Goal: Task Accomplishment & Management: Use online tool/utility

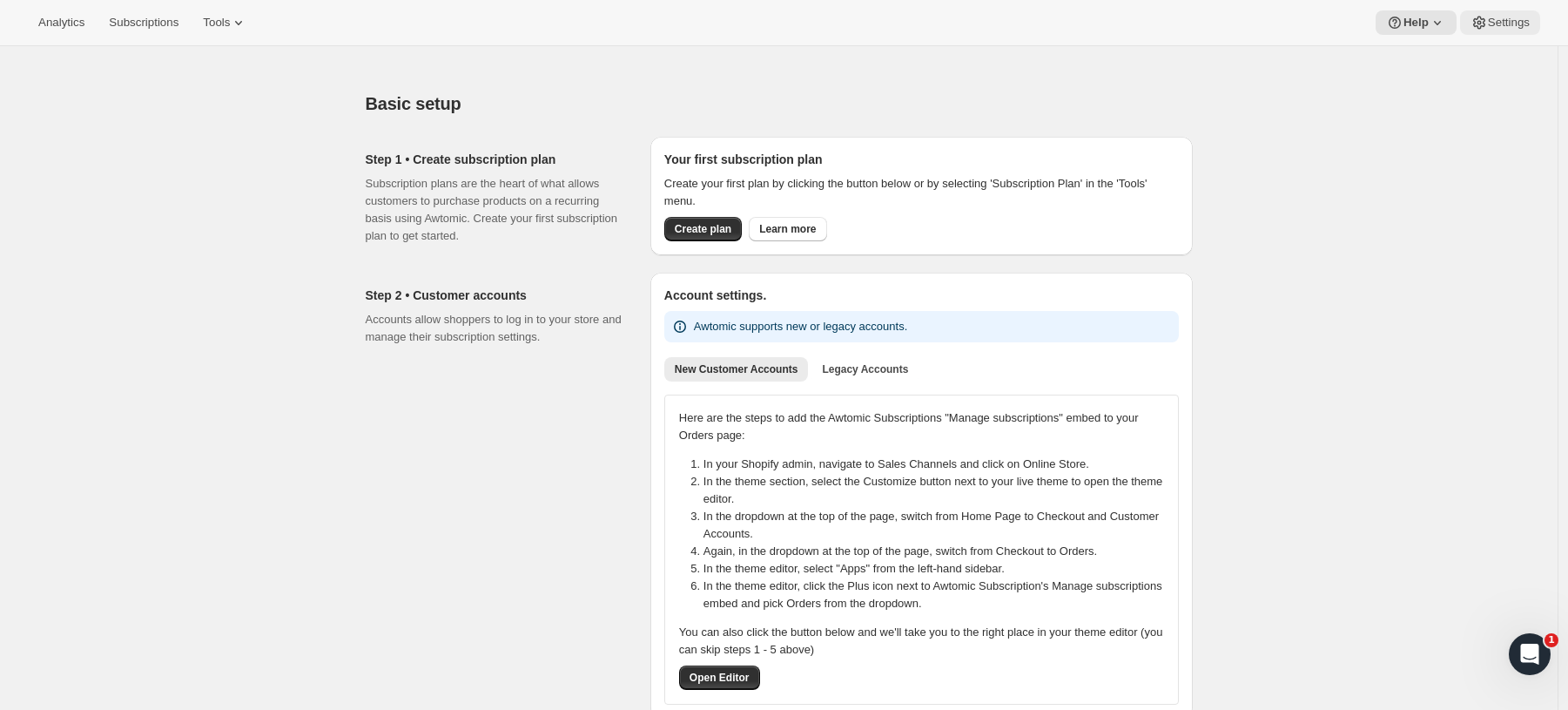
click at [1500, 15] on span "Settings" at bounding box center [1510, 22] width 42 height 14
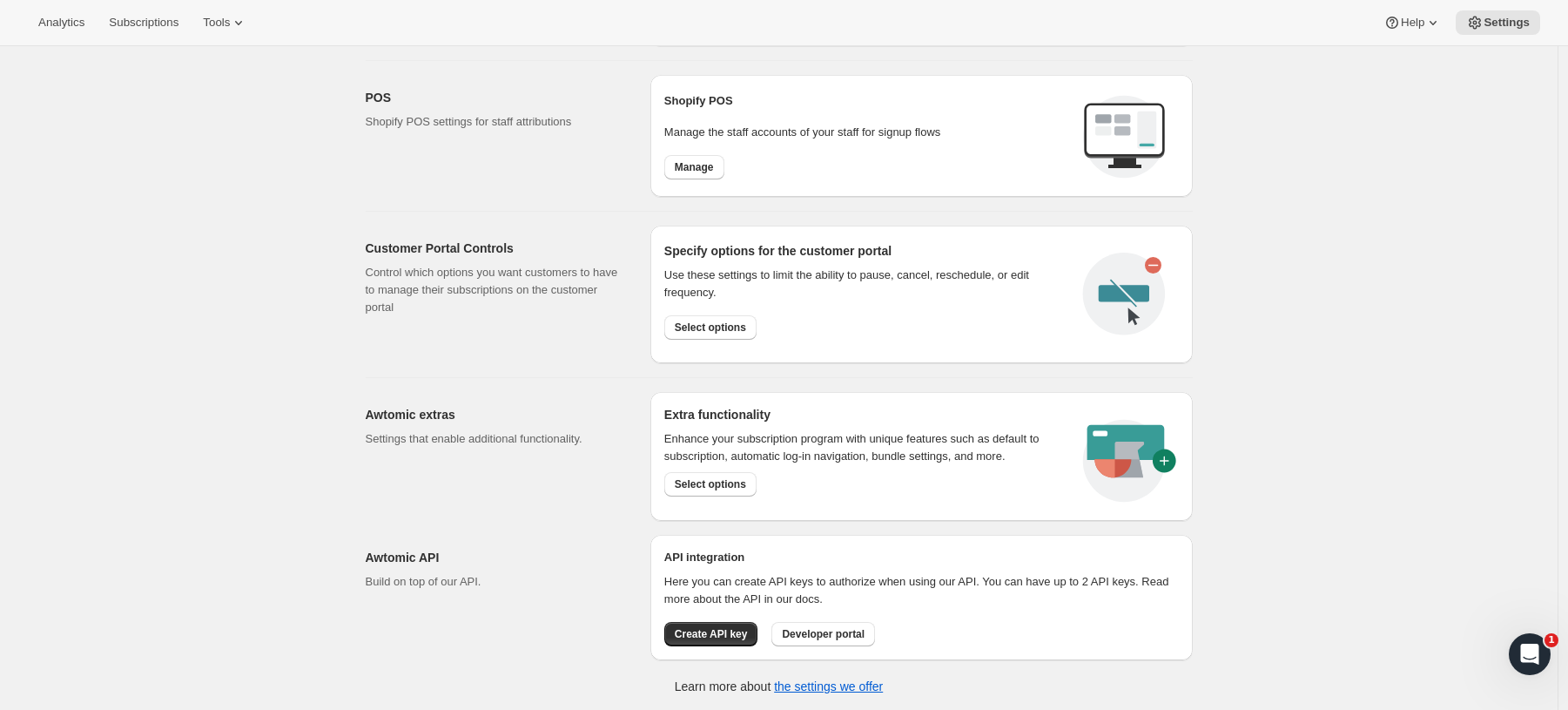
scroll to position [419, 0]
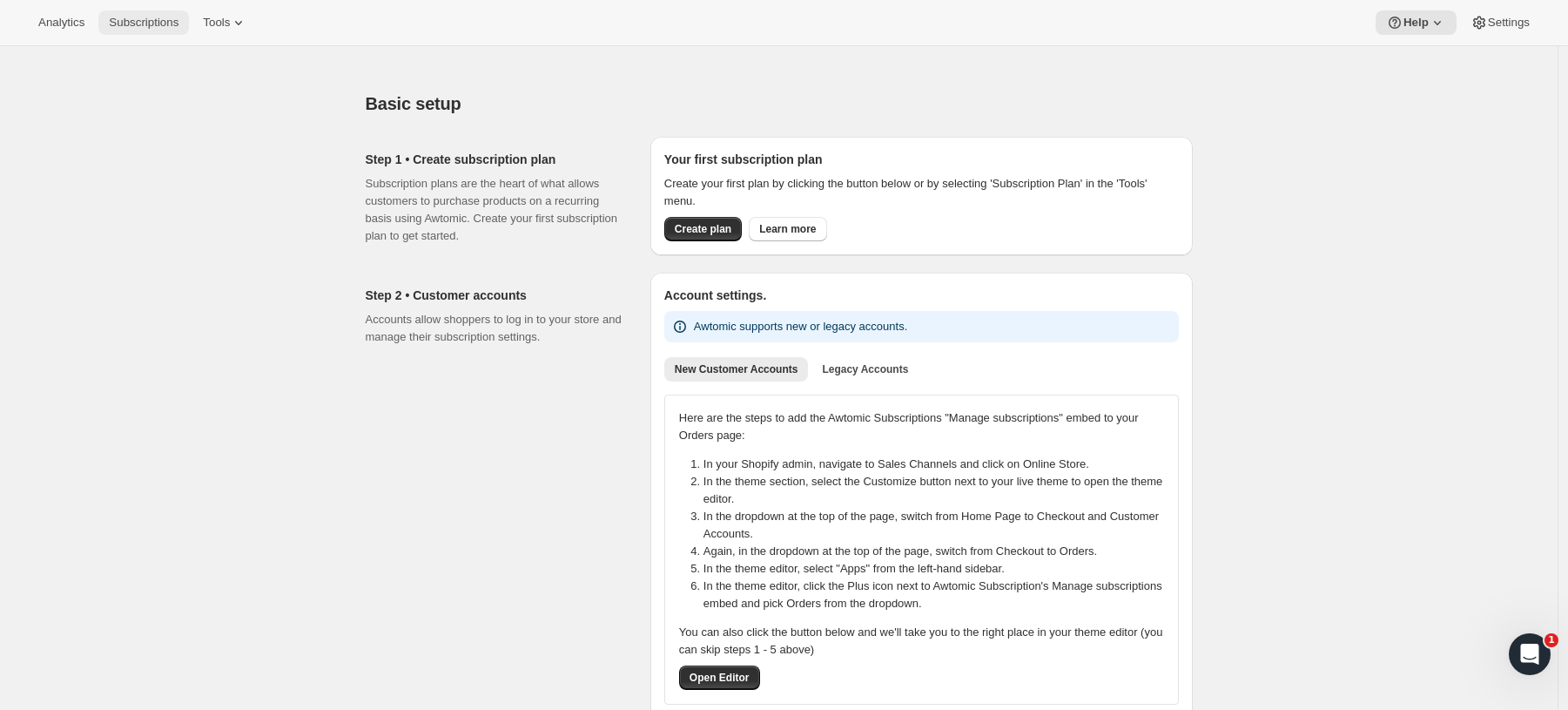
click at [167, 24] on span "Subscriptions" at bounding box center [144, 22] width 70 height 14
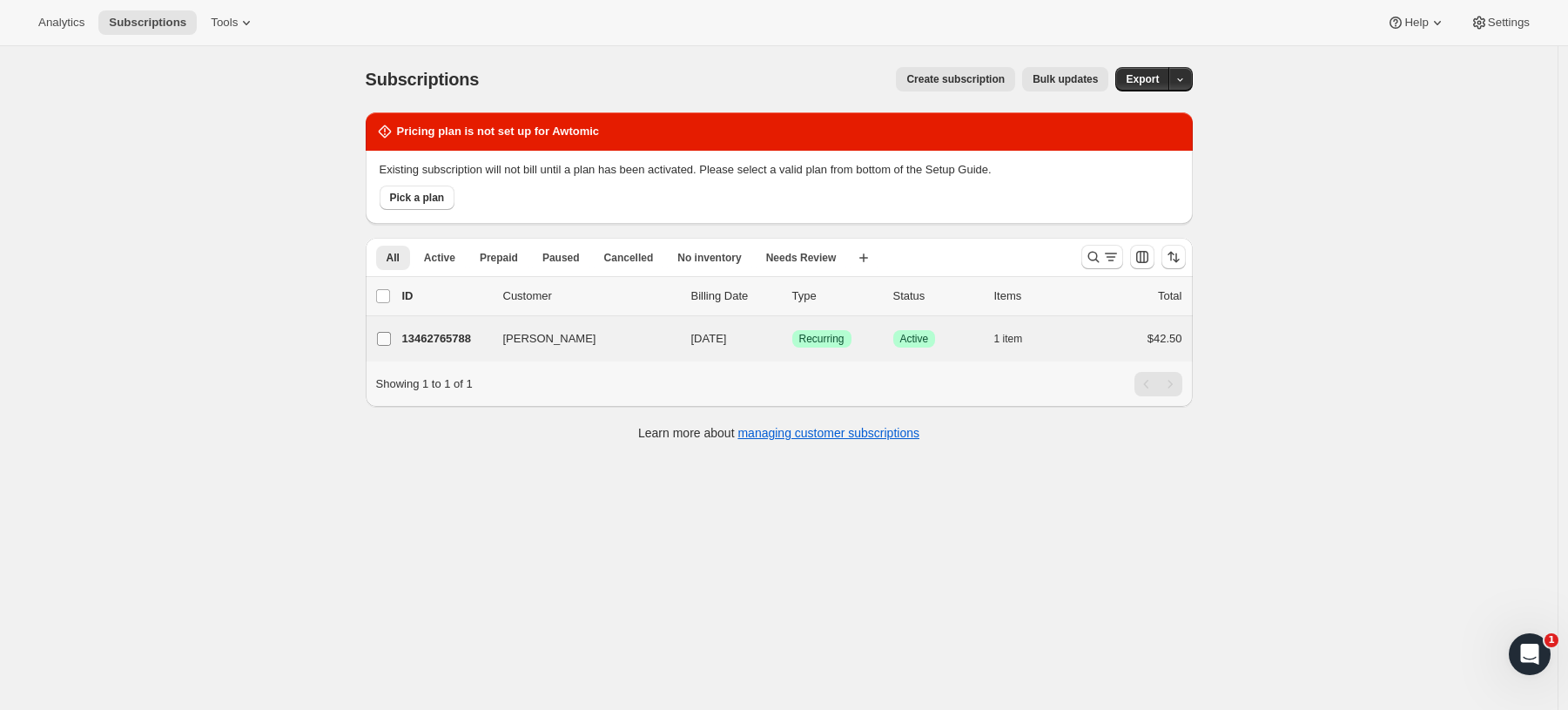
click at [391, 338] on input "[PERSON_NAME]" at bounding box center [384, 338] width 14 height 14
checkbox input "true"
click at [1179, 298] on icon "button" at bounding box center [1173, 296] width 17 height 17
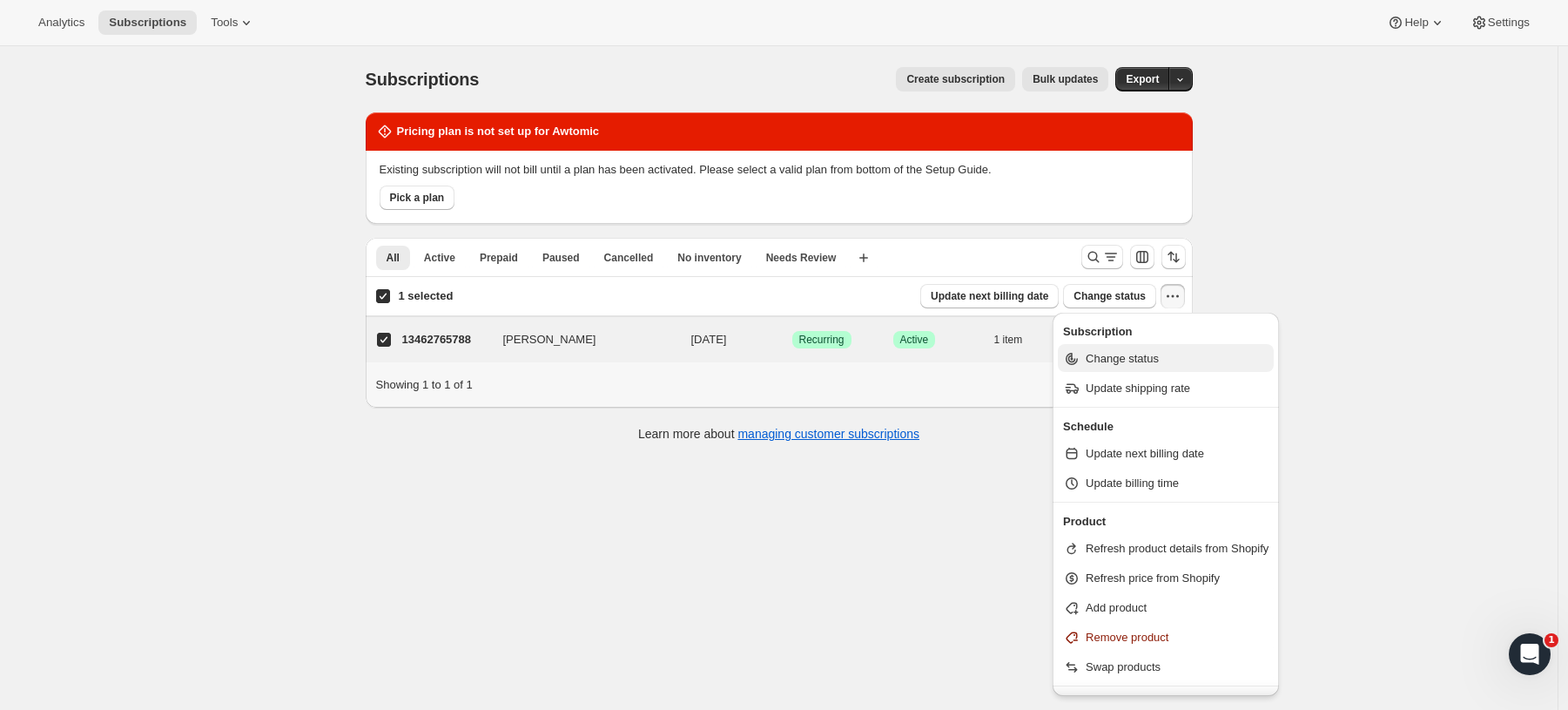
click at [1148, 359] on span "Change status" at bounding box center [1123, 358] width 73 height 13
select select "13"
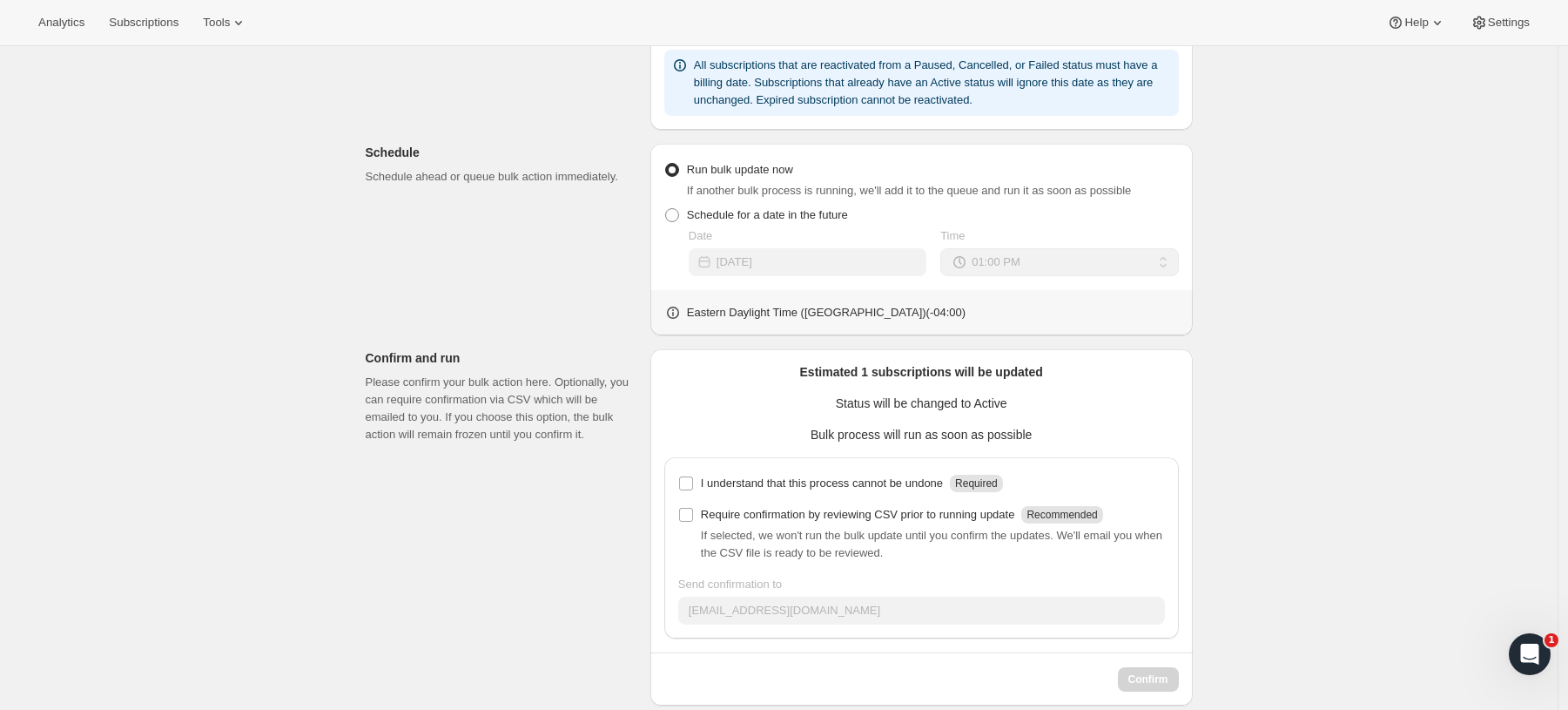
scroll to position [513, 0]
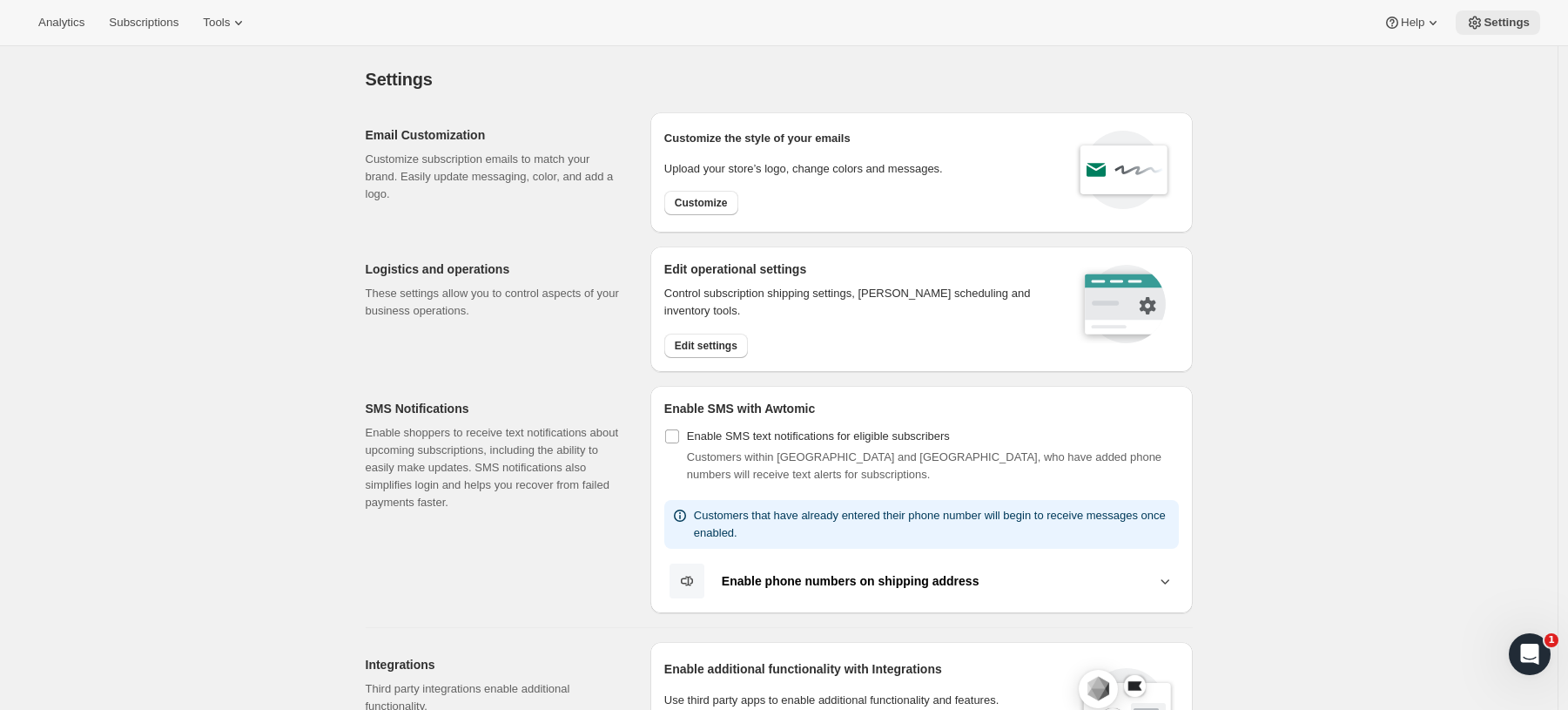
click at [1513, 22] on span "Settings" at bounding box center [1507, 22] width 46 height 14
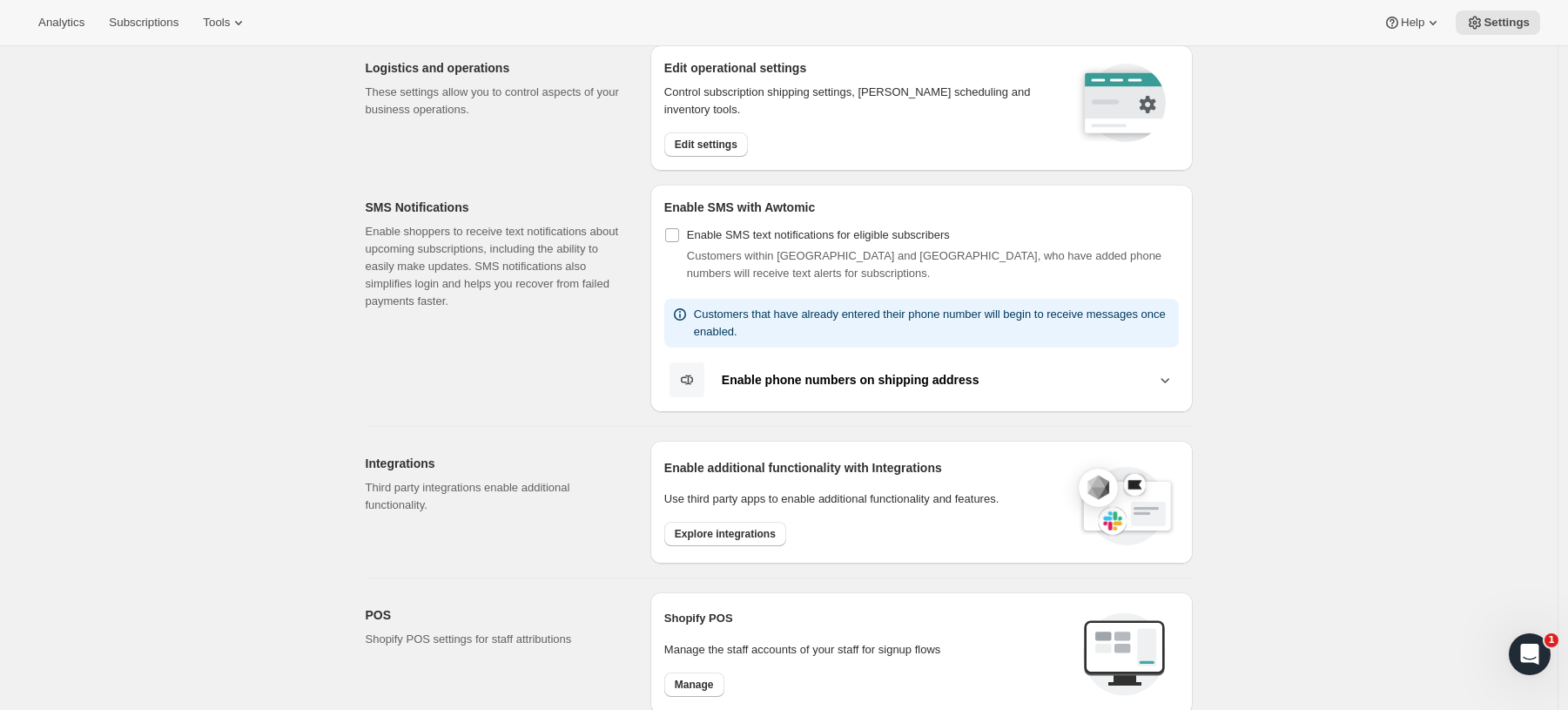
scroll to position [482, 0]
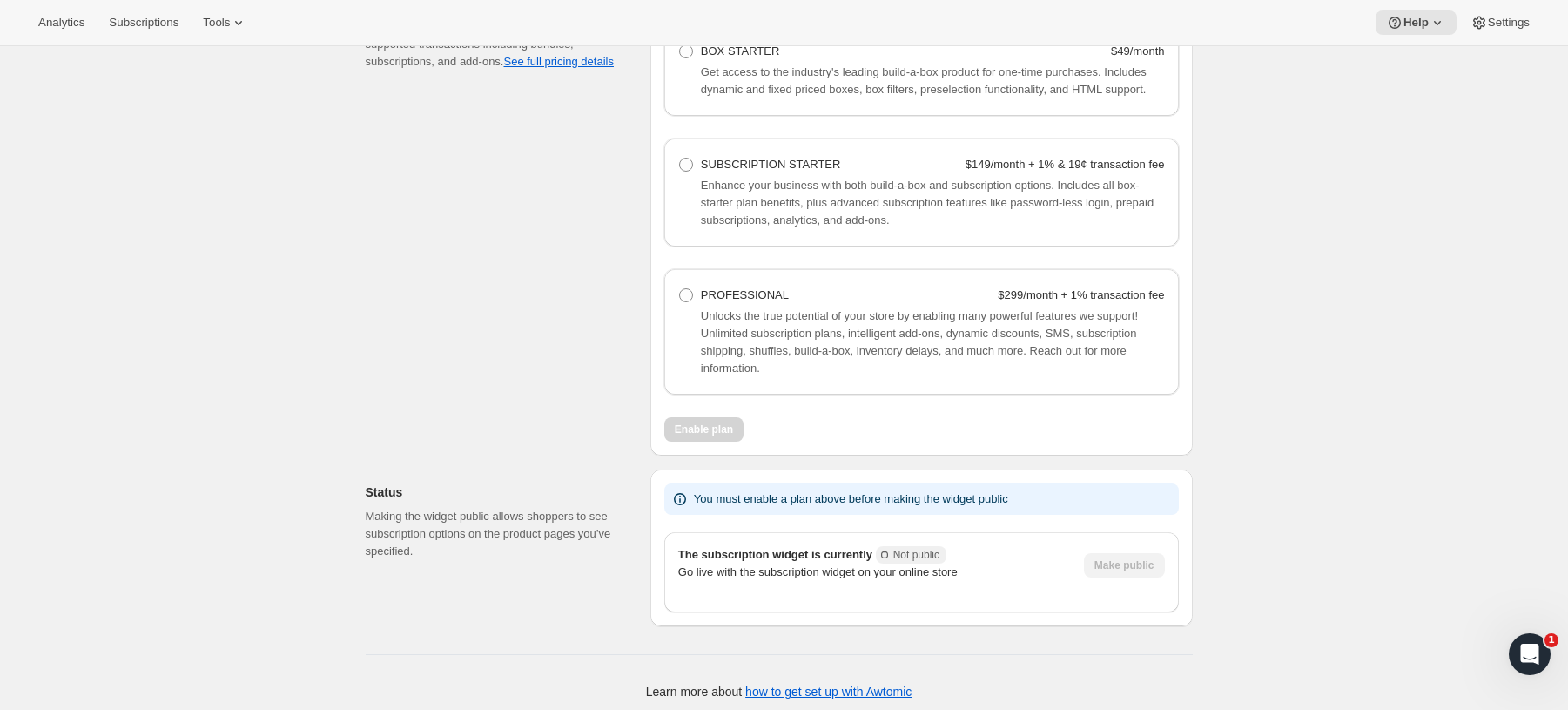
scroll to position [1208, 0]
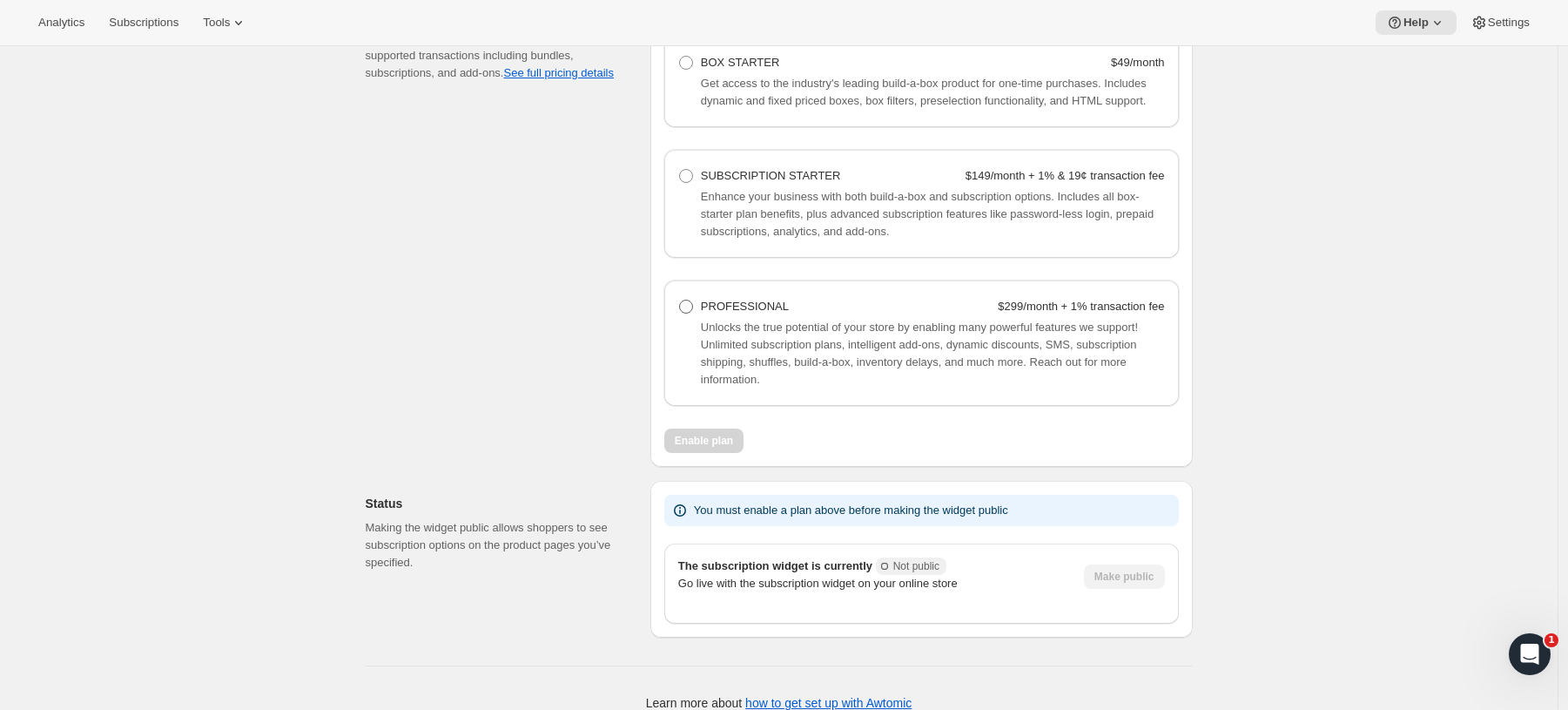
click at [693, 313] on span at bounding box center [686, 307] width 14 height 14
click at [680, 301] on Professional "PROFESSIONAL $299/month + 1% transaction fee" at bounding box center [679, 300] width 1 height 1
radio Professional "true"
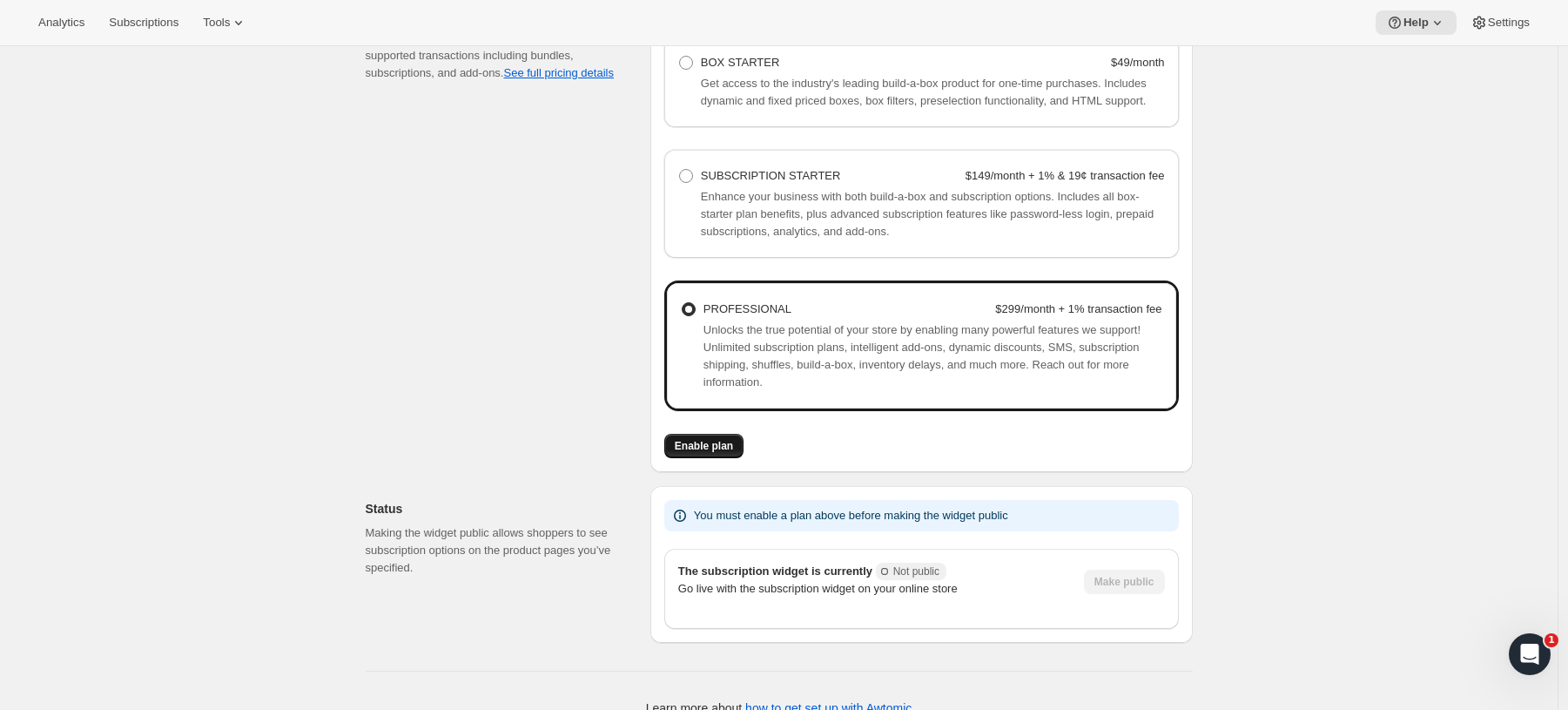
click at [720, 453] on span "Enable plan" at bounding box center [704, 446] width 58 height 14
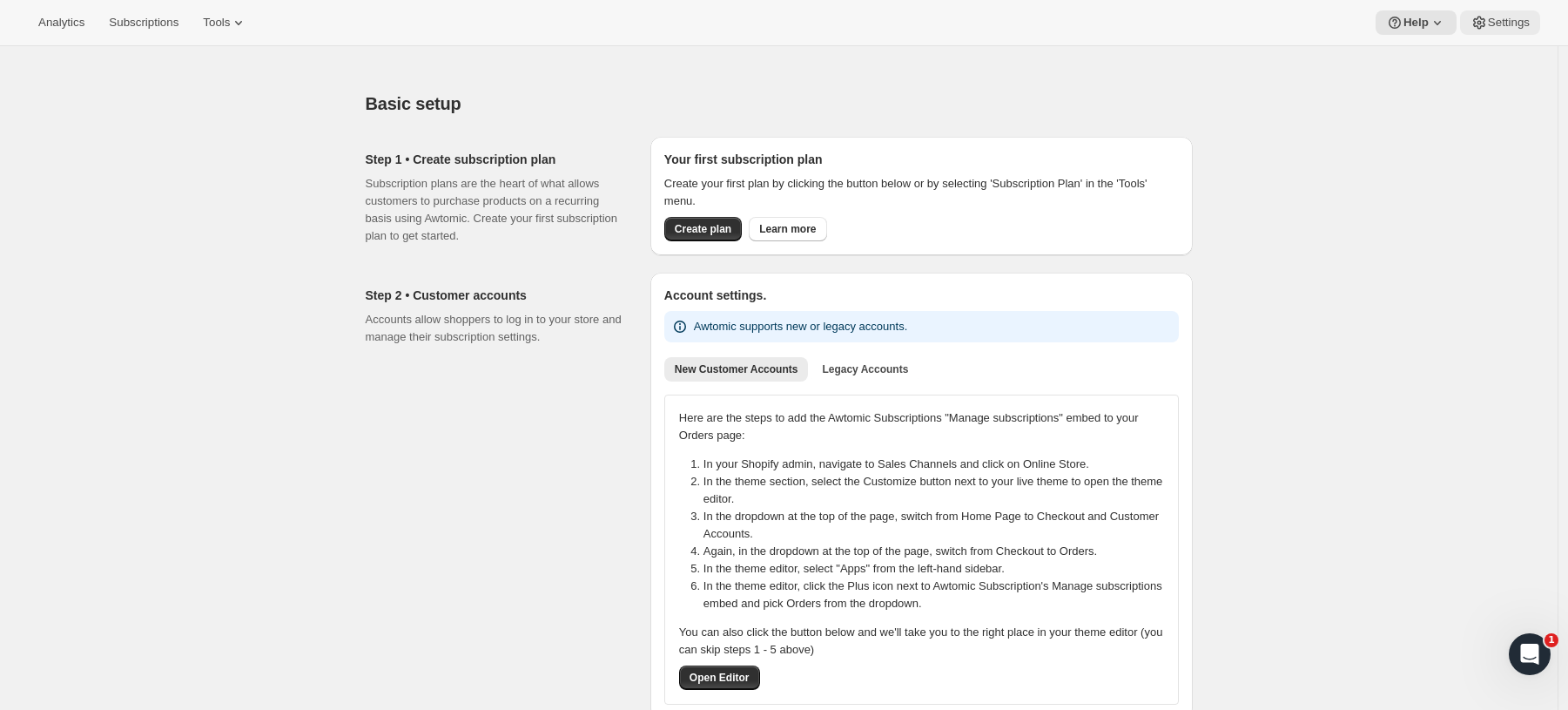
click at [1493, 15] on span "Settings" at bounding box center [1510, 22] width 42 height 14
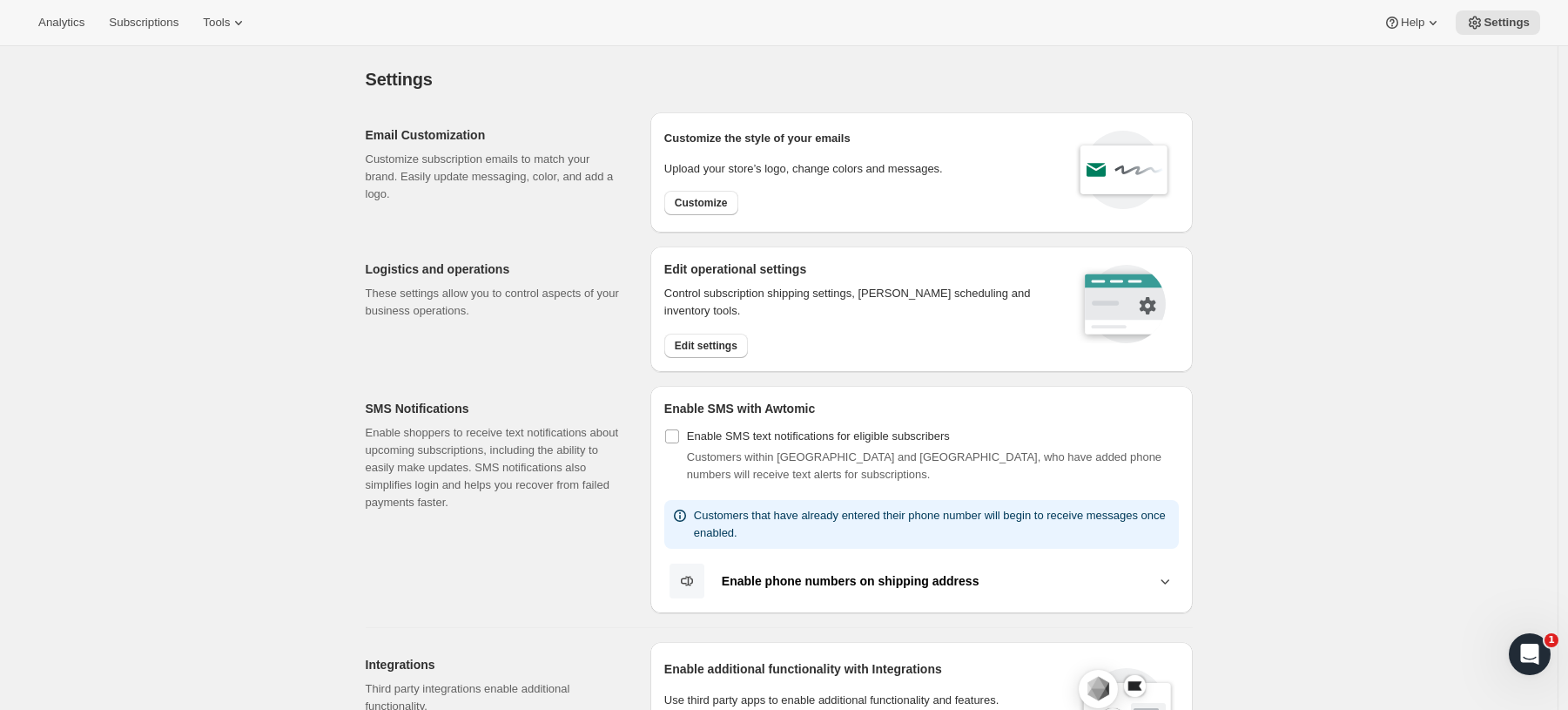
scroll to position [458, 0]
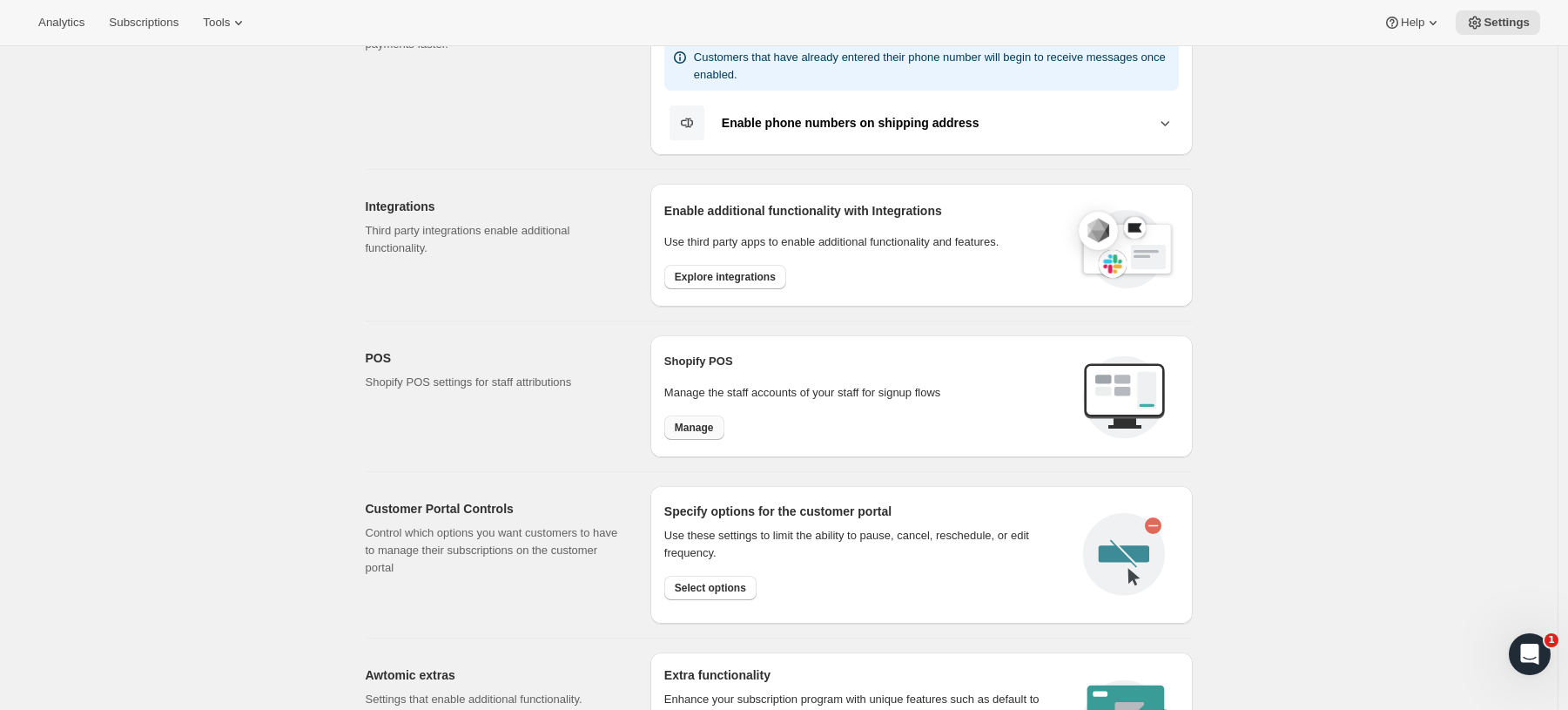
click at [682, 425] on span "Manage" at bounding box center [694, 427] width 39 height 14
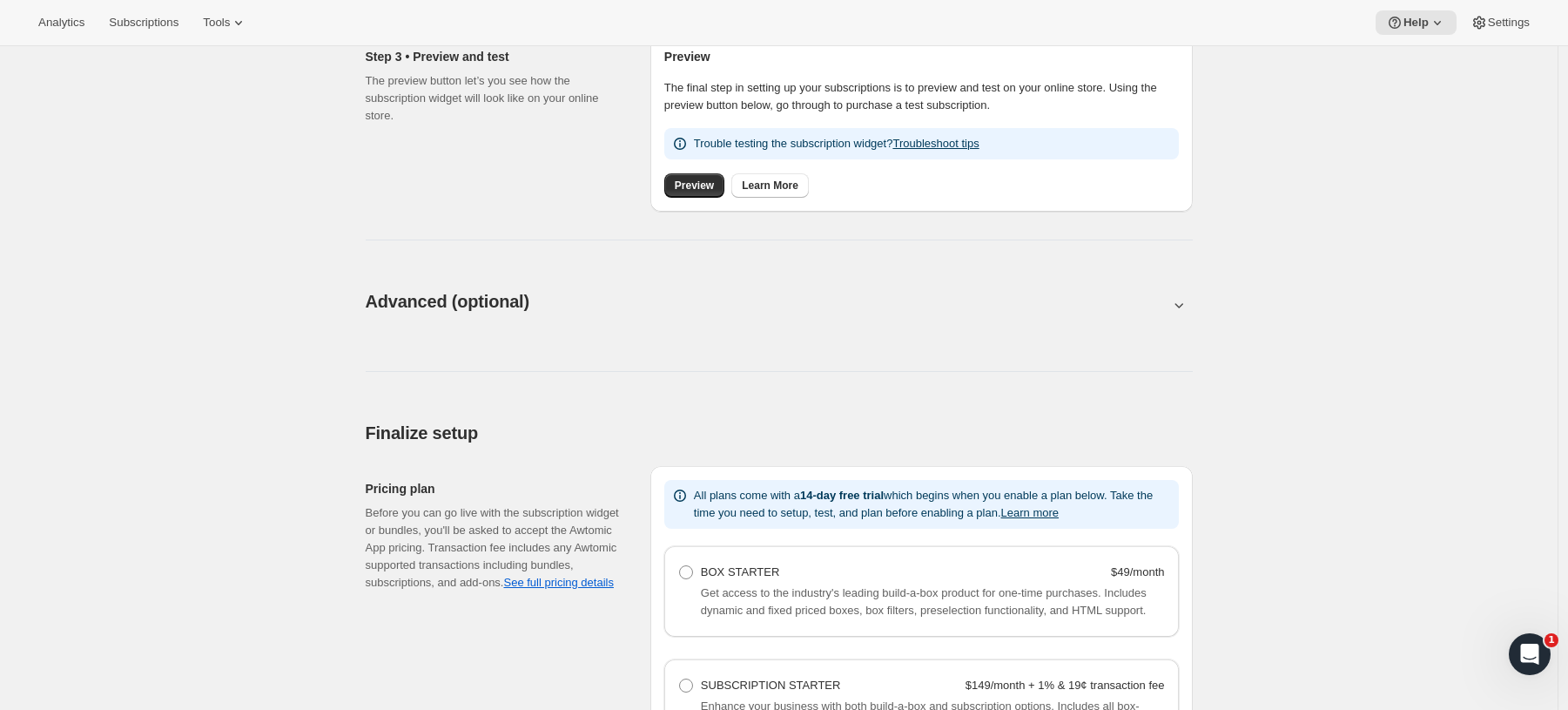
scroll to position [608, 0]
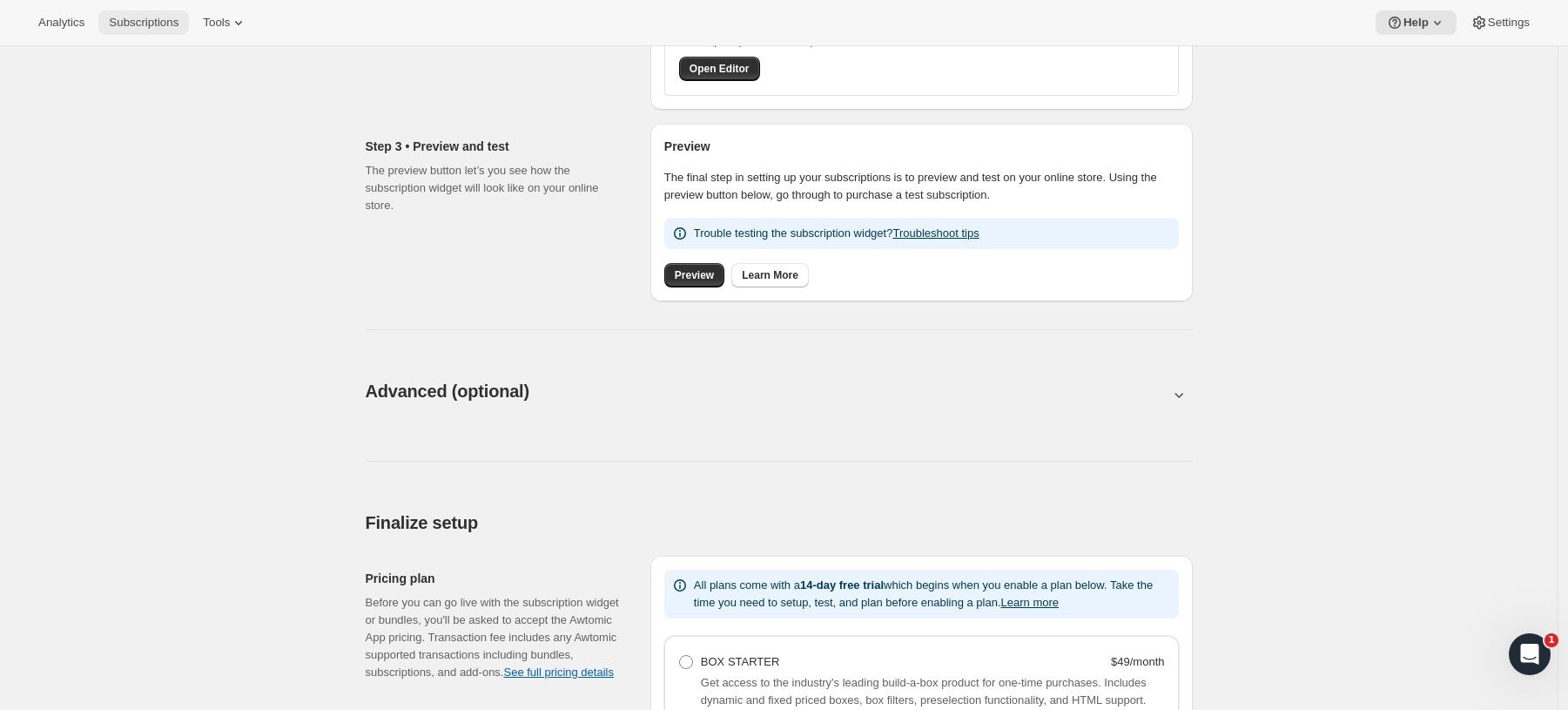
click at [126, 24] on span "Subscriptions" at bounding box center [144, 22] width 70 height 14
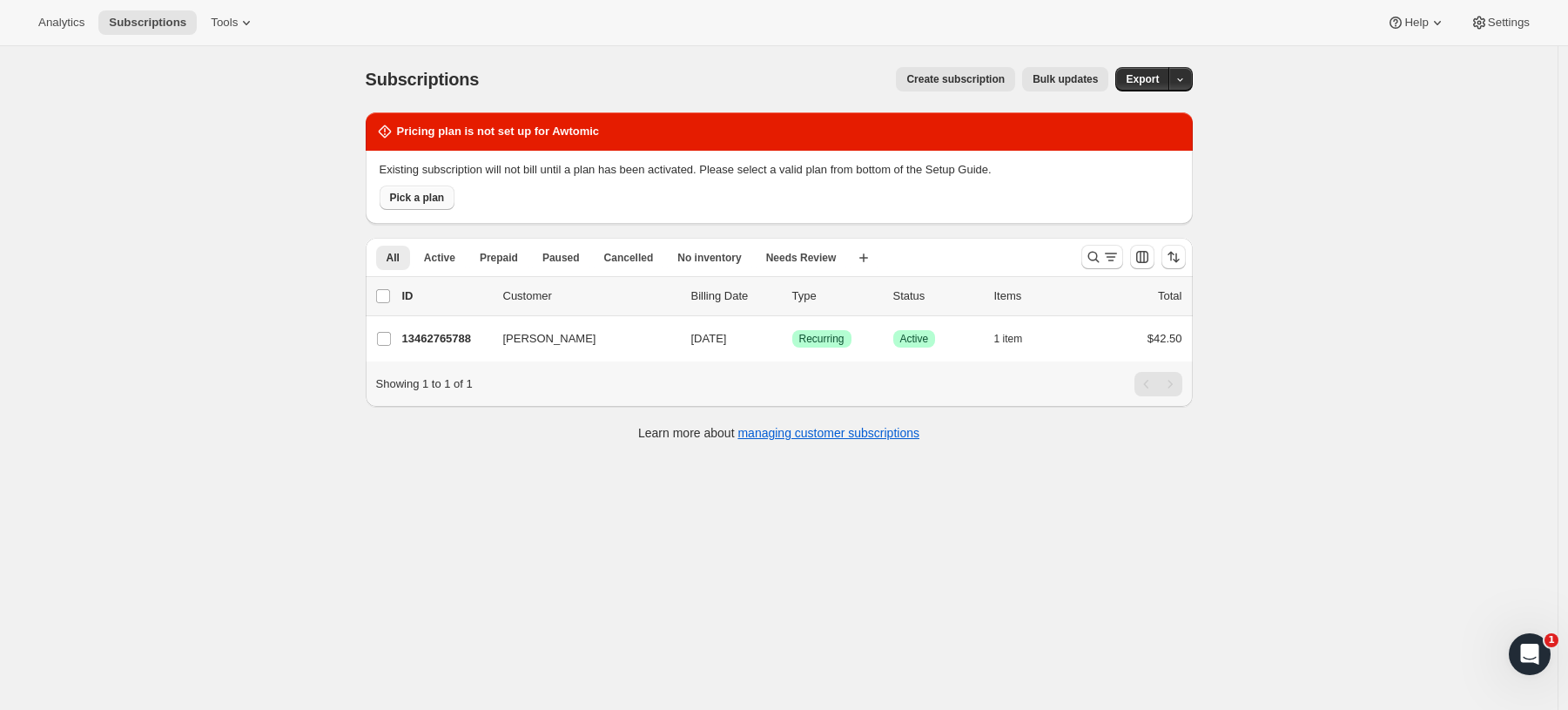
click at [430, 197] on span "Pick a plan" at bounding box center [417, 197] width 55 height 14
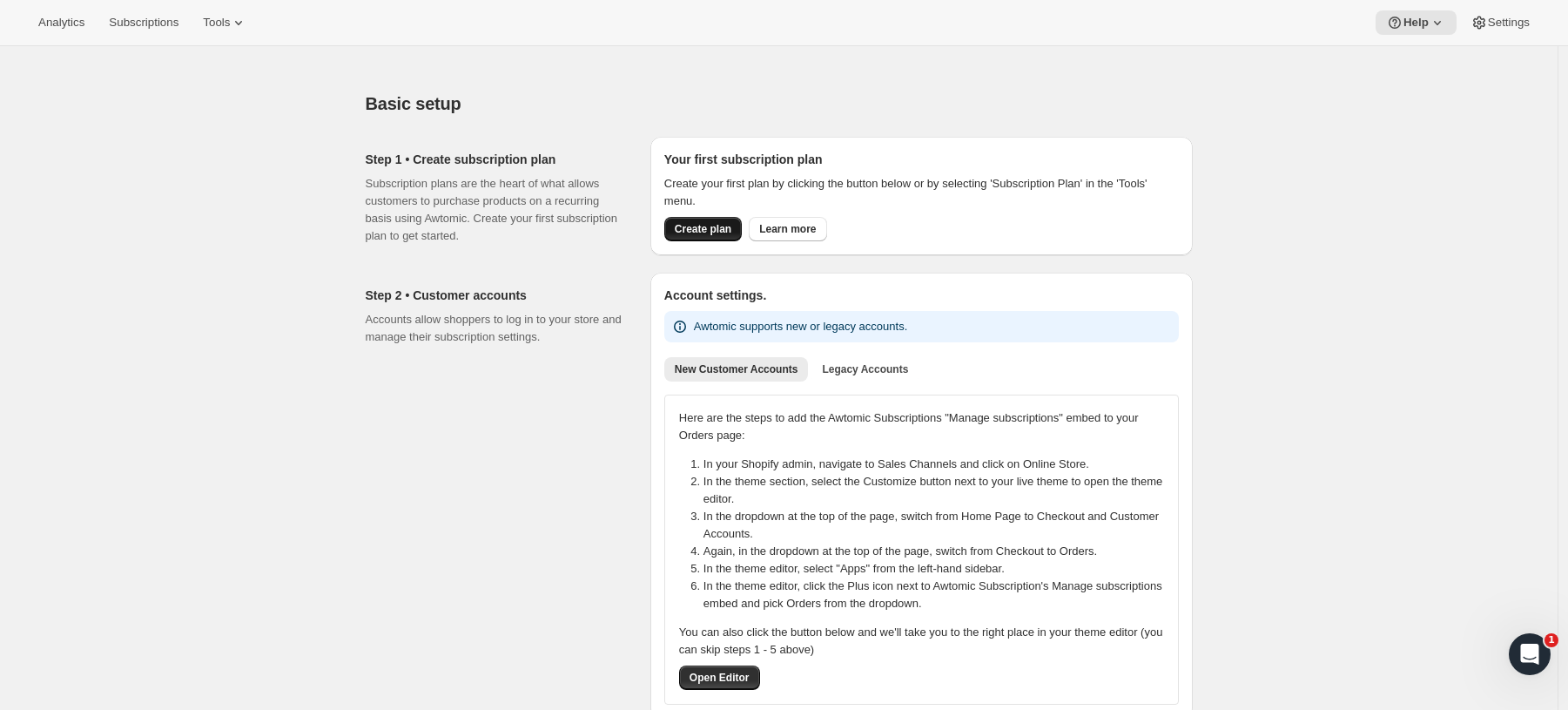
click at [707, 227] on span "Create plan" at bounding box center [703, 229] width 57 height 14
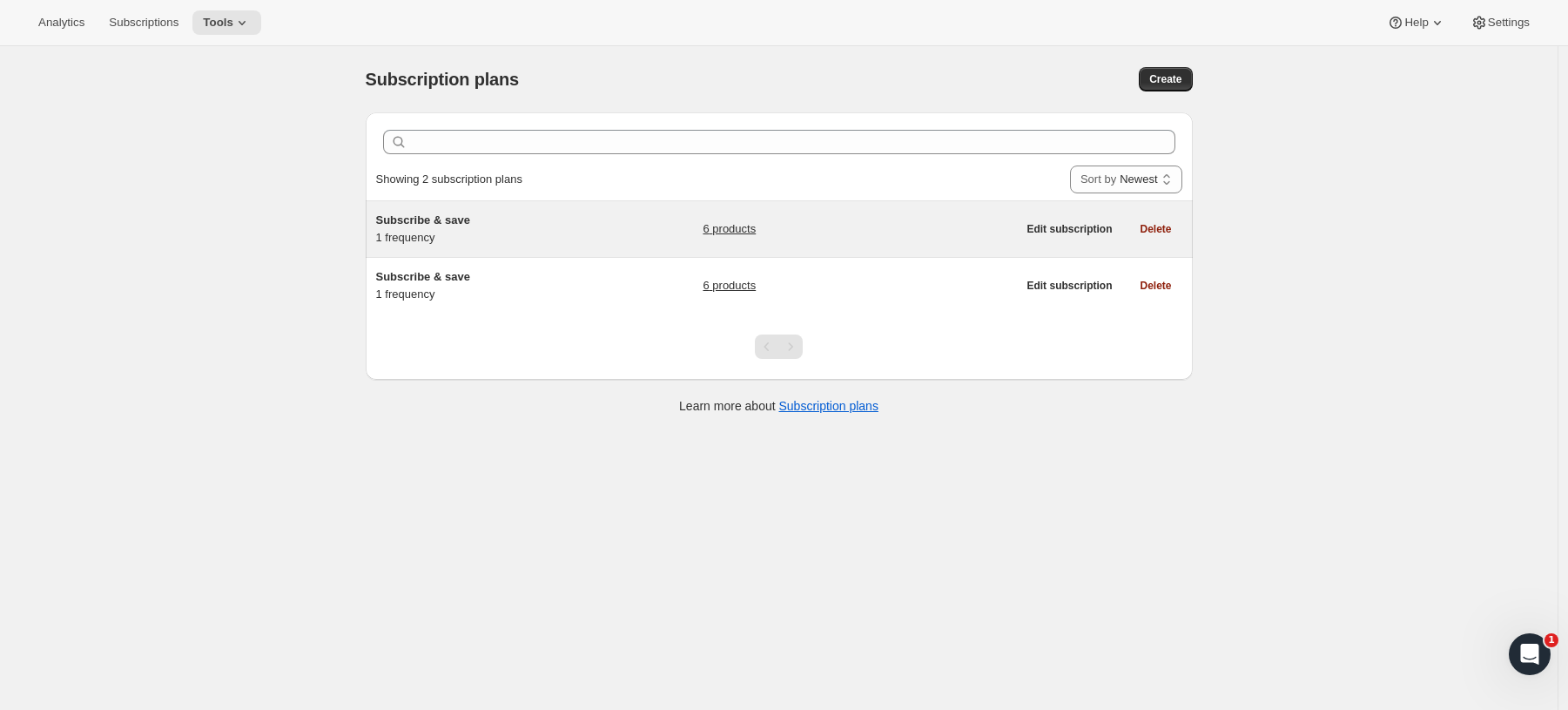
click at [730, 229] on link "6 products" at bounding box center [729, 229] width 53 height 17
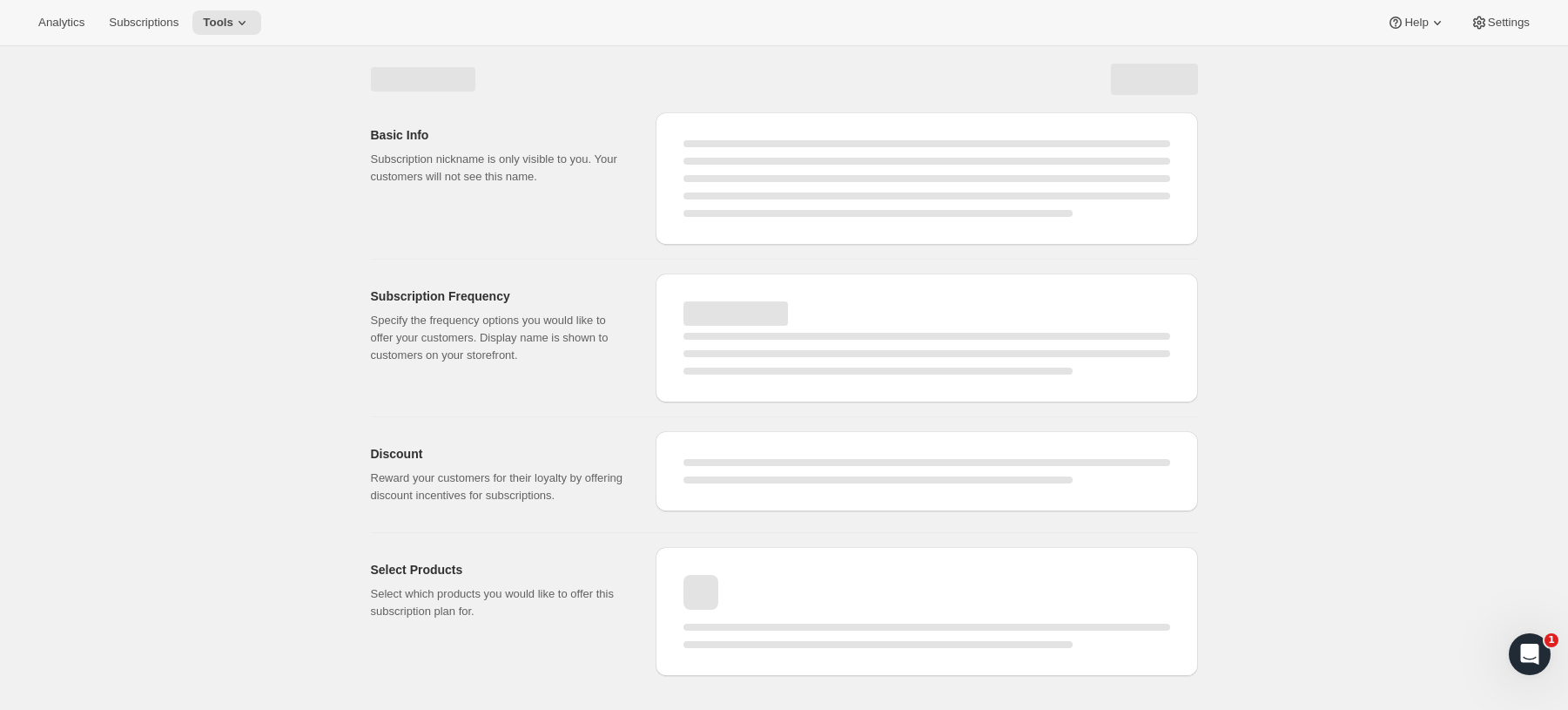
select select "WEEK"
select select "MONTH"
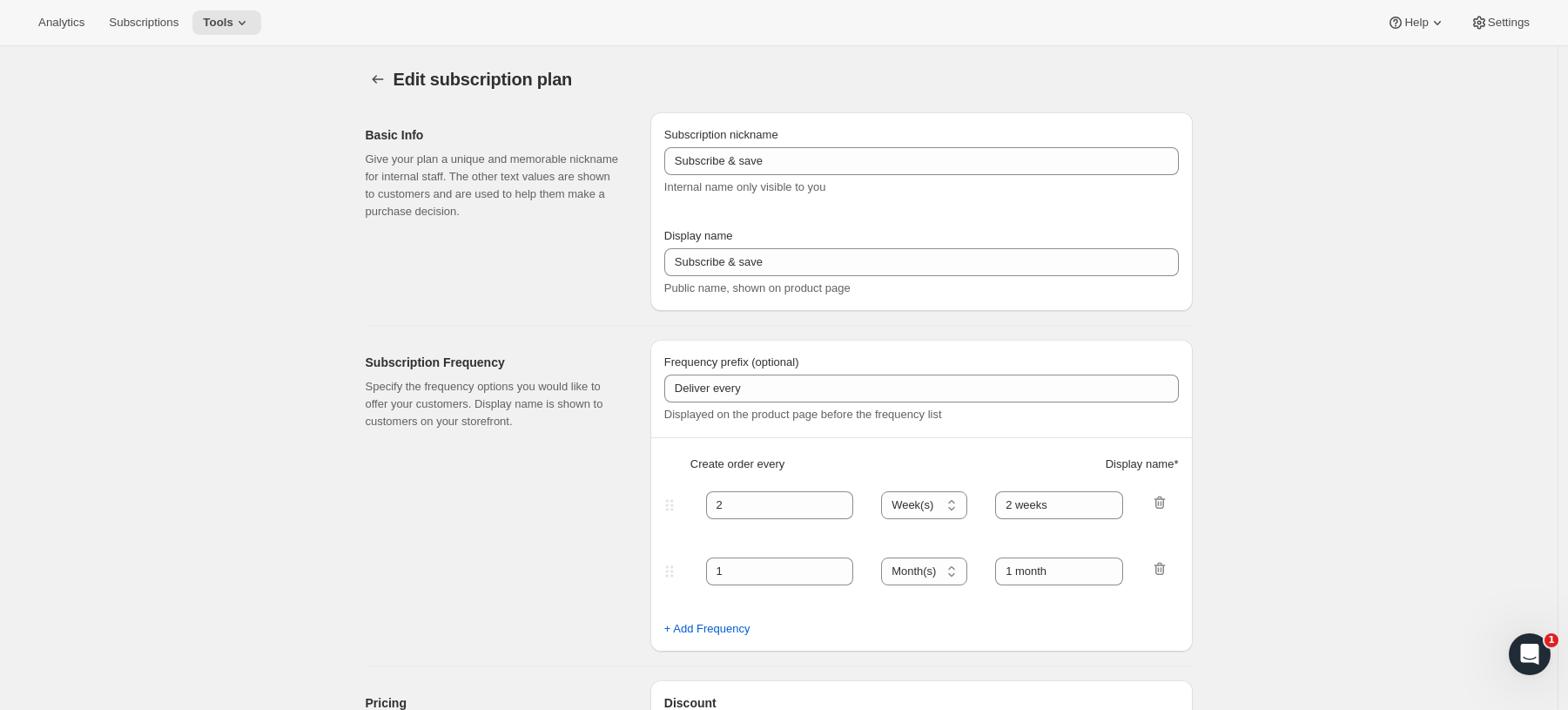
type input "1"
select select "YEAR"
type input "1 year"
type input "15"
checkbox input "true"
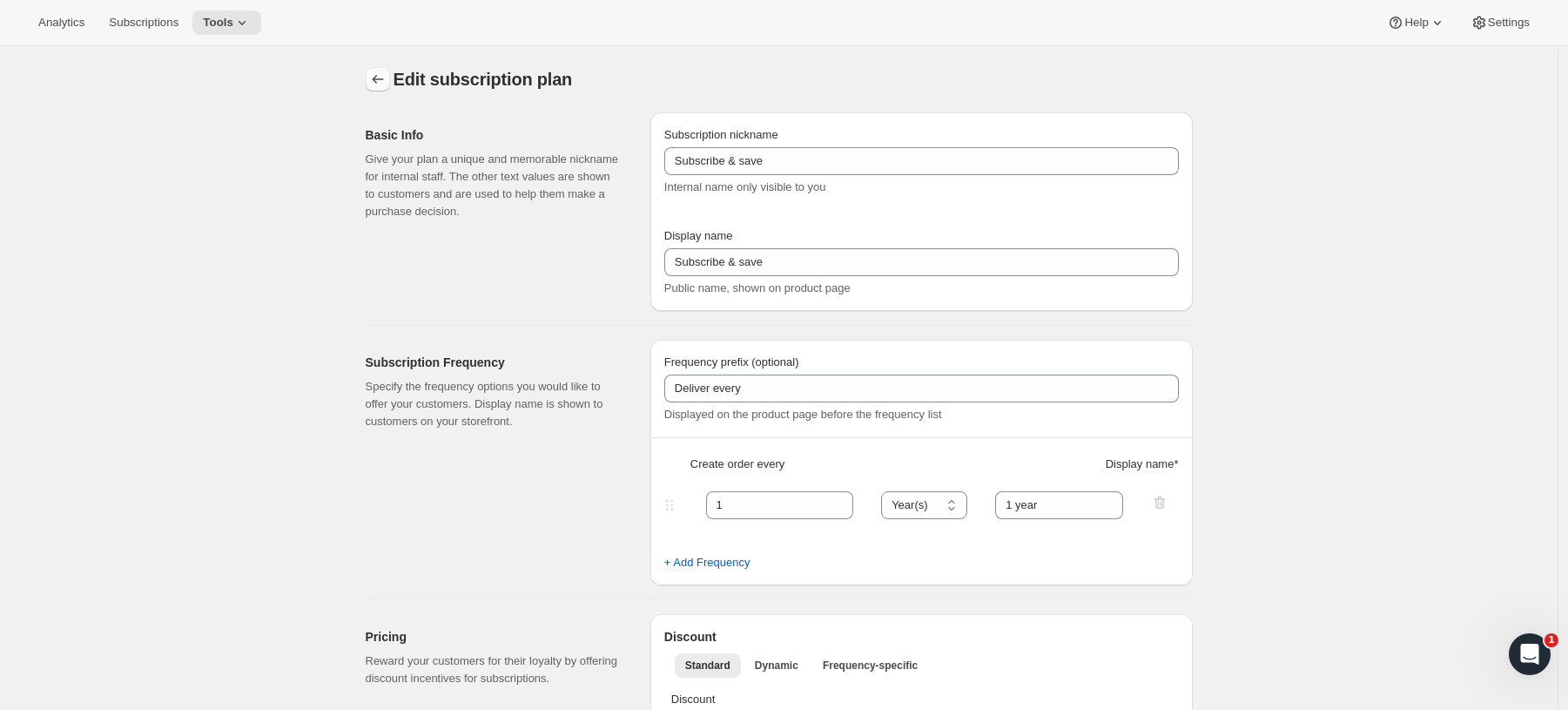
click at [371, 75] on button "Subscription plans" at bounding box center [377, 79] width 24 height 24
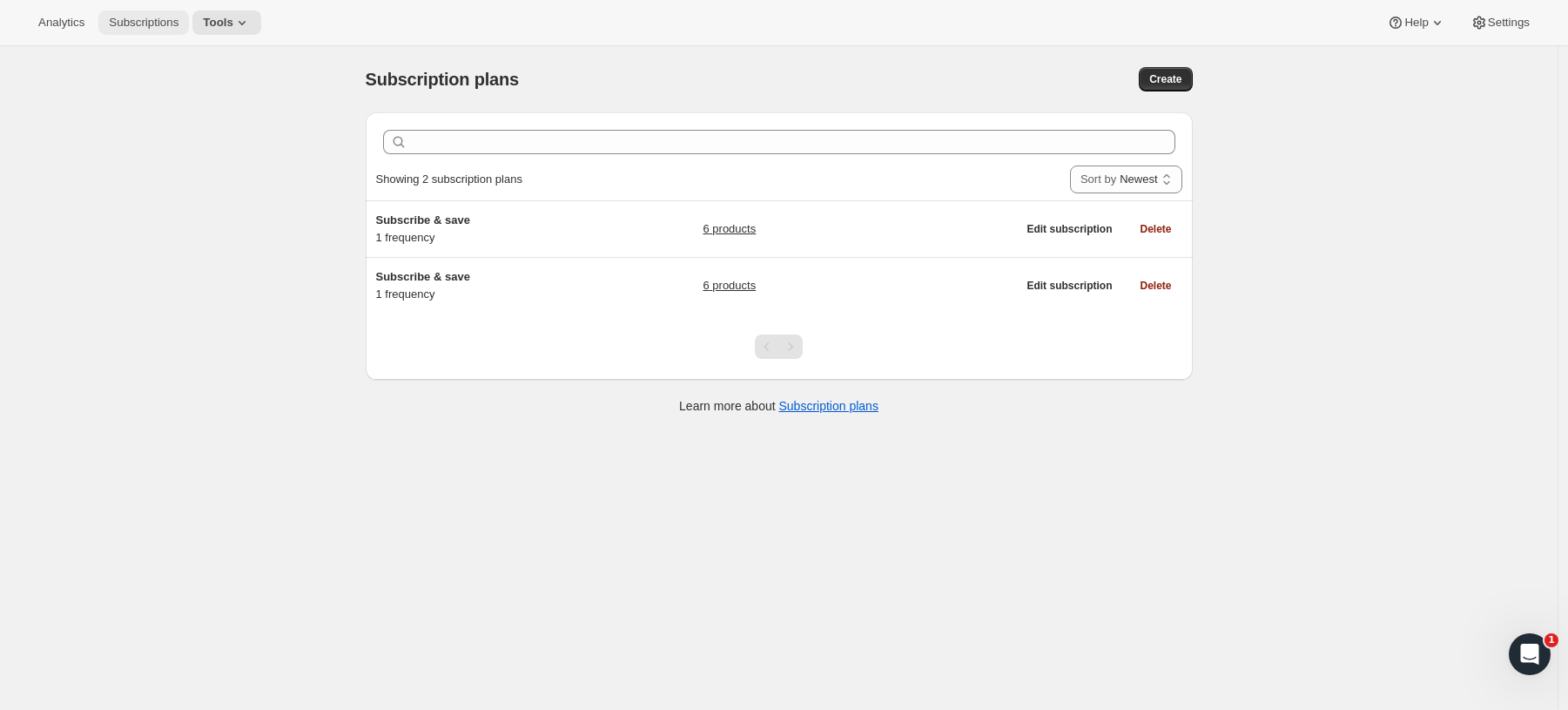
click at [158, 27] on span "Subscriptions" at bounding box center [144, 22] width 70 height 14
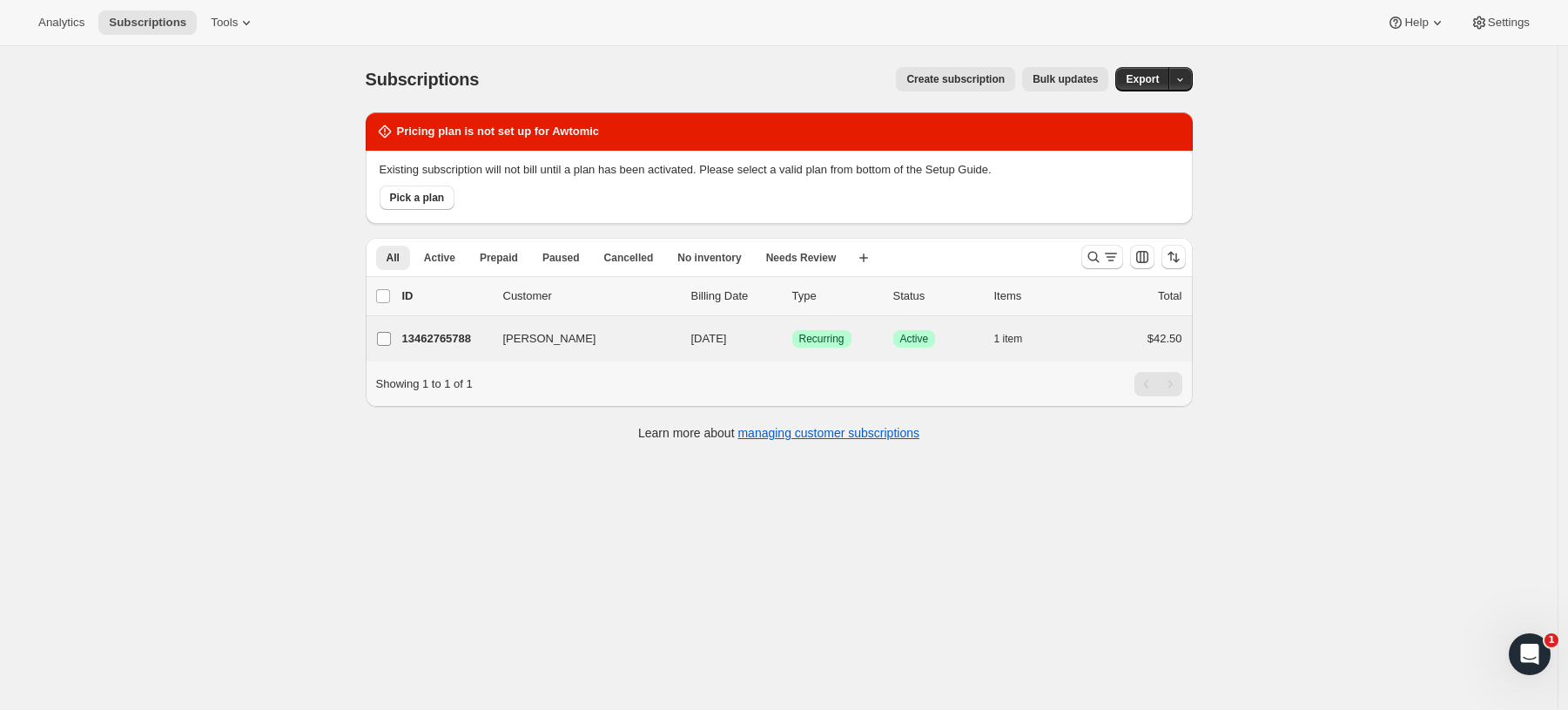
click at [388, 339] on input "[PERSON_NAME]" at bounding box center [384, 338] width 14 height 14
checkbox input "true"
click at [391, 345] on input "[PERSON_NAME]" at bounding box center [384, 339] width 14 height 14
checkbox input "false"
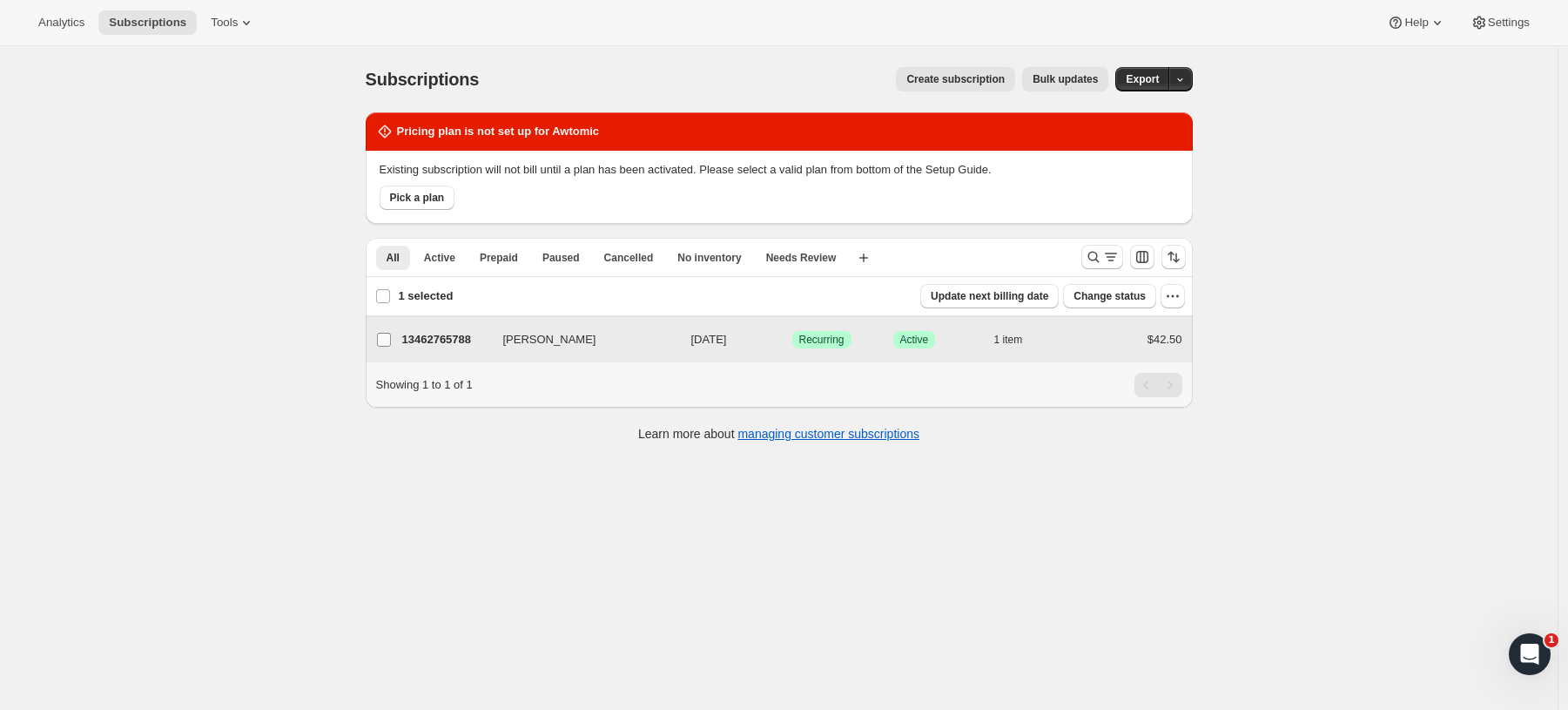
checkbox input "false"
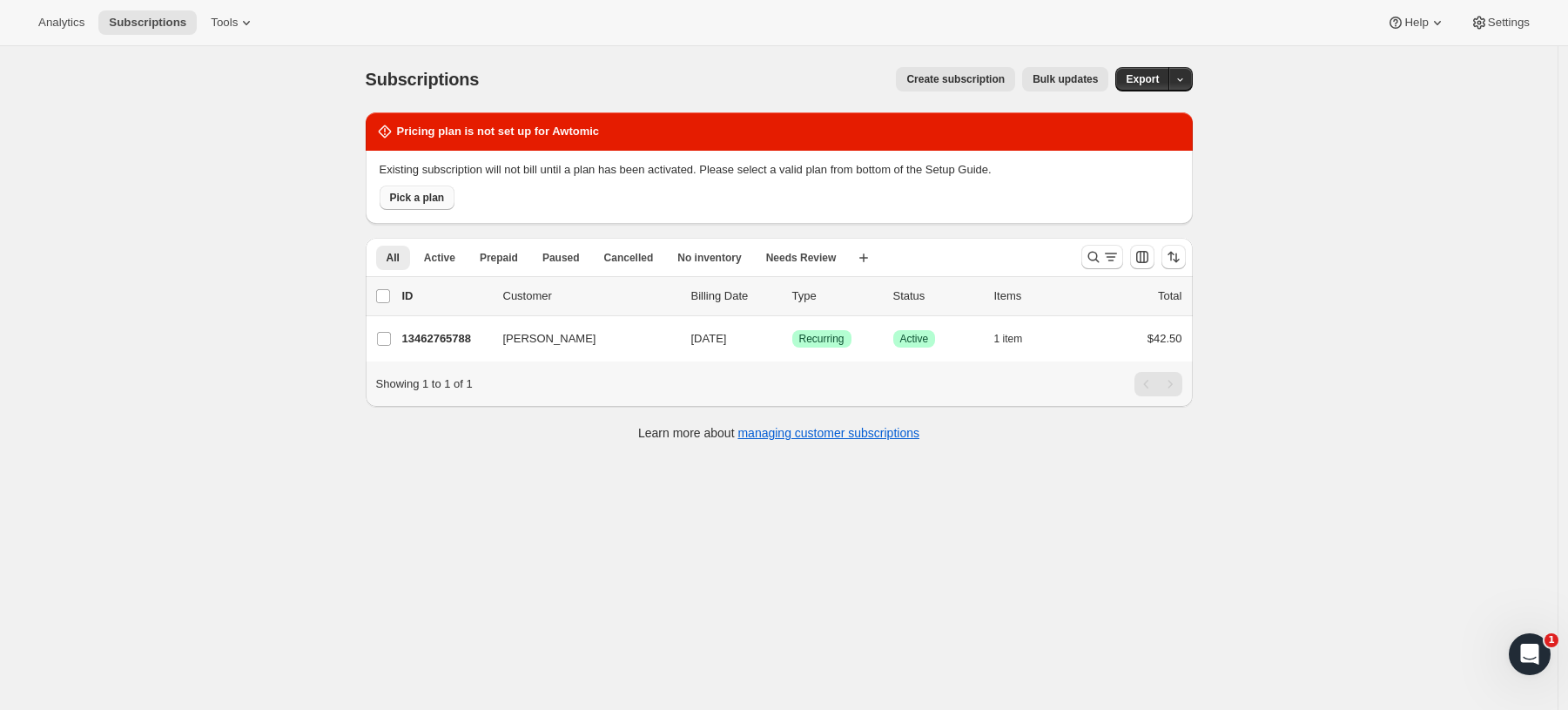
click at [431, 188] on button "Pick a plan" at bounding box center [417, 197] width 76 height 24
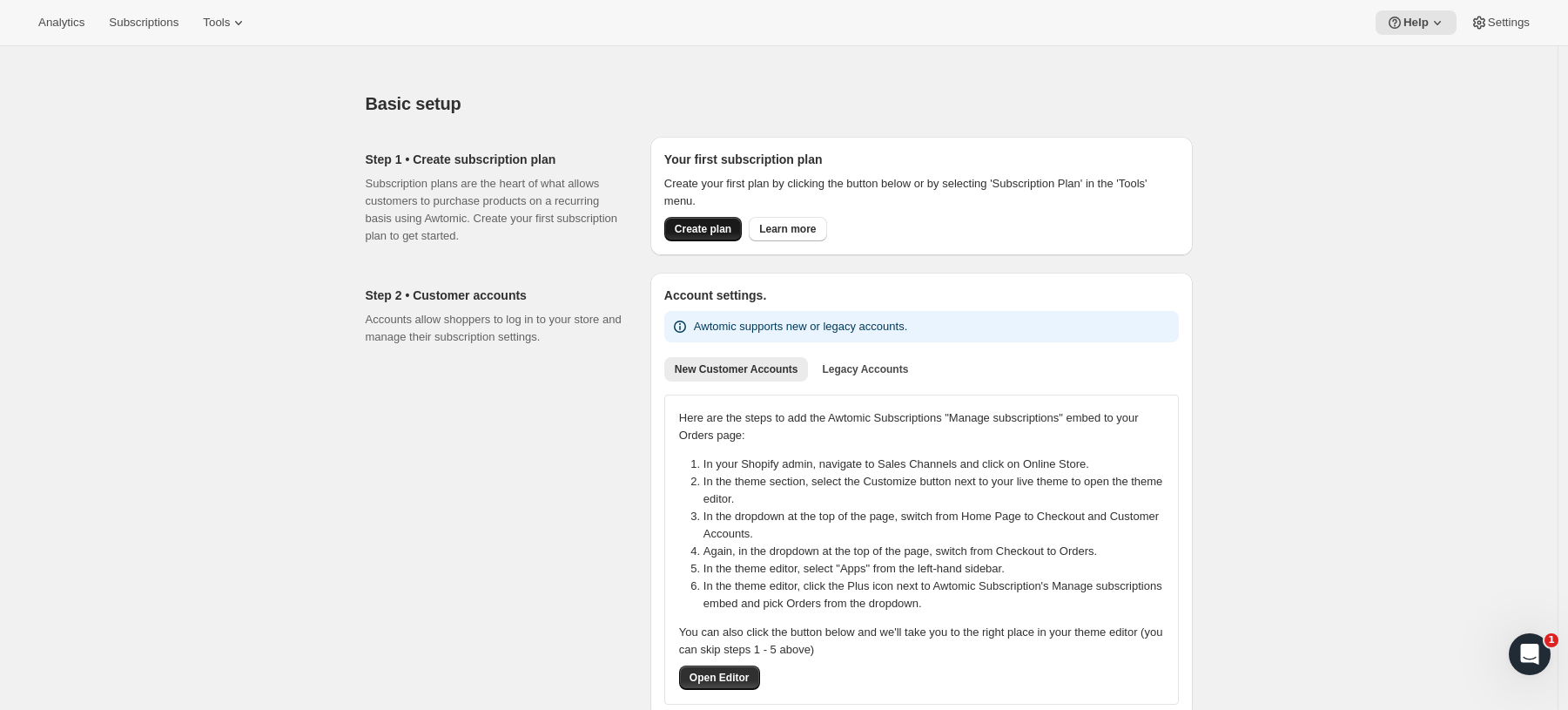
click at [697, 230] on span "Create plan" at bounding box center [703, 229] width 57 height 14
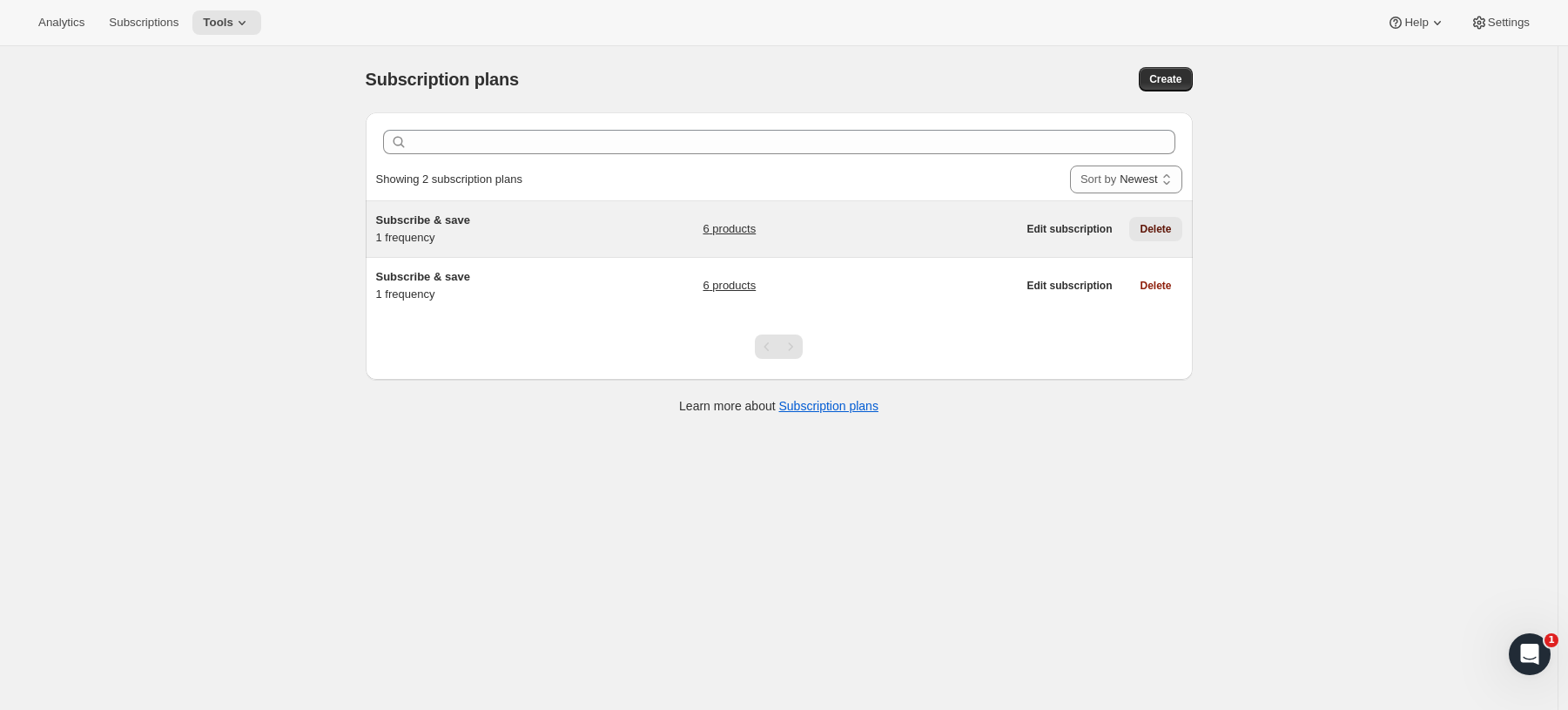
click at [1167, 230] on span "Delete" at bounding box center [1155, 229] width 32 height 14
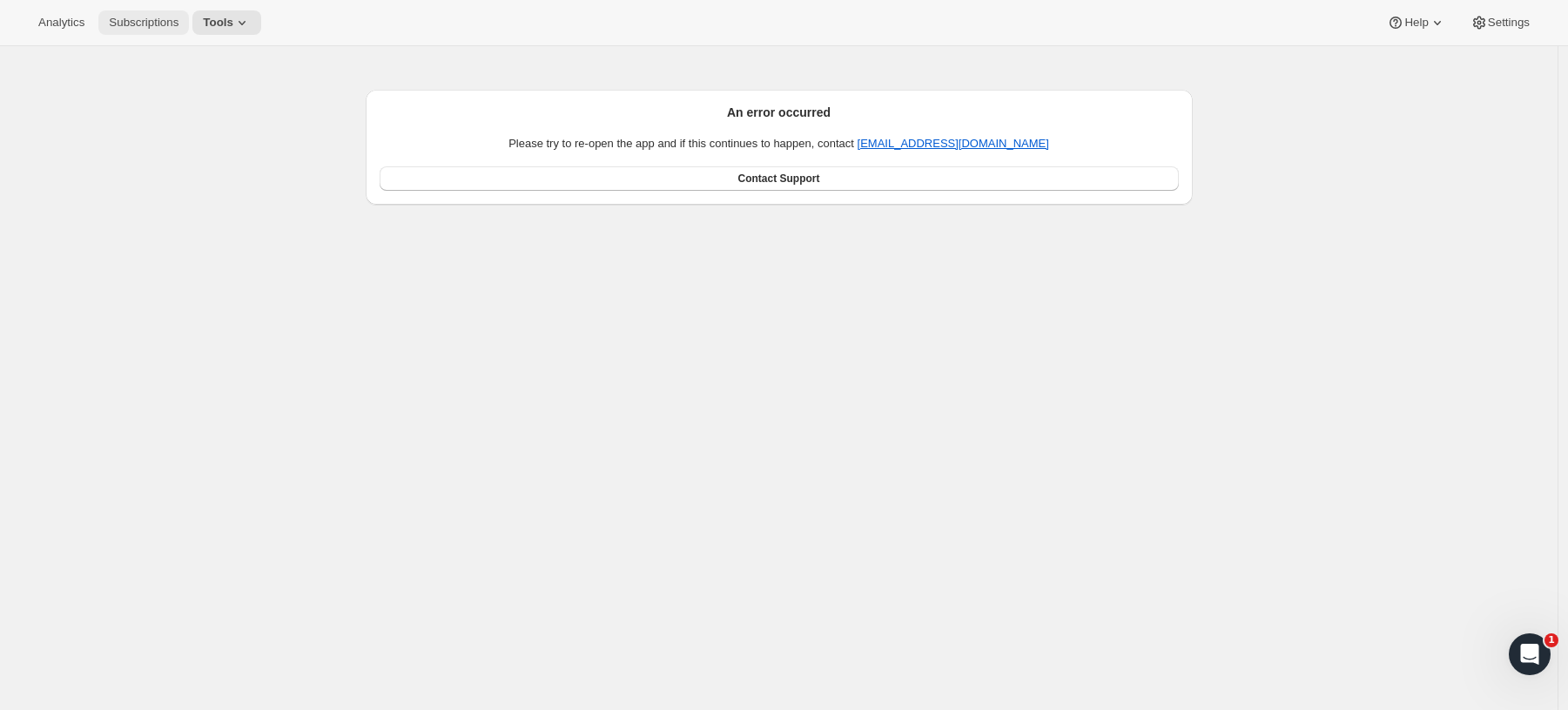
click at [148, 28] on span "Subscriptions" at bounding box center [144, 22] width 70 height 14
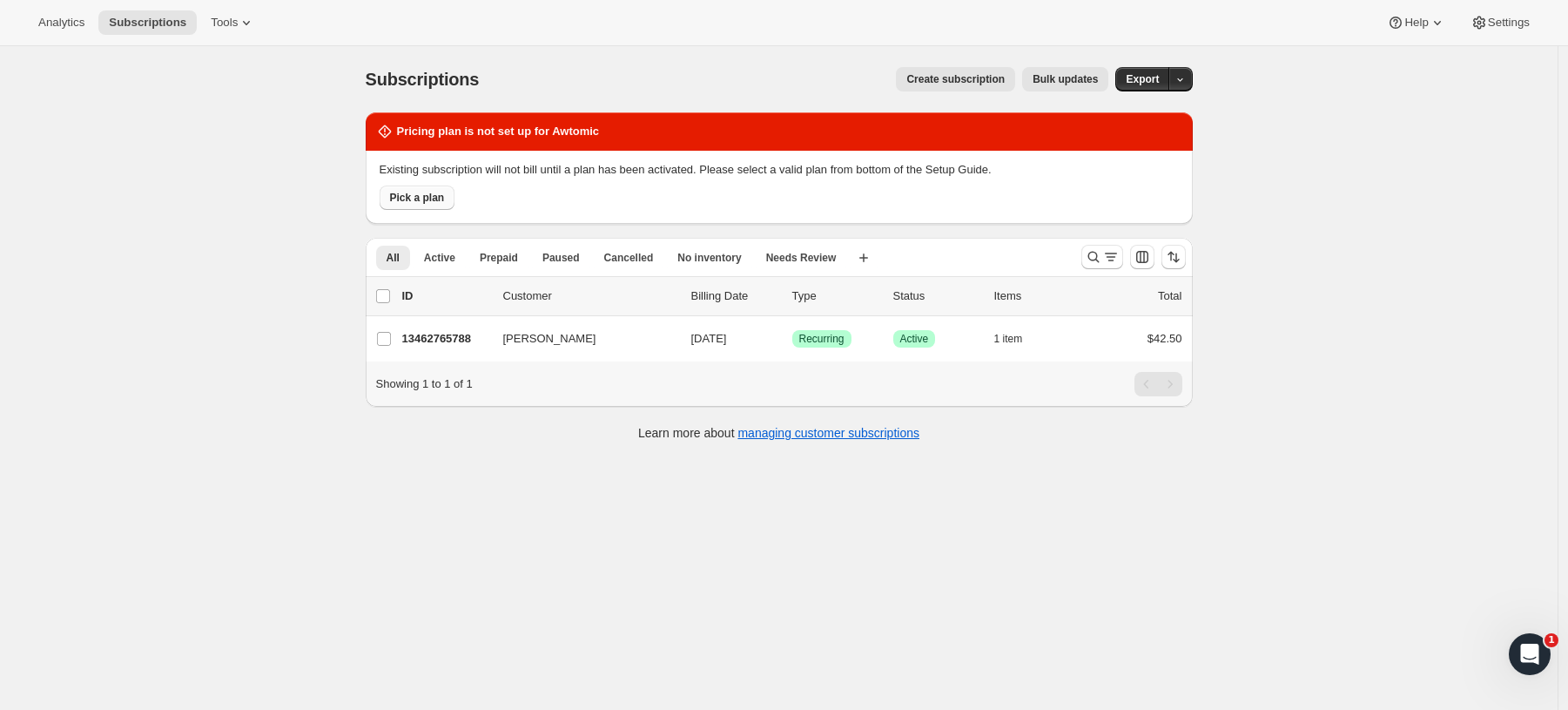
click at [407, 195] on span "Pick a plan" at bounding box center [417, 197] width 55 height 14
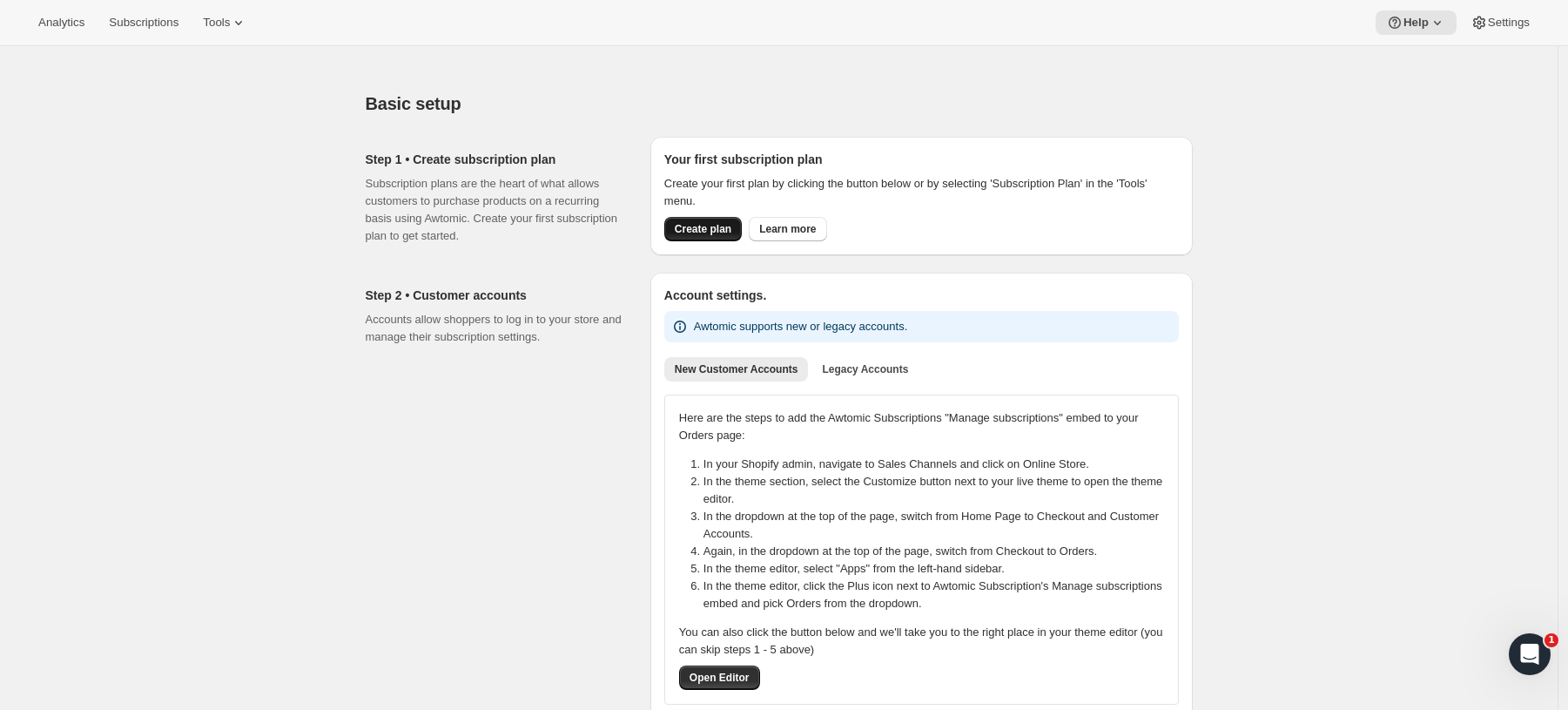
click at [732, 239] on button "Create plan" at bounding box center [703, 228] width 78 height 24
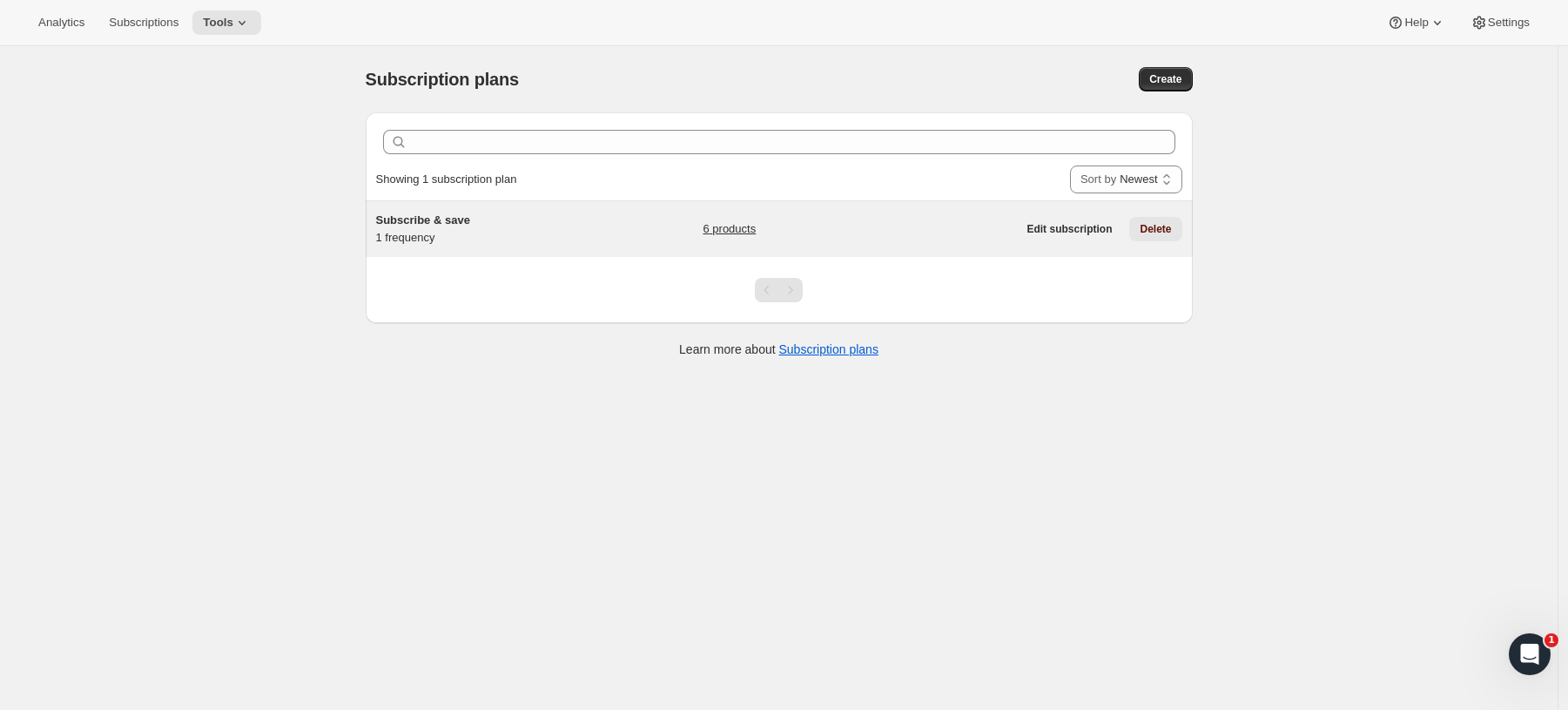
click at [1171, 225] on span "Delete" at bounding box center [1155, 229] width 32 height 14
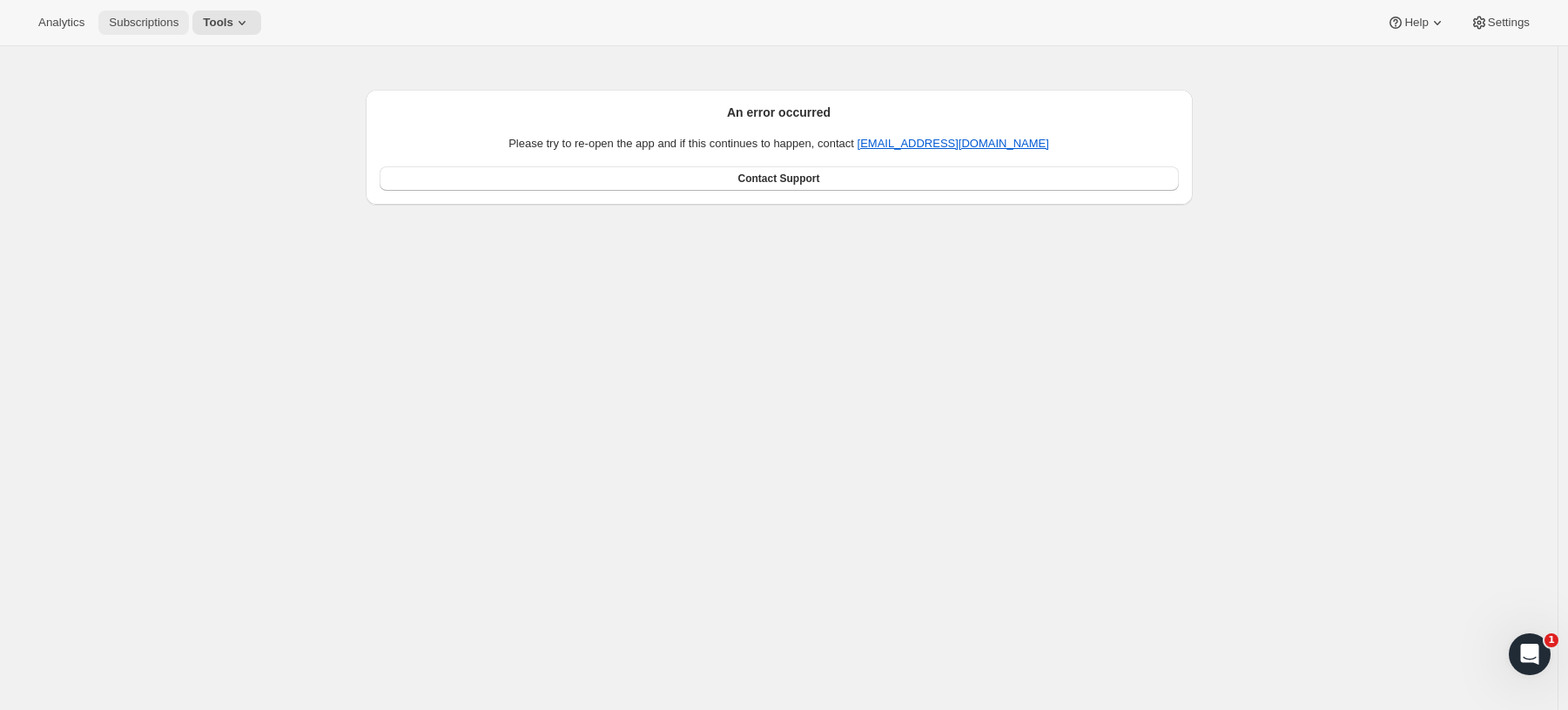
click at [159, 31] on button "Subscriptions" at bounding box center [144, 22] width 91 height 24
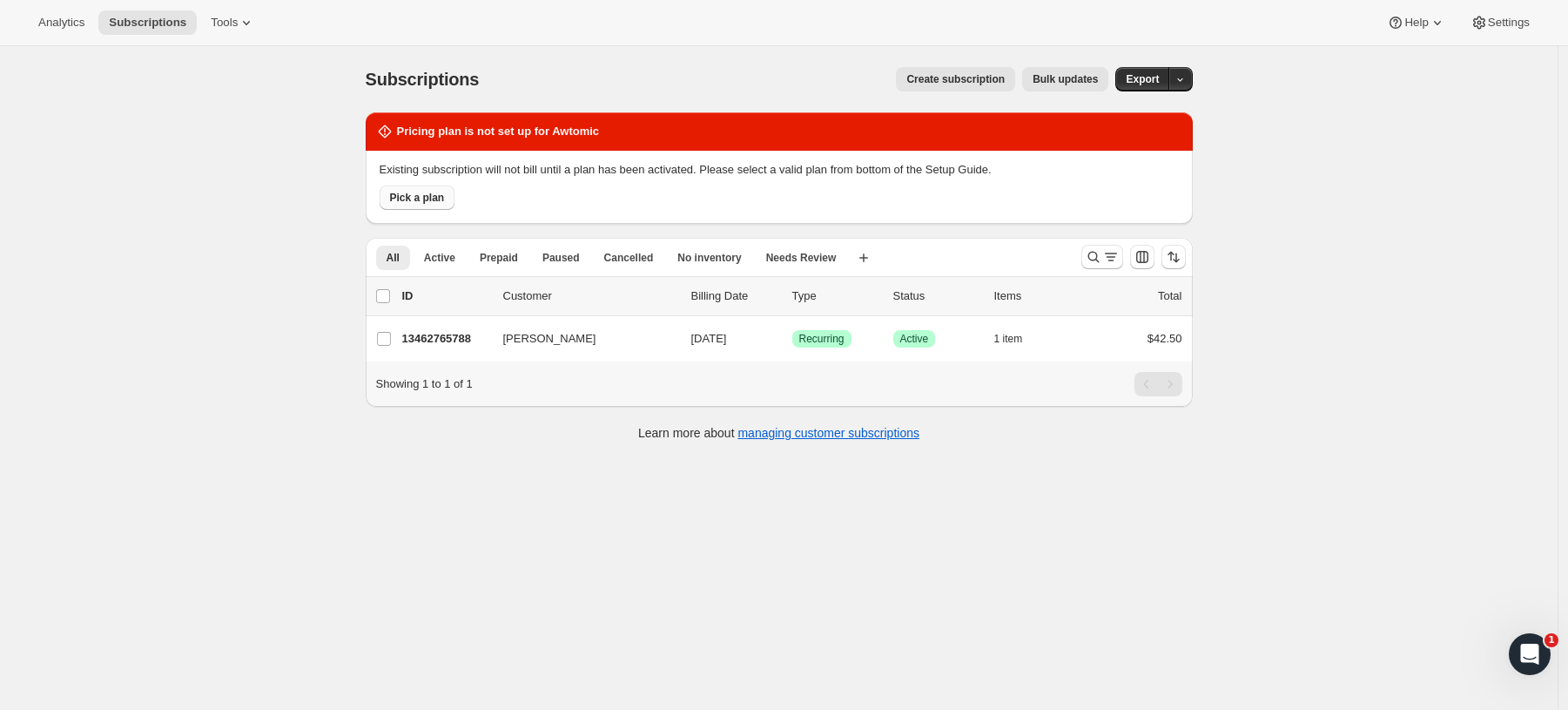
click at [424, 191] on span "Pick a plan" at bounding box center [417, 197] width 55 height 14
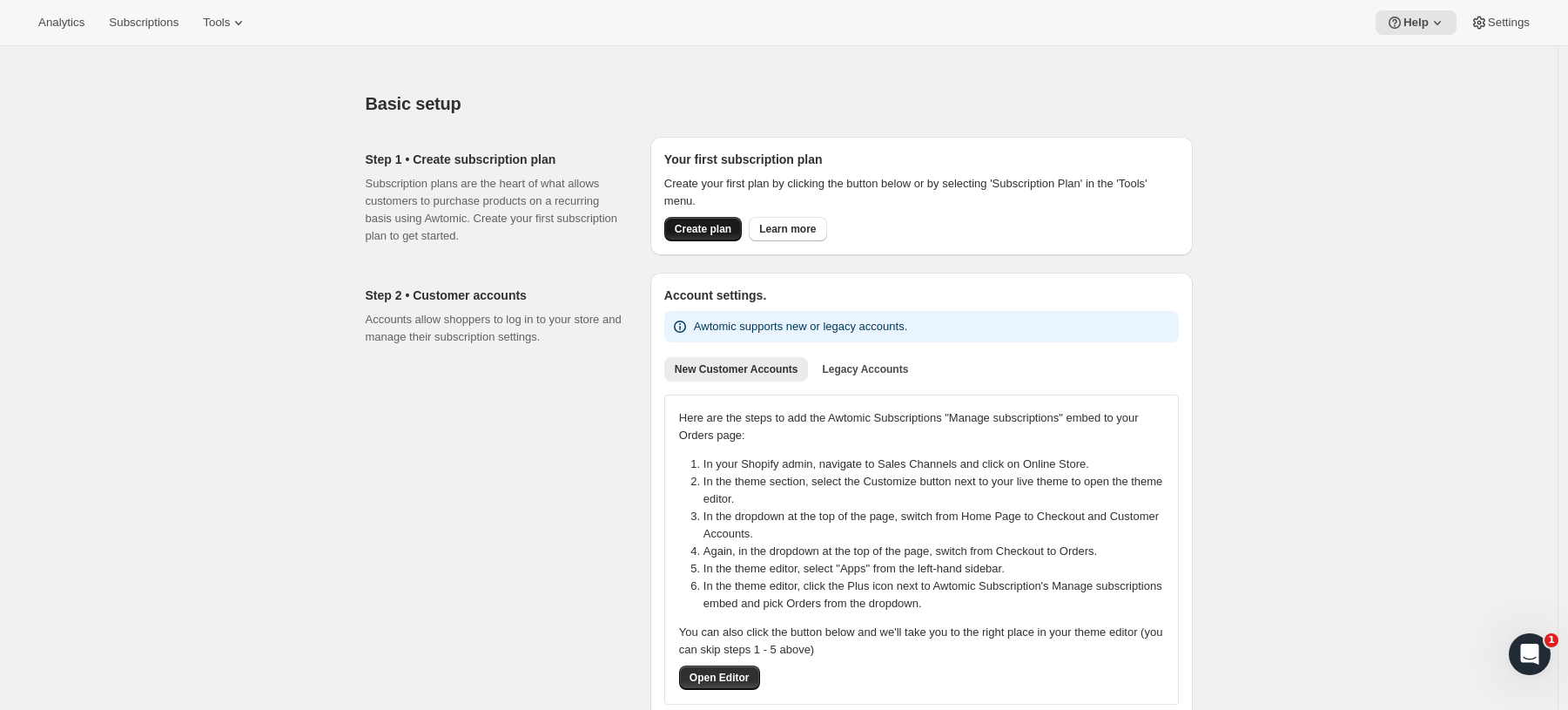
click at [729, 227] on span "Create plan" at bounding box center [703, 229] width 57 height 14
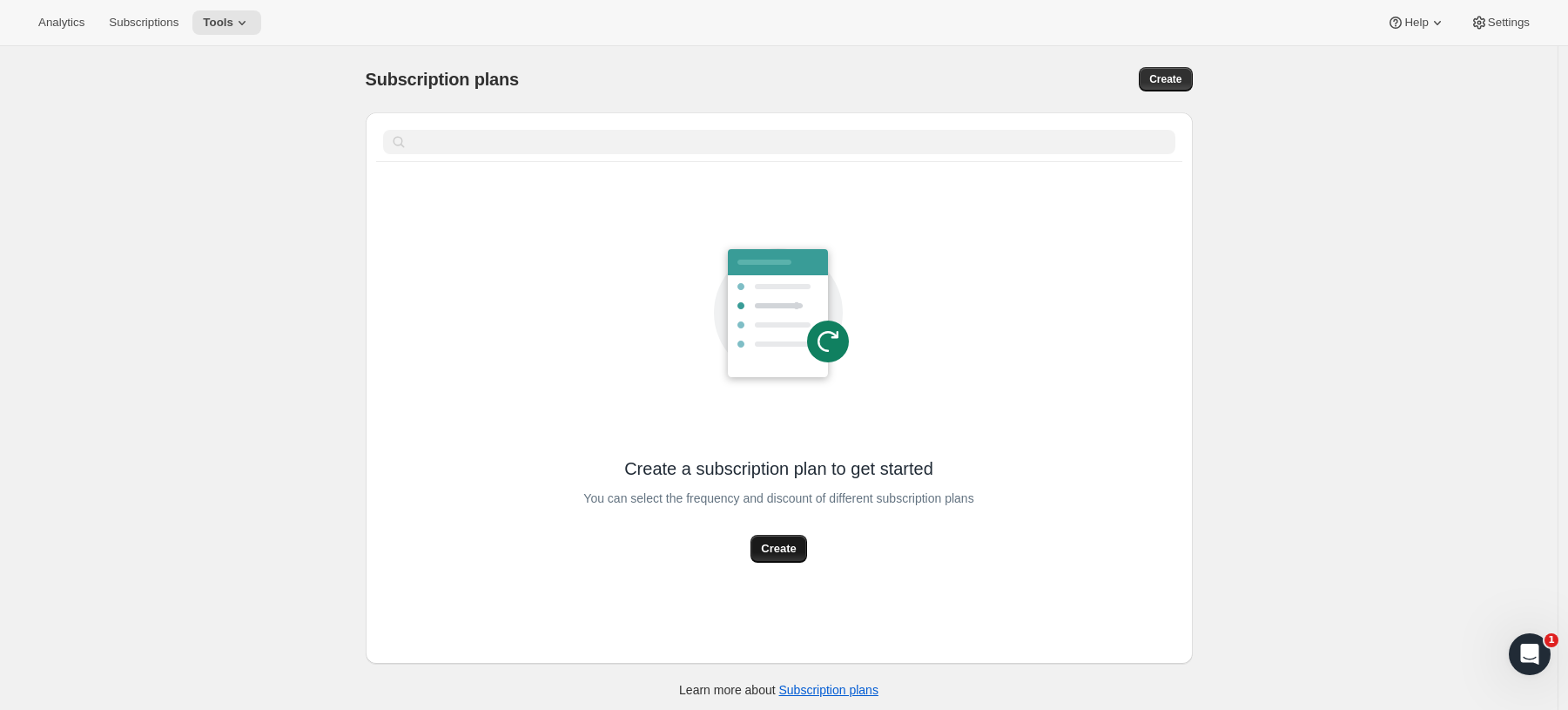
click at [796, 540] on span "Create" at bounding box center [779, 549] width 34 height 17
select select "WEEK"
select select "MONTH"
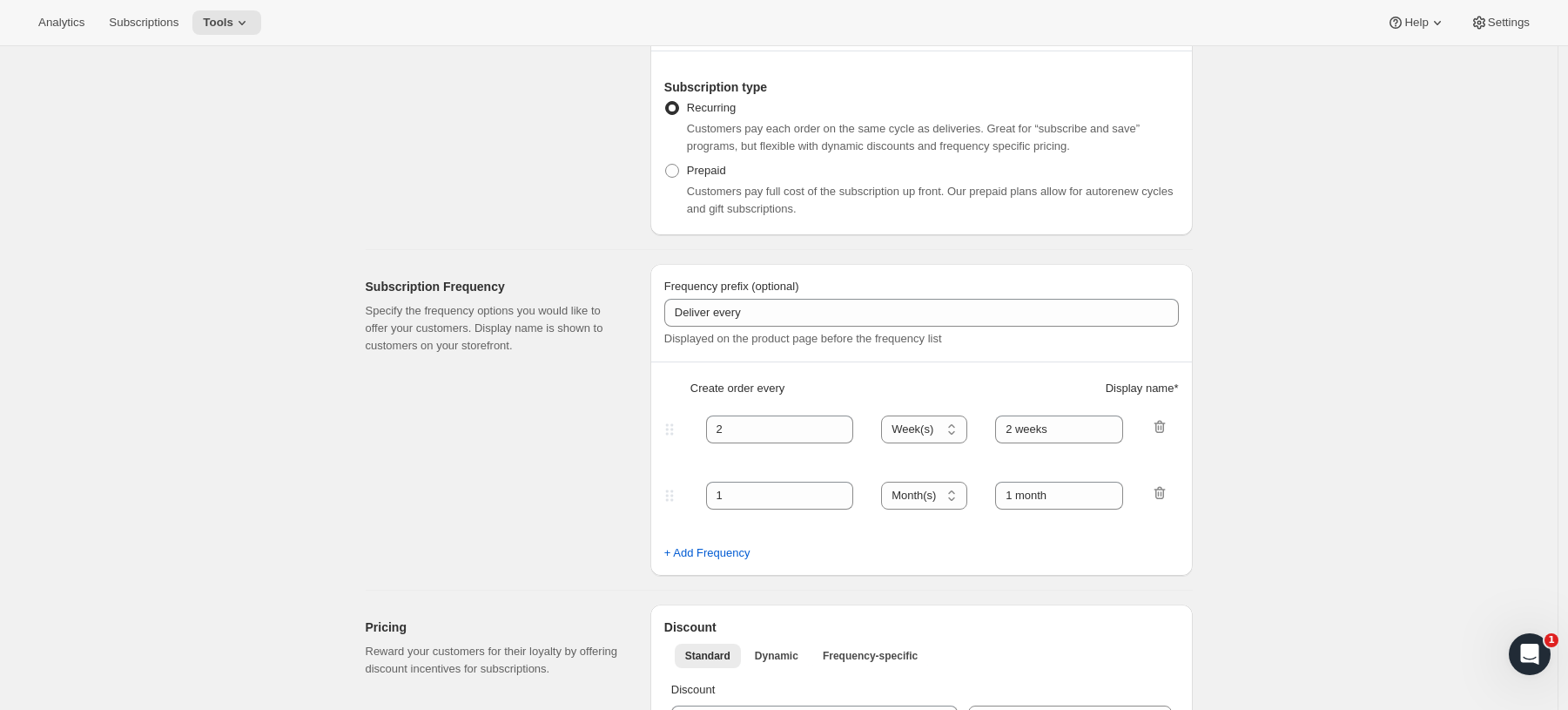
scroll to position [282, 0]
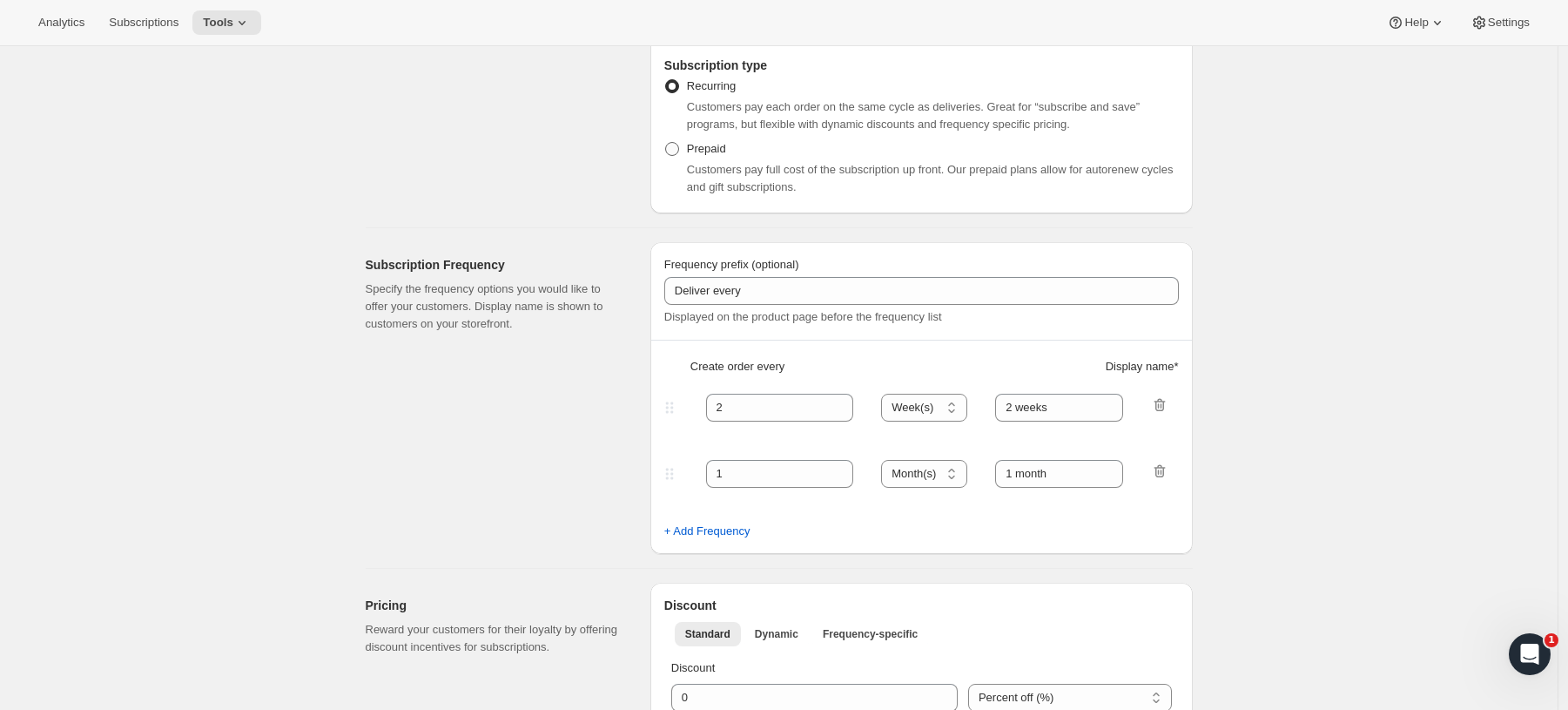
click at [676, 149] on span at bounding box center [672, 149] width 14 height 14
click at [666, 143] on input "Prepaid" at bounding box center [666, 142] width 1 height 1
radio input "true"
select select "MONTH"
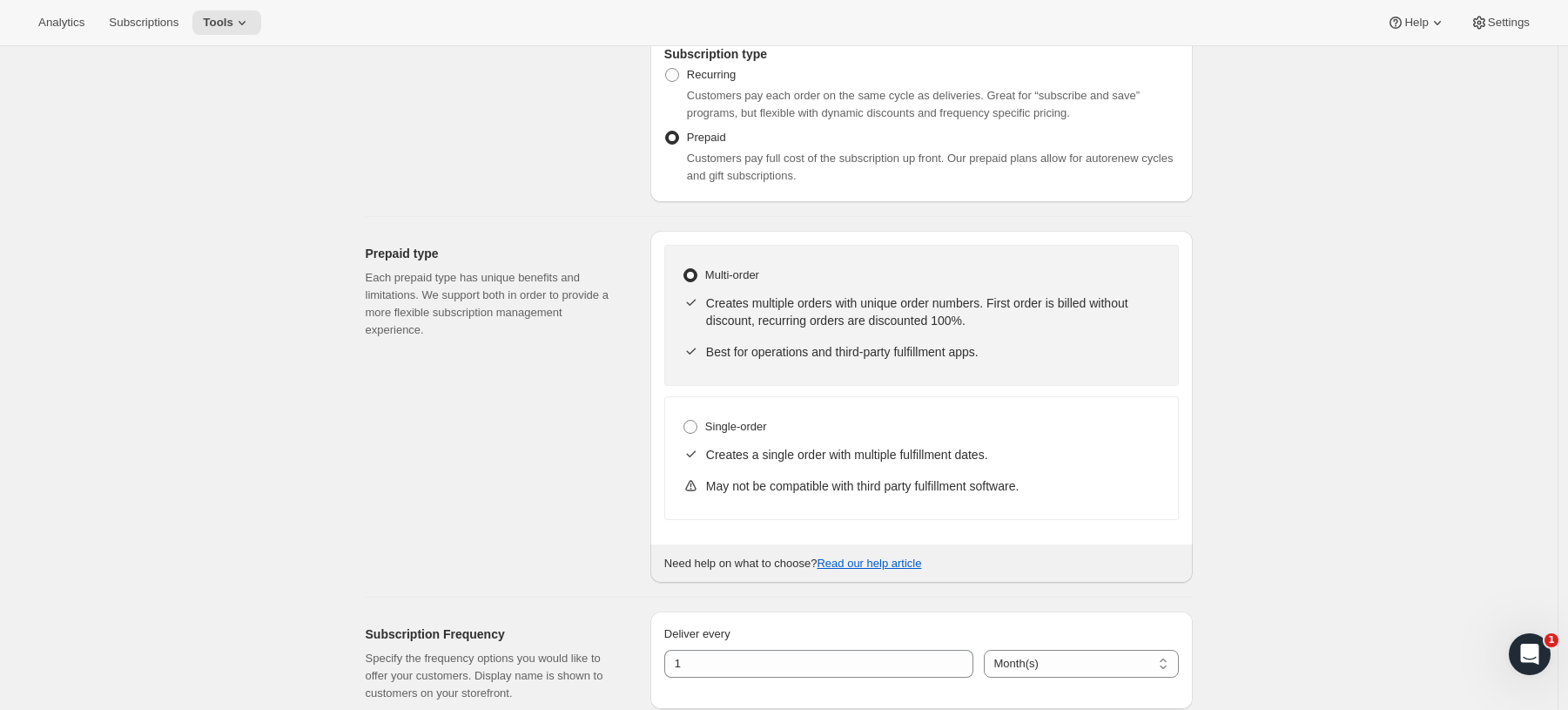
scroll to position [304, 0]
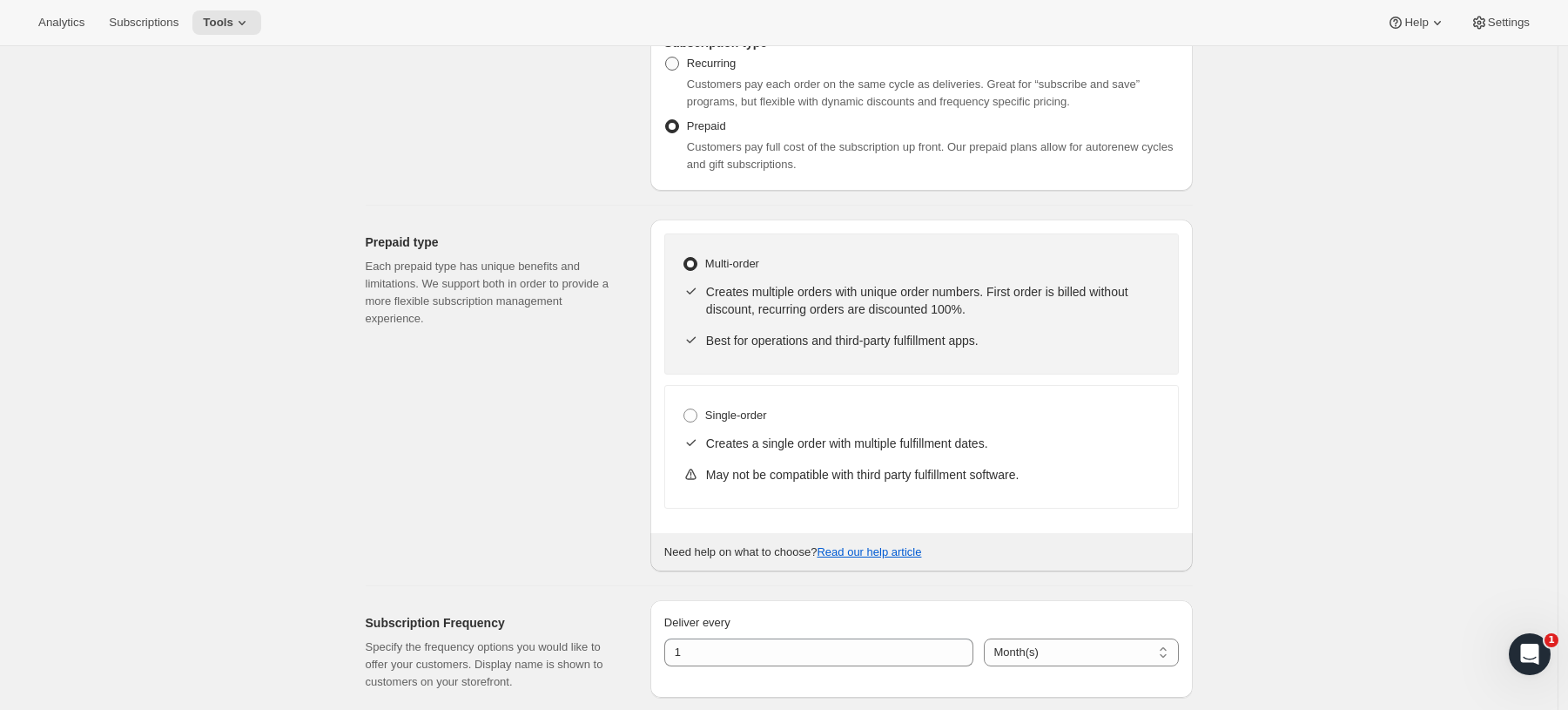
click at [675, 60] on span at bounding box center [672, 63] width 14 height 14
click at [666, 57] on input "Recurring" at bounding box center [666, 57] width 1 height 1
radio input "true"
select select "WEEK"
select select "MONTH"
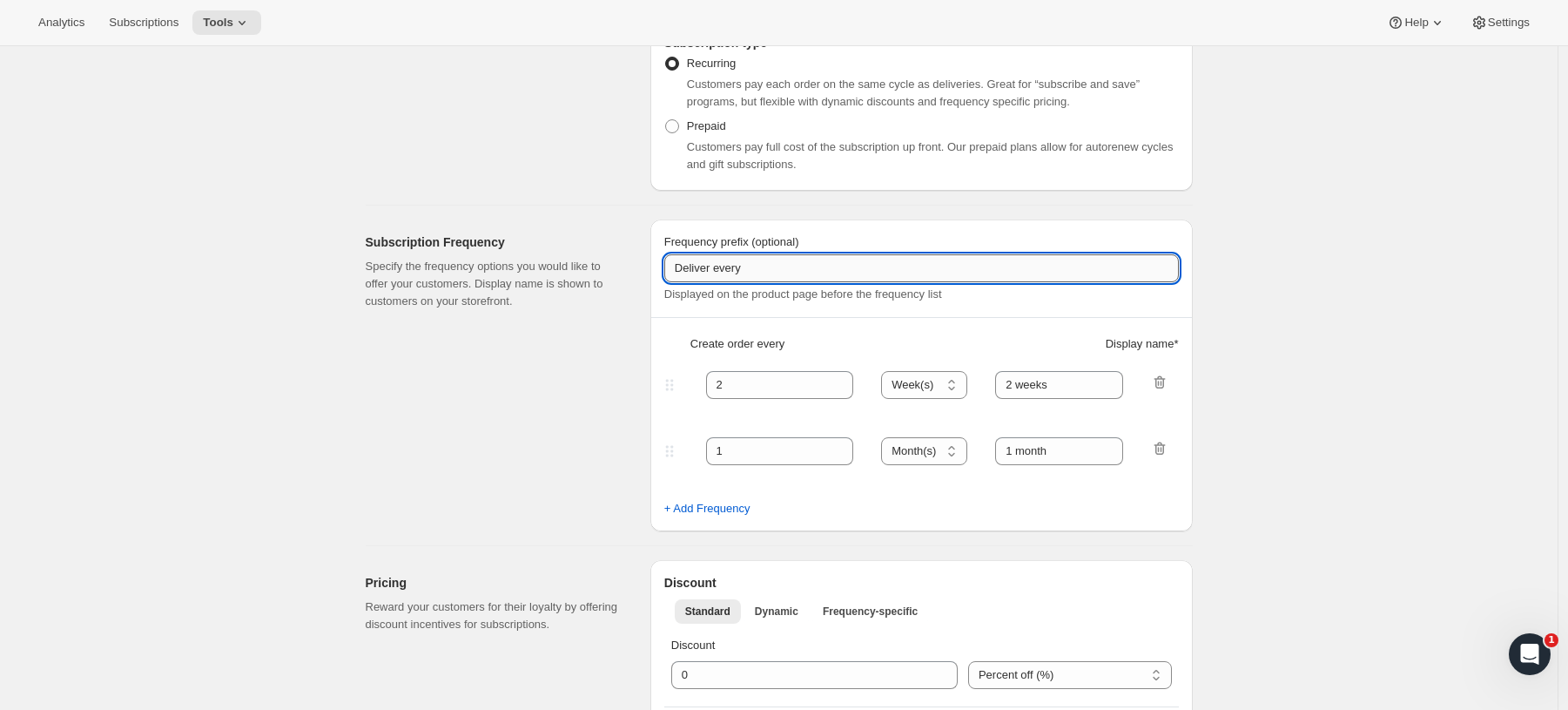
click at [763, 263] on input "Deliver every" at bounding box center [921, 267] width 514 height 28
click at [801, 266] on input "Deliver every" at bounding box center [921, 267] width 514 height 28
type input "Card on File"
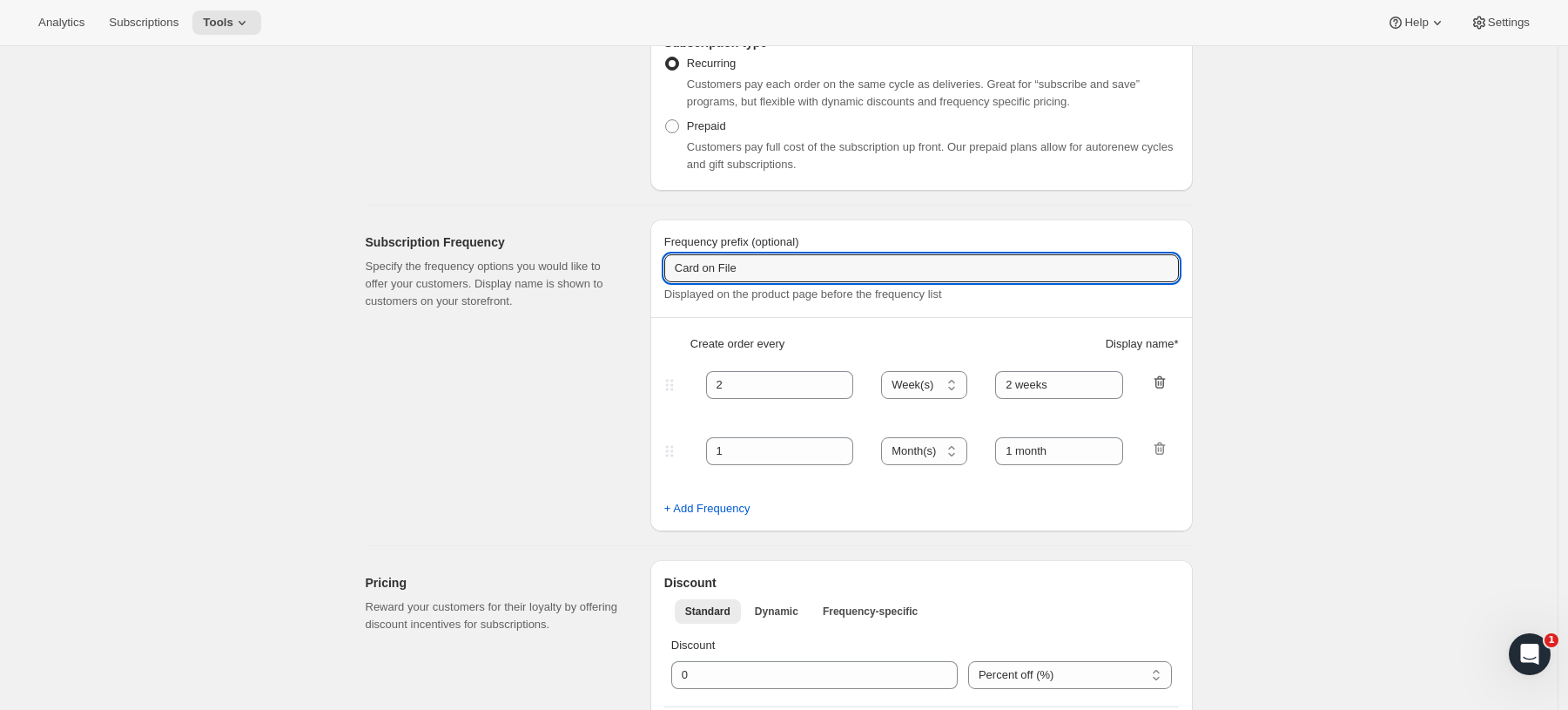
click at [1169, 382] on icon "button" at bounding box center [1160, 382] width 17 height 17
type input "1"
select select "MONTH"
type input "1 month"
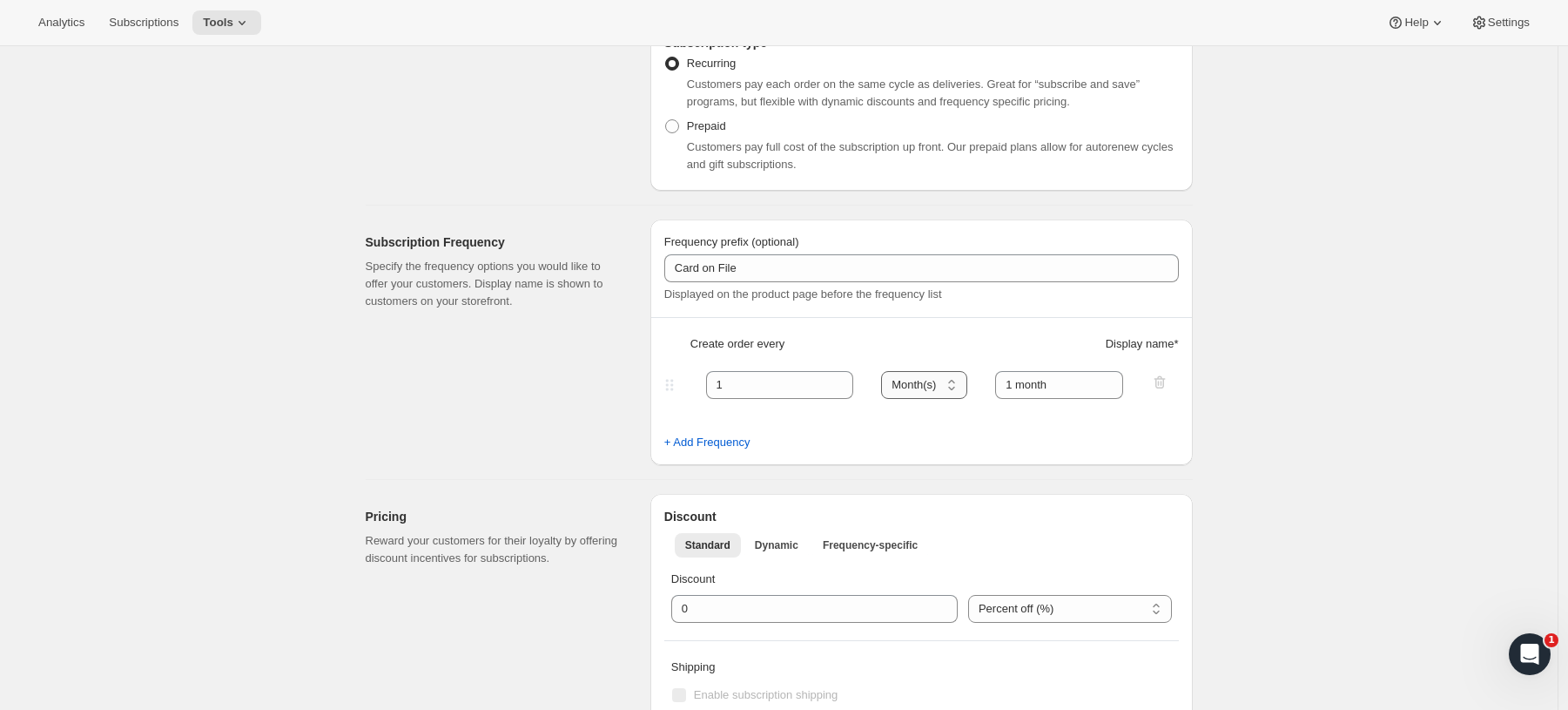
click at [962, 379] on select "Day(s) Week(s) Month(s) Year(s)" at bounding box center [924, 384] width 86 height 28
select select "YEAR"
click at [887, 371] on select "Day(s) Week(s) Month(s) Year(s)" at bounding box center [924, 384] width 86 height 28
click at [1081, 387] on input "1 month" at bounding box center [1059, 384] width 128 height 28
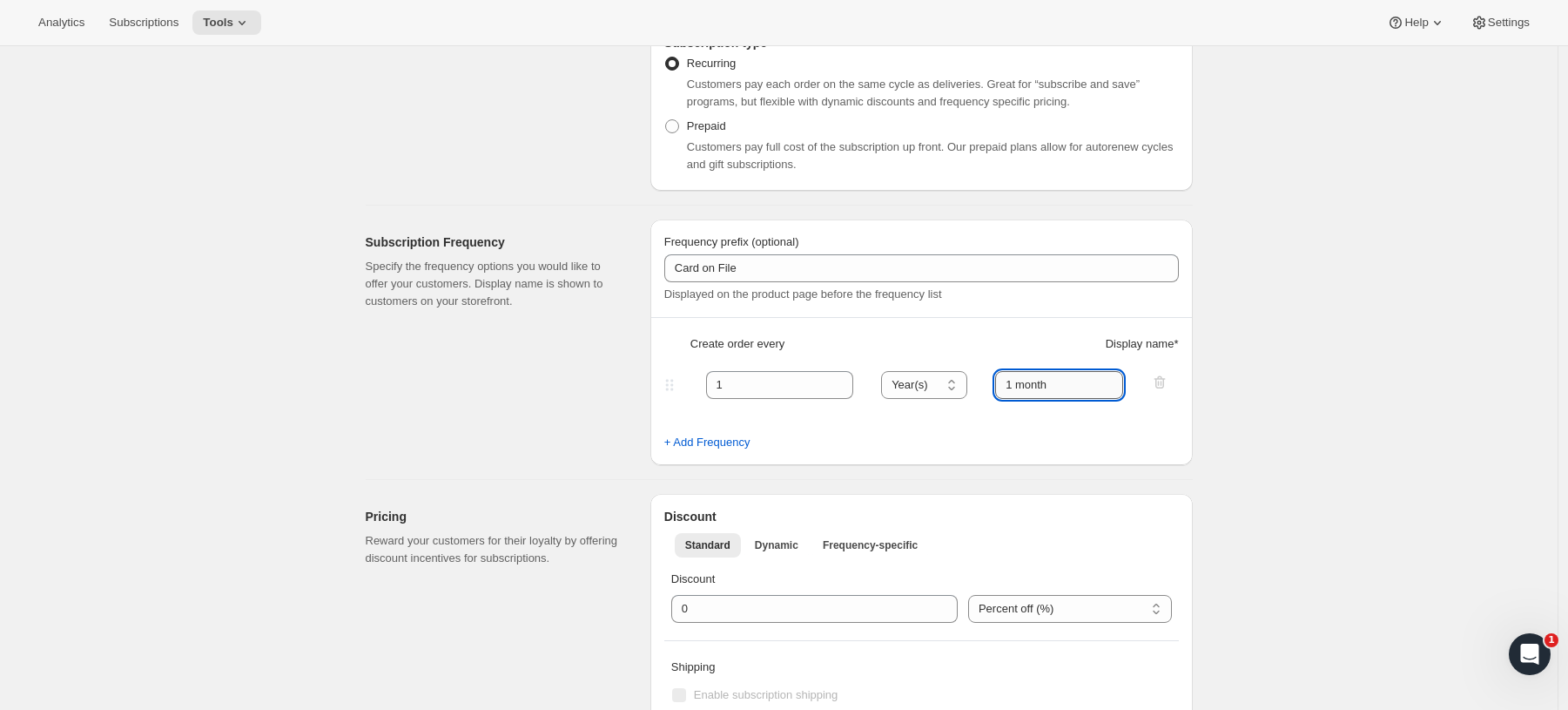
click at [1081, 387] on input "1 month" at bounding box center [1059, 384] width 128 height 28
type input "1 year"
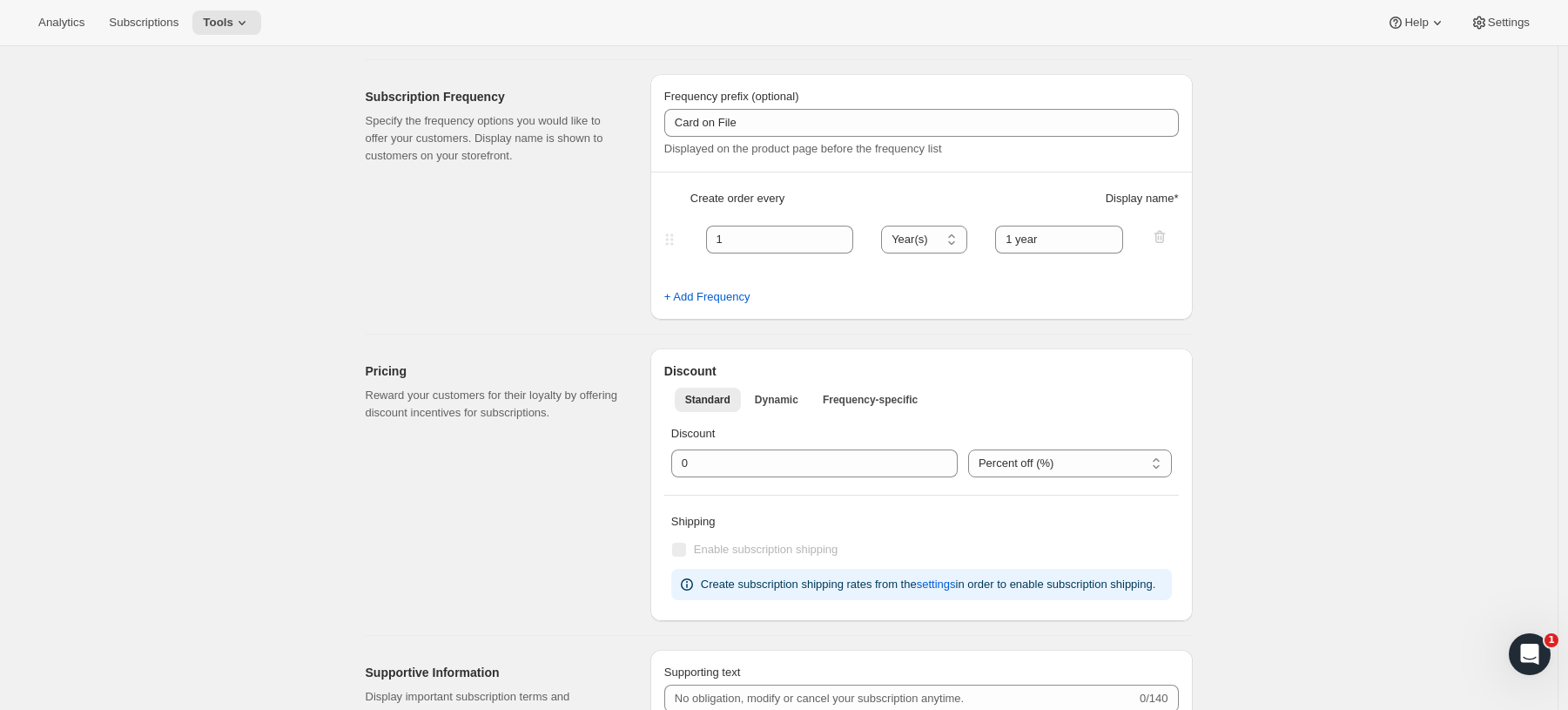
scroll to position [622, 0]
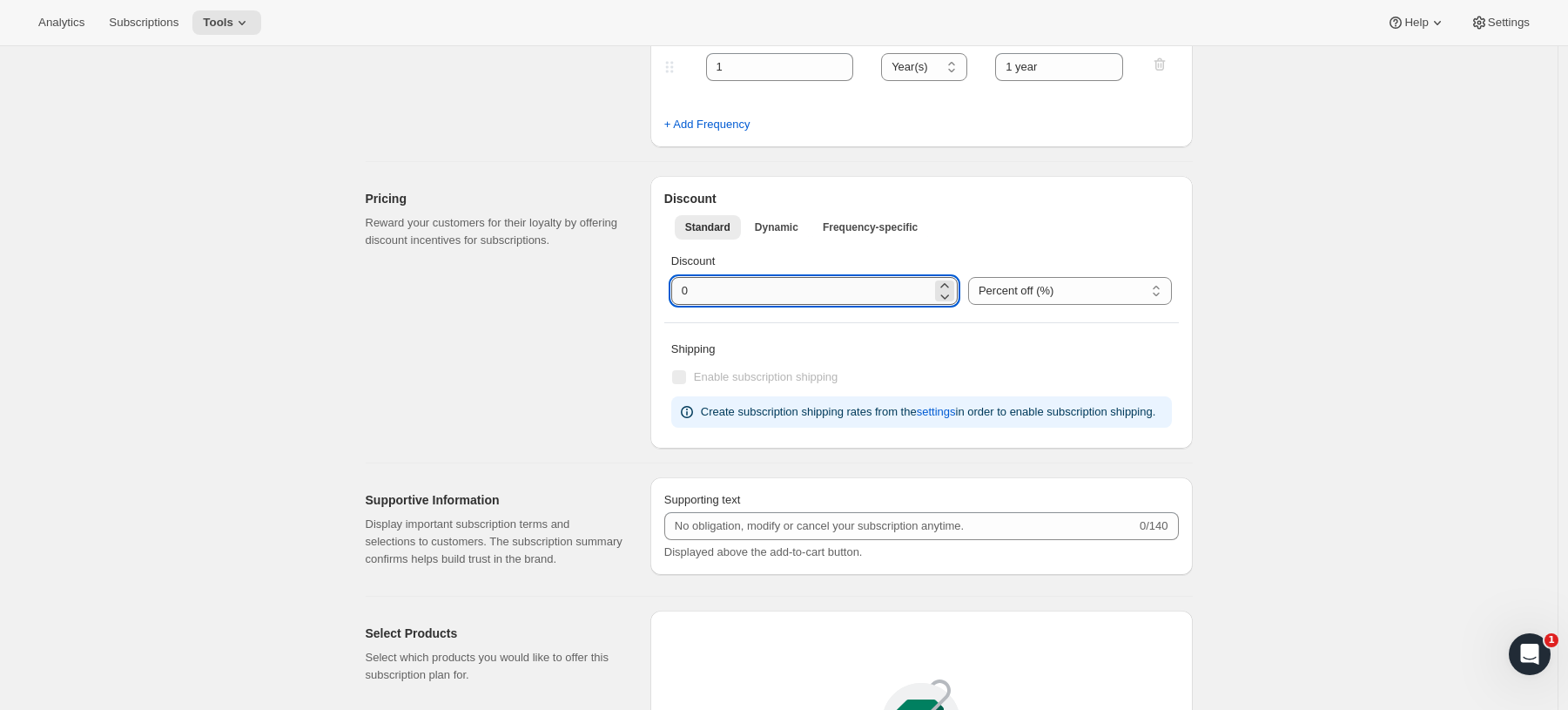
click at [814, 302] on input "integer" at bounding box center [802, 290] width 261 height 28
type input "9"
click at [1334, 362] on div "Create subscription plan. This page is ready Create subscription plan Basic Inf…" at bounding box center [779, 410] width 1557 height 1972
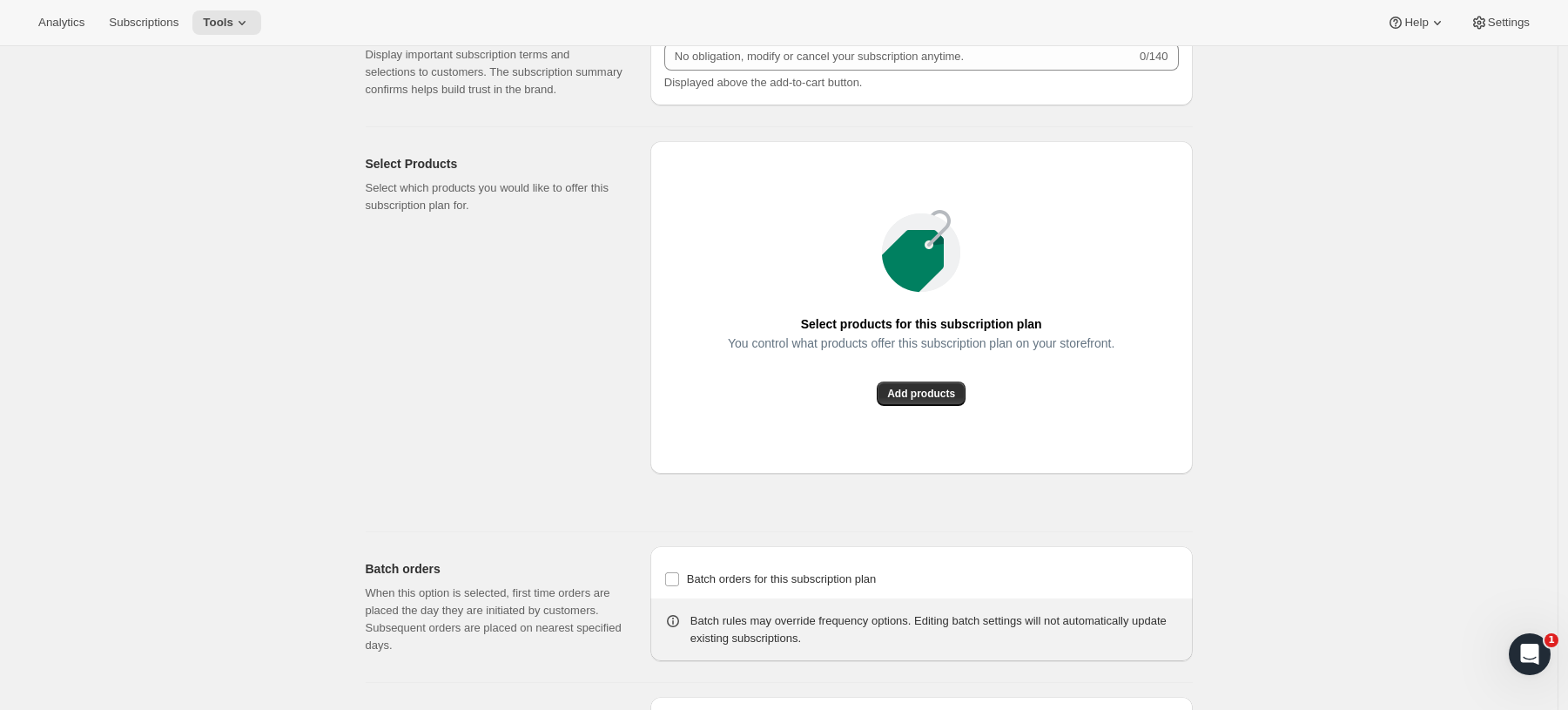
scroll to position [1180, 0]
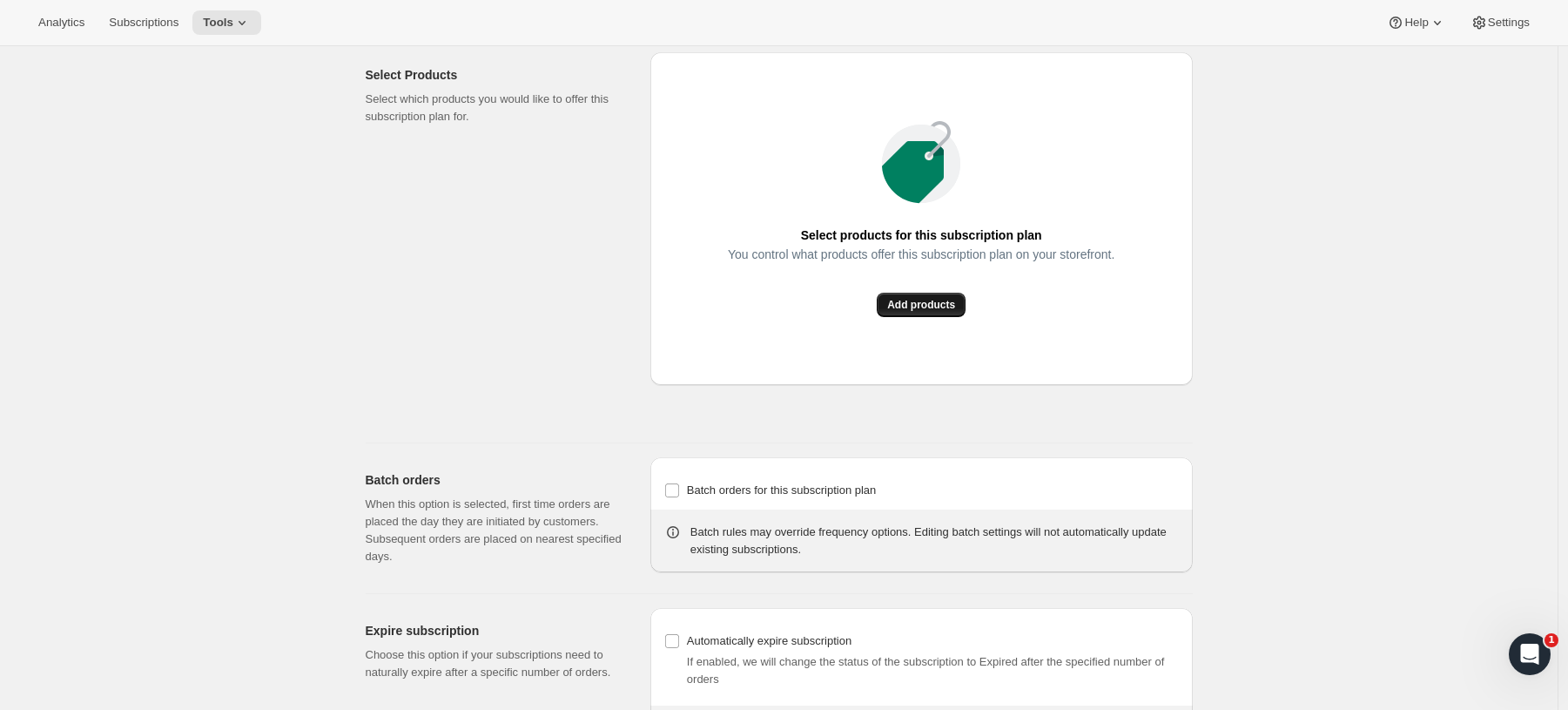
click at [931, 317] on button "Add products" at bounding box center [921, 304] width 89 height 24
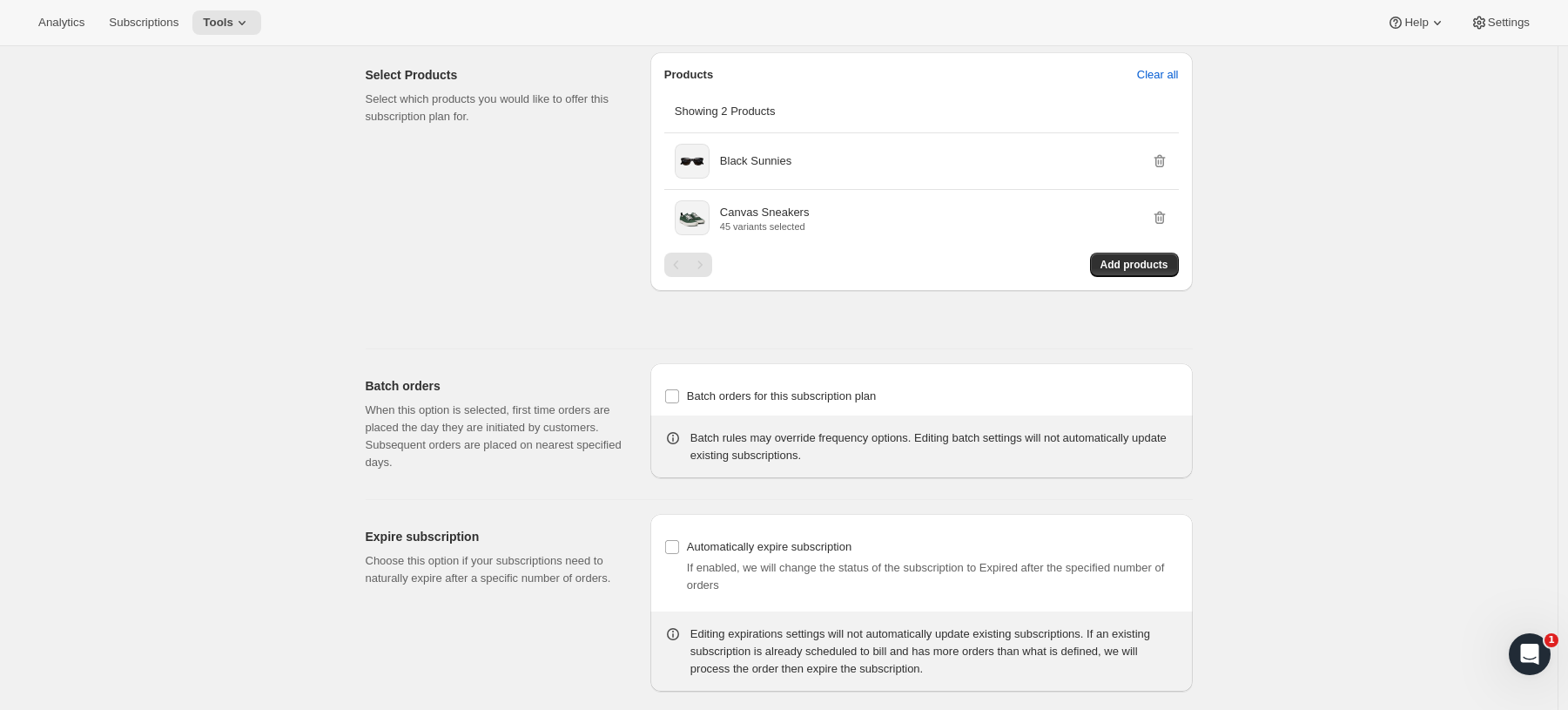
scroll to position [1249, 0]
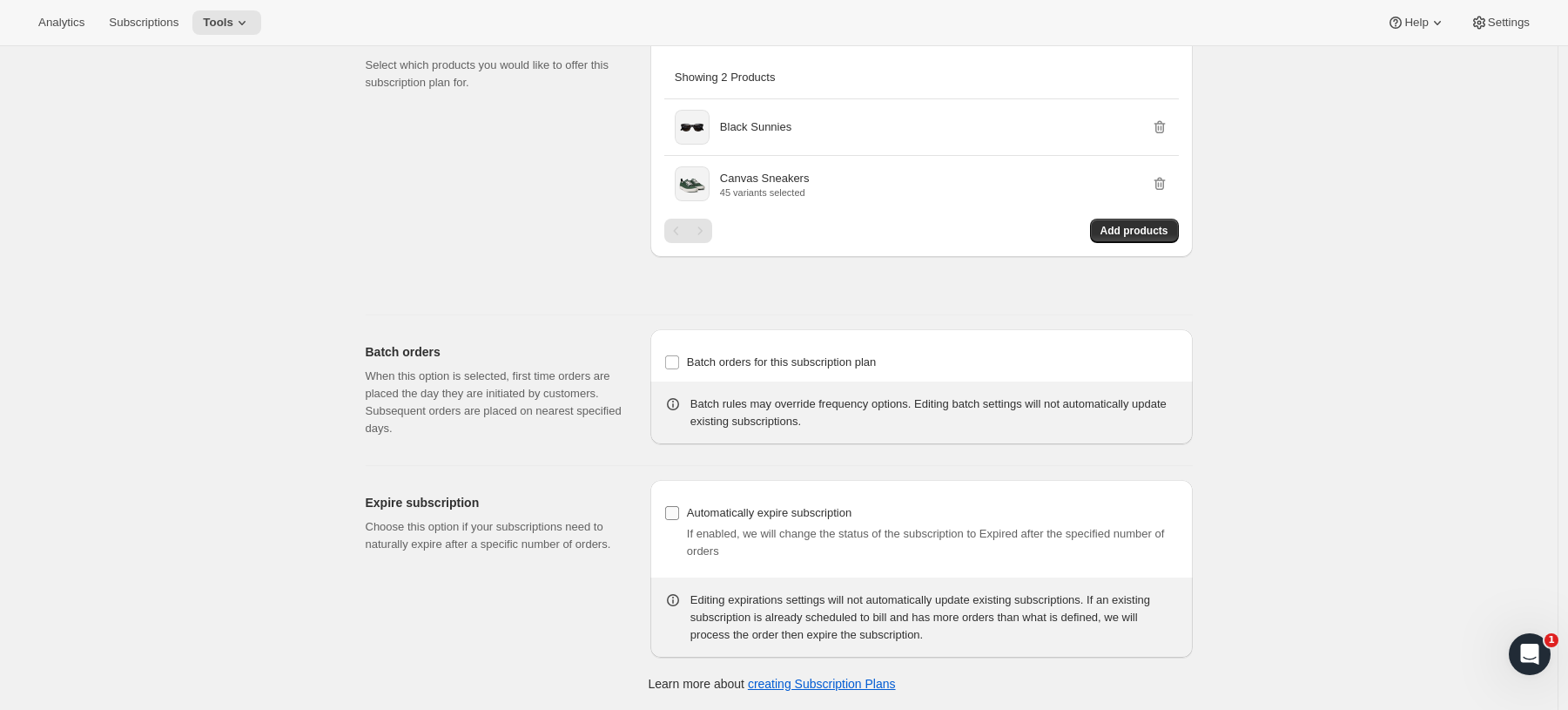
click at [675, 513] on input "Automatically expire subscription" at bounding box center [672, 513] width 14 height 14
checkbox input "true"
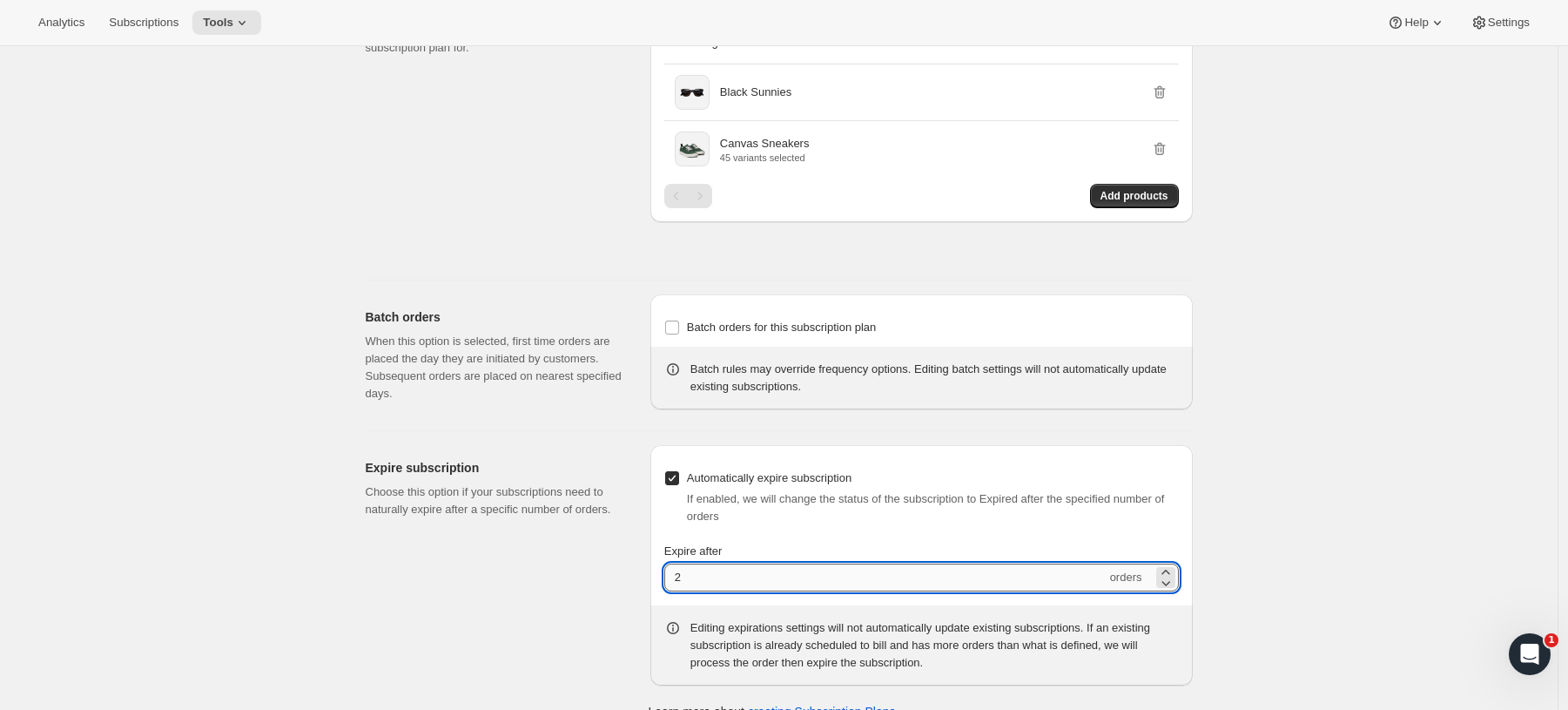
click at [801, 591] on input "2" at bounding box center [886, 577] width 443 height 28
type input "1"
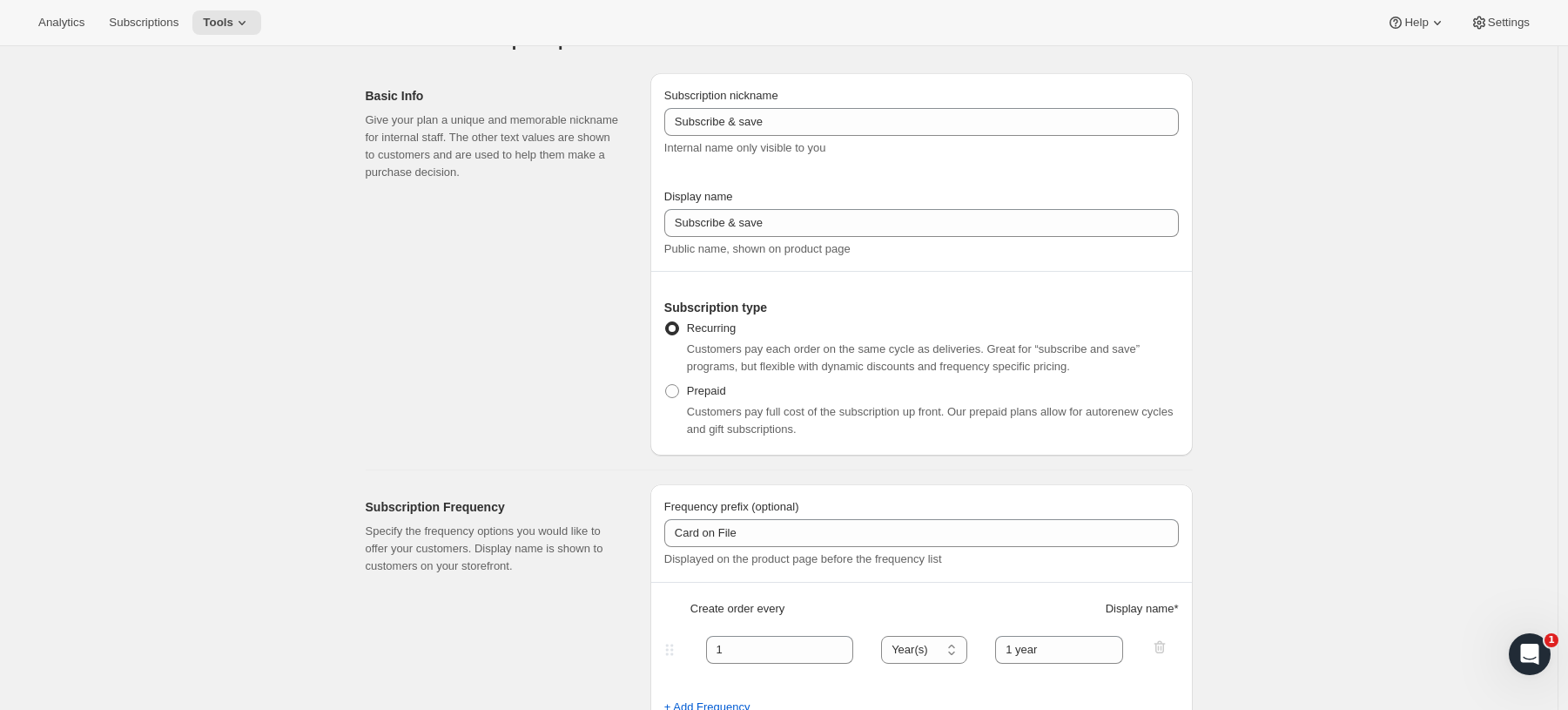
scroll to position [0, 0]
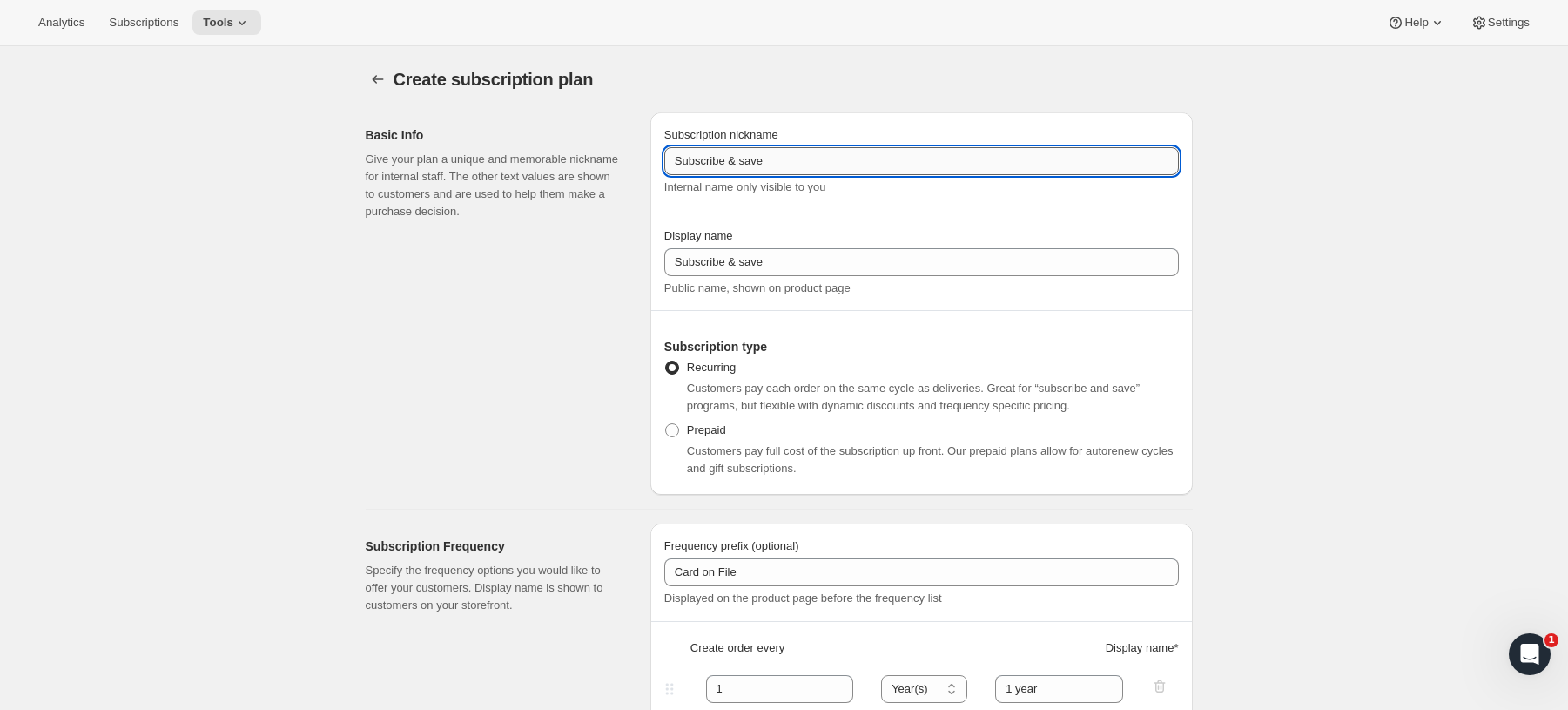
click at [819, 152] on input "Subscribe & save" at bounding box center [921, 161] width 514 height 28
click at [814, 167] on input "Subscribe & save" at bounding box center [921, 161] width 514 height 28
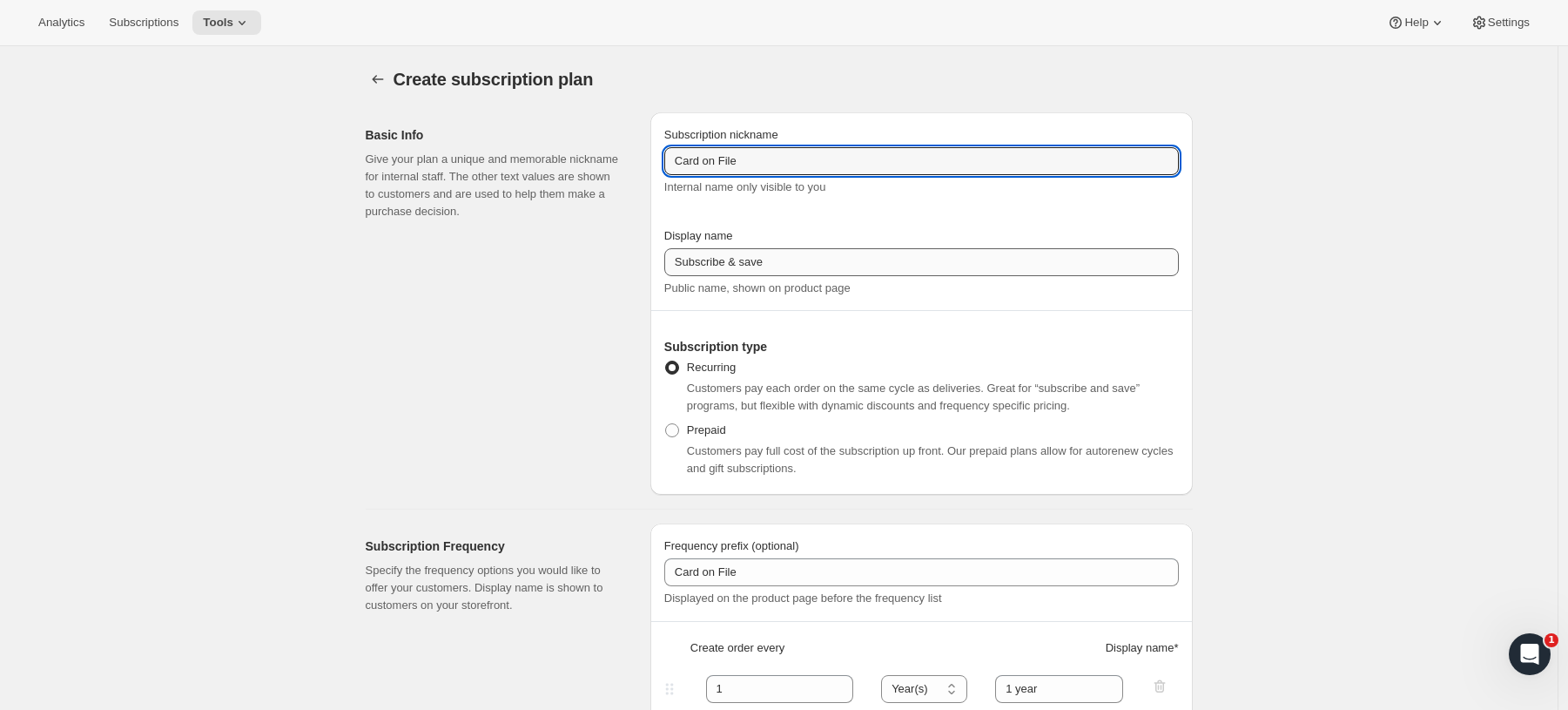
type input "Card on File"
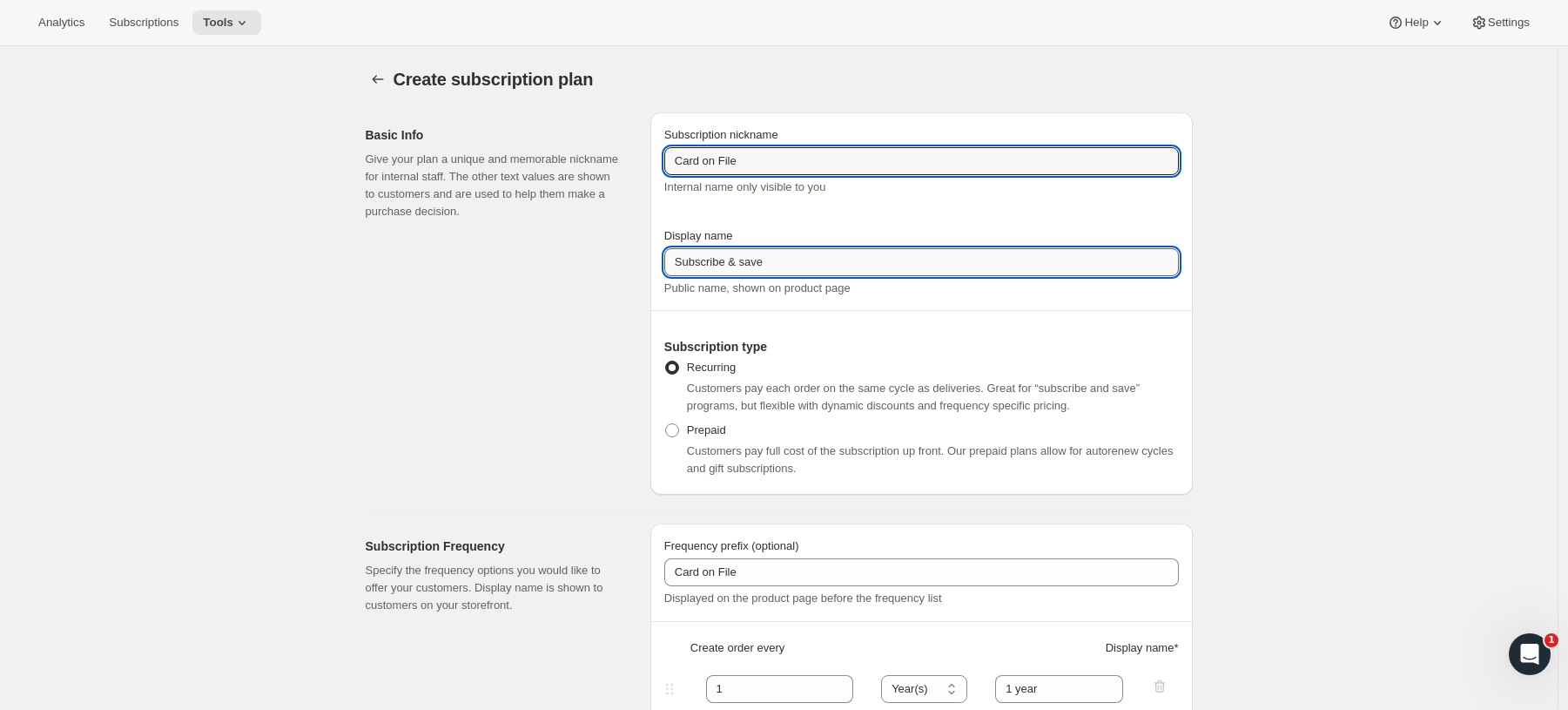
click at [822, 266] on input "Subscribe & save" at bounding box center [921, 262] width 514 height 28
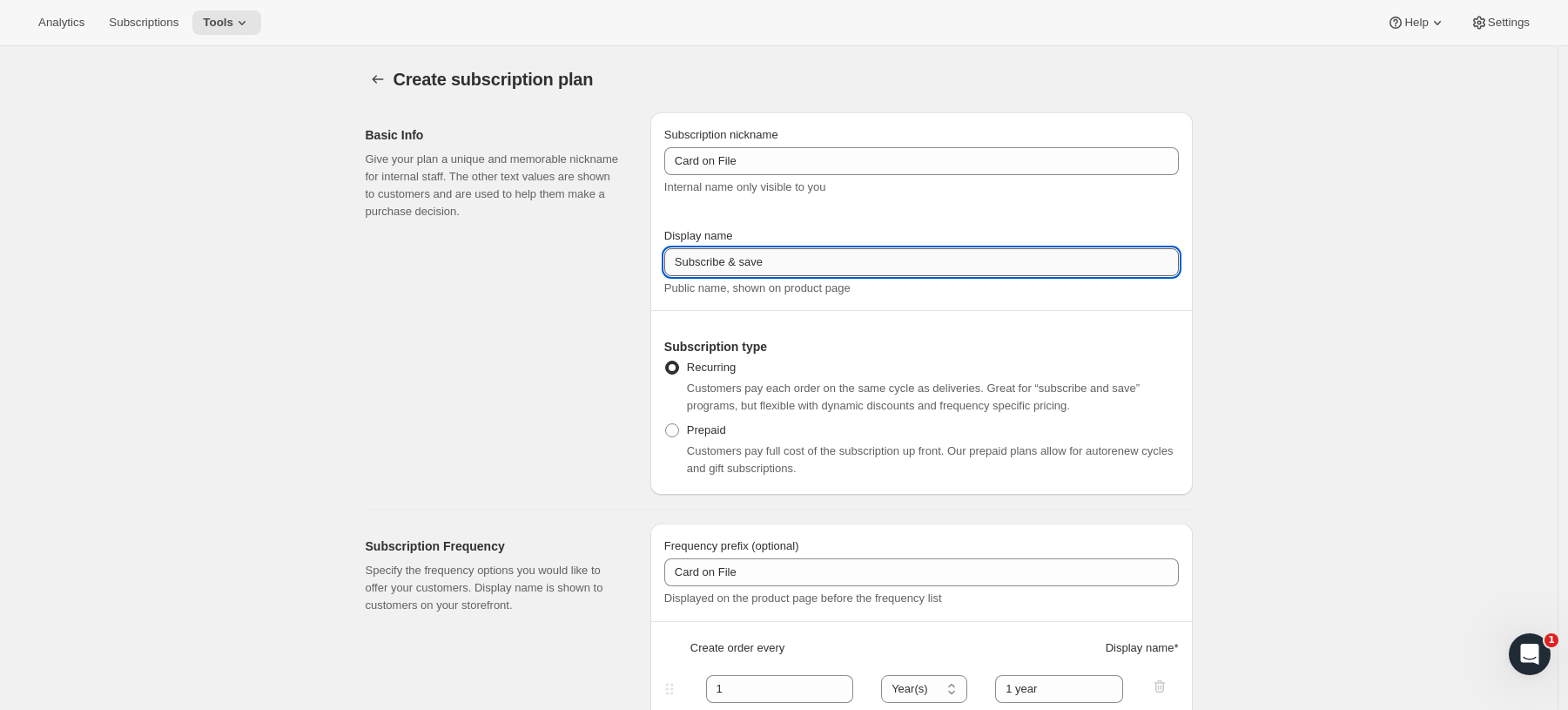
click at [822, 266] on input "Subscribe & save" at bounding box center [921, 262] width 514 height 28
click at [821, 265] on input "Subscribe & save" at bounding box center [921, 262] width 514 height 28
type input "Card on File"
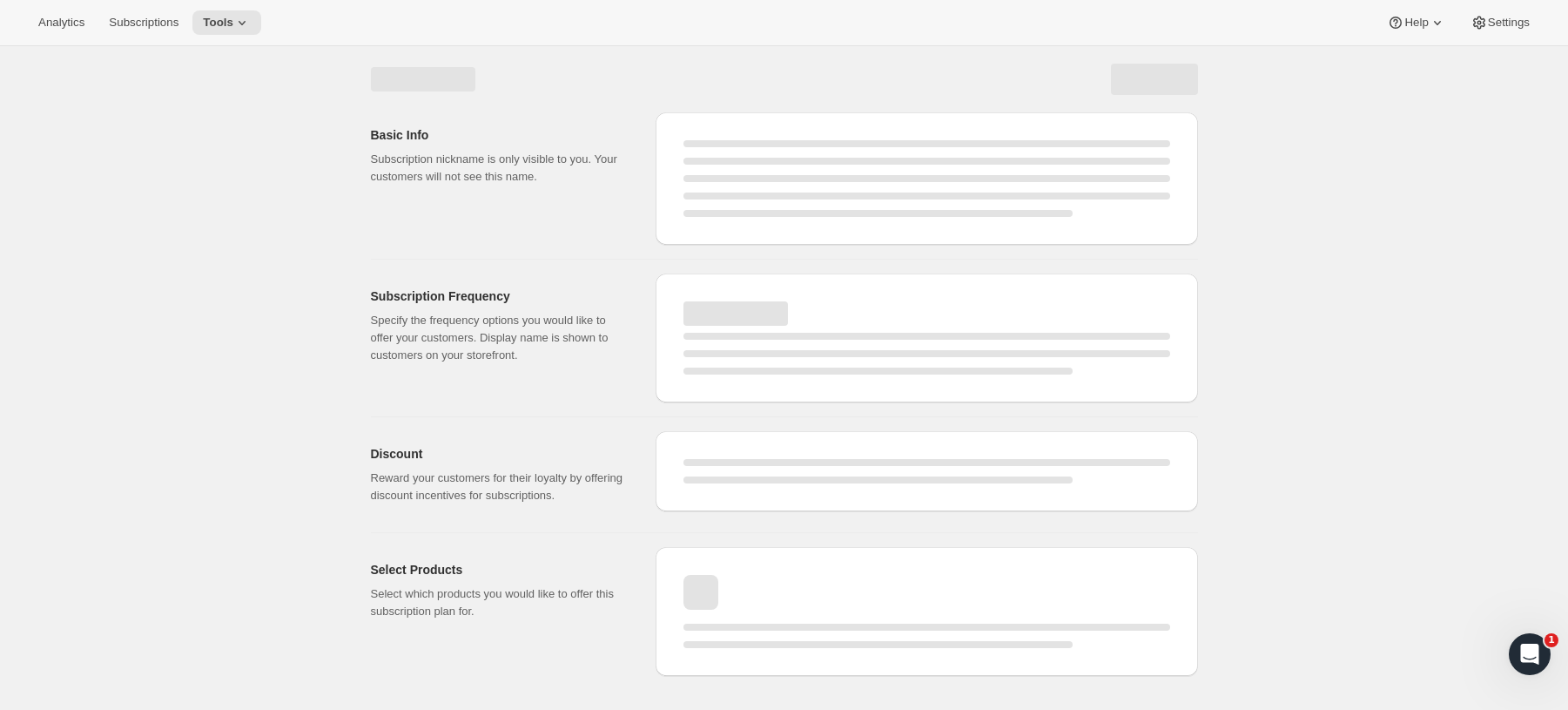
select select "WEEK"
select select "MONTH"
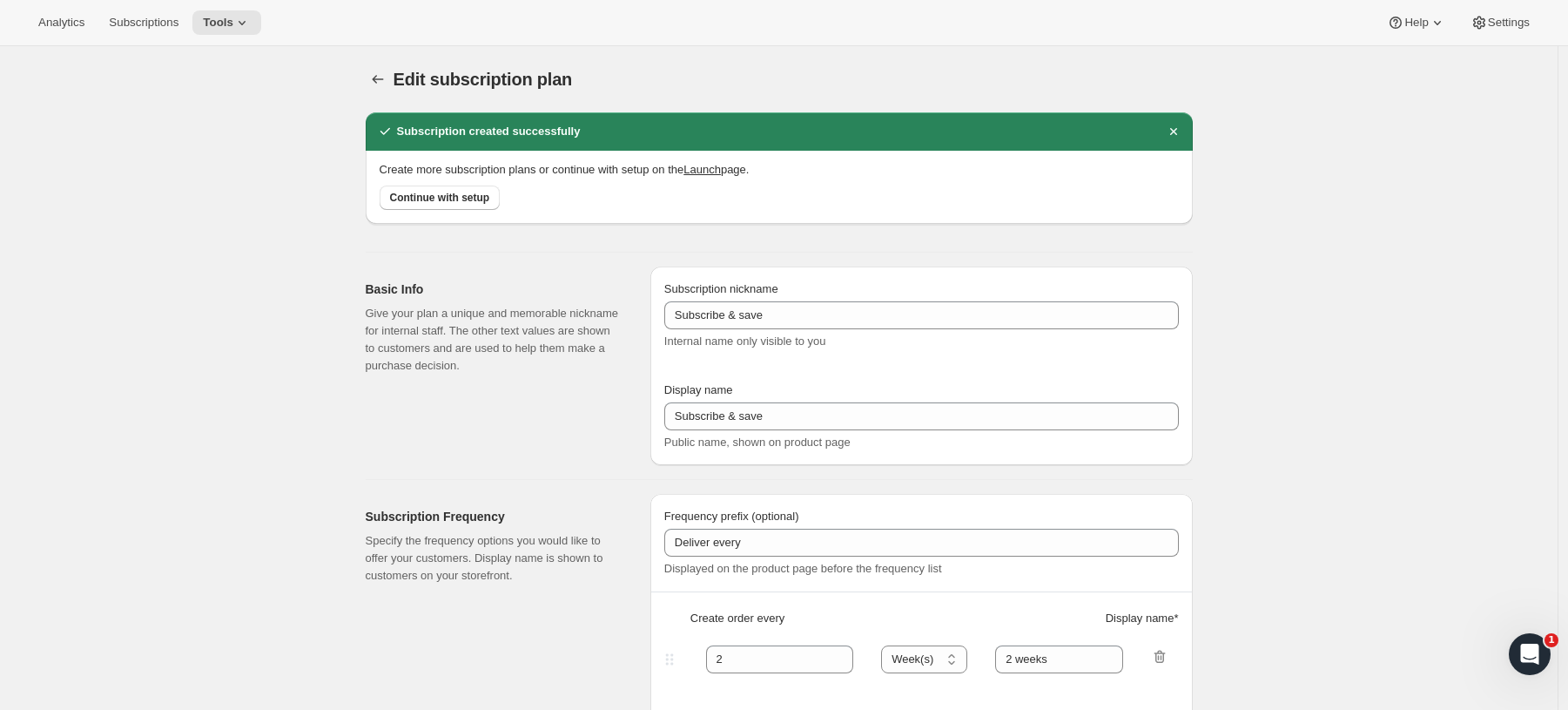
type input "Card on File"
type input "1"
select select "YEAR"
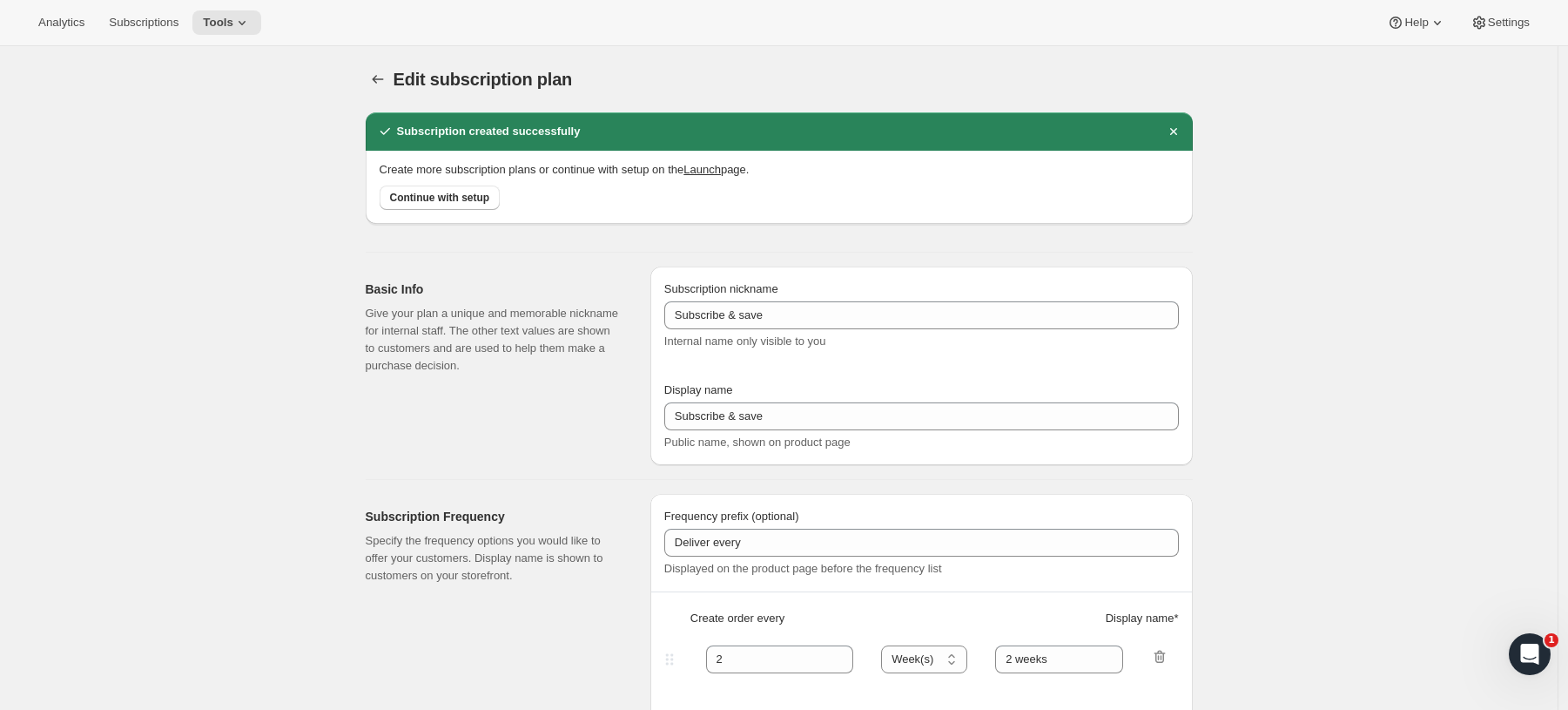
type input "1 year"
type input "9"
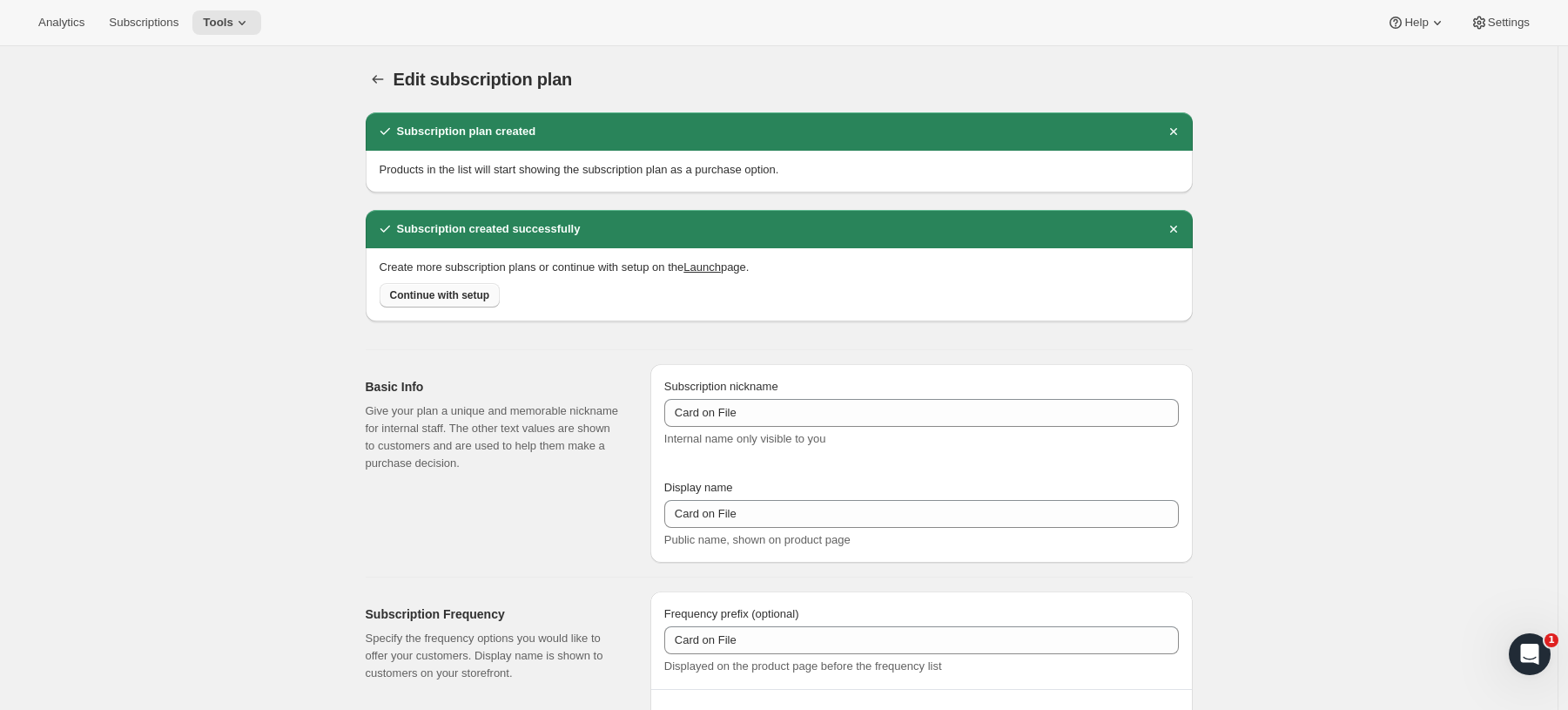
click at [455, 302] on button "Continue with setup" at bounding box center [440, 294] width 121 height 24
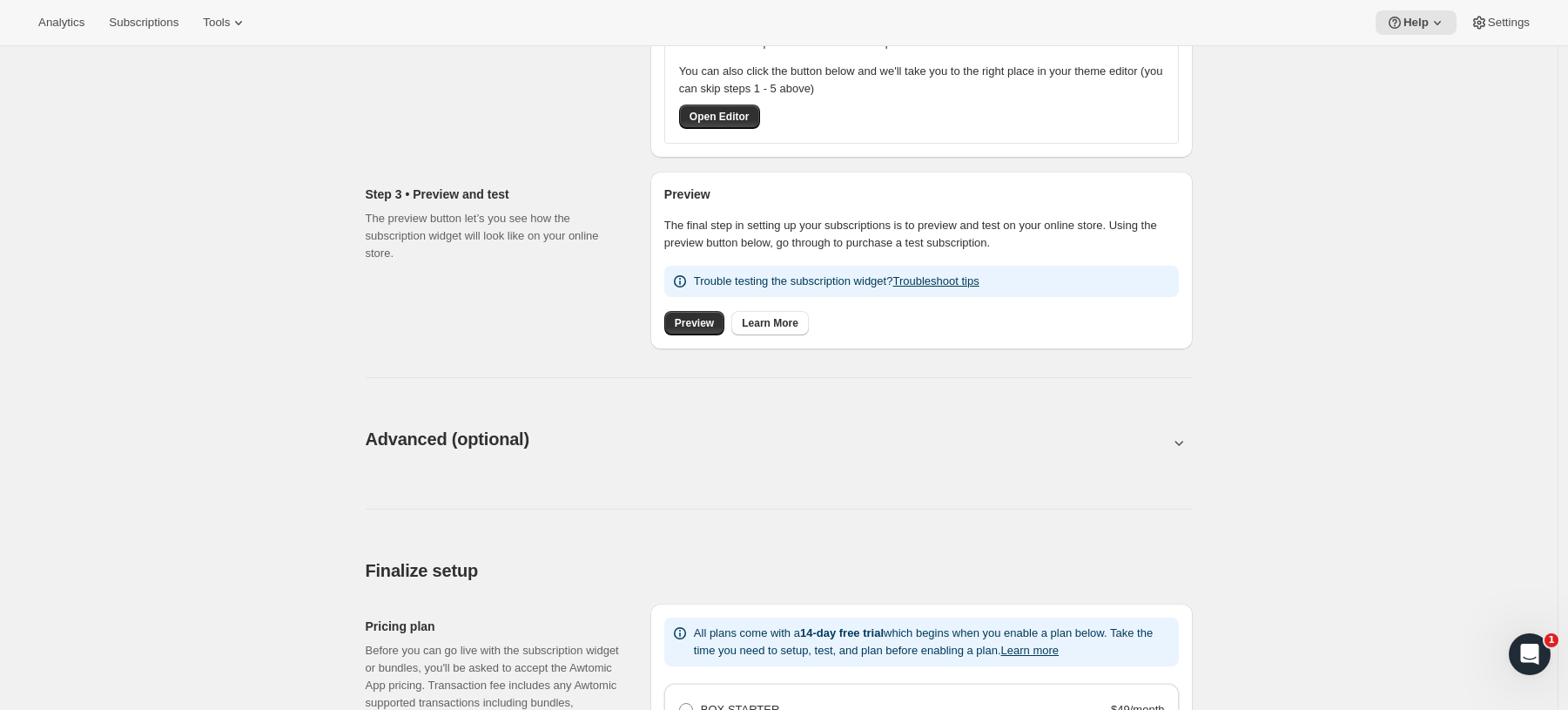
scroll to position [584, 0]
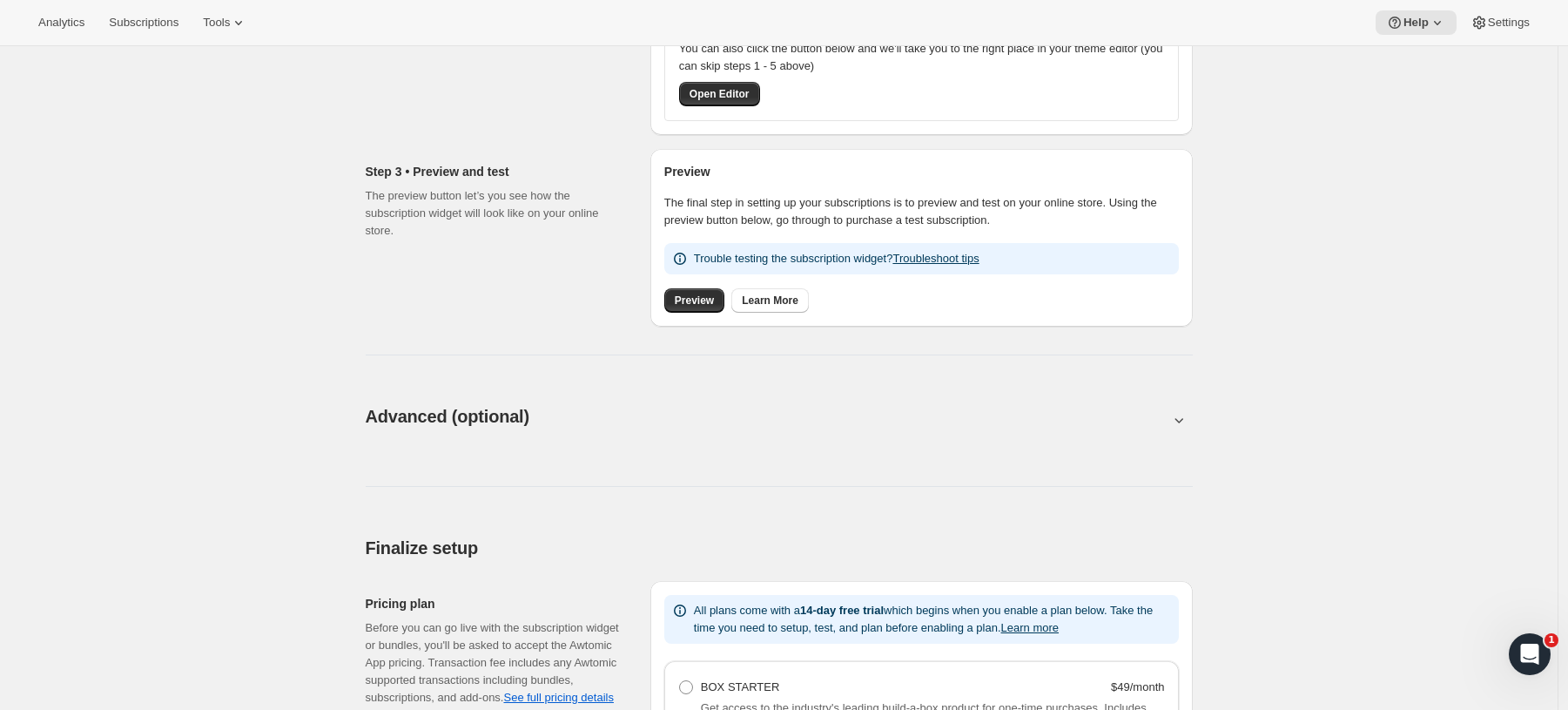
click at [1181, 422] on icon at bounding box center [1179, 420] width 17 height 17
type input "<div style="text-align: center"> <hr> <br/><h3>Having issues managing your subs…"
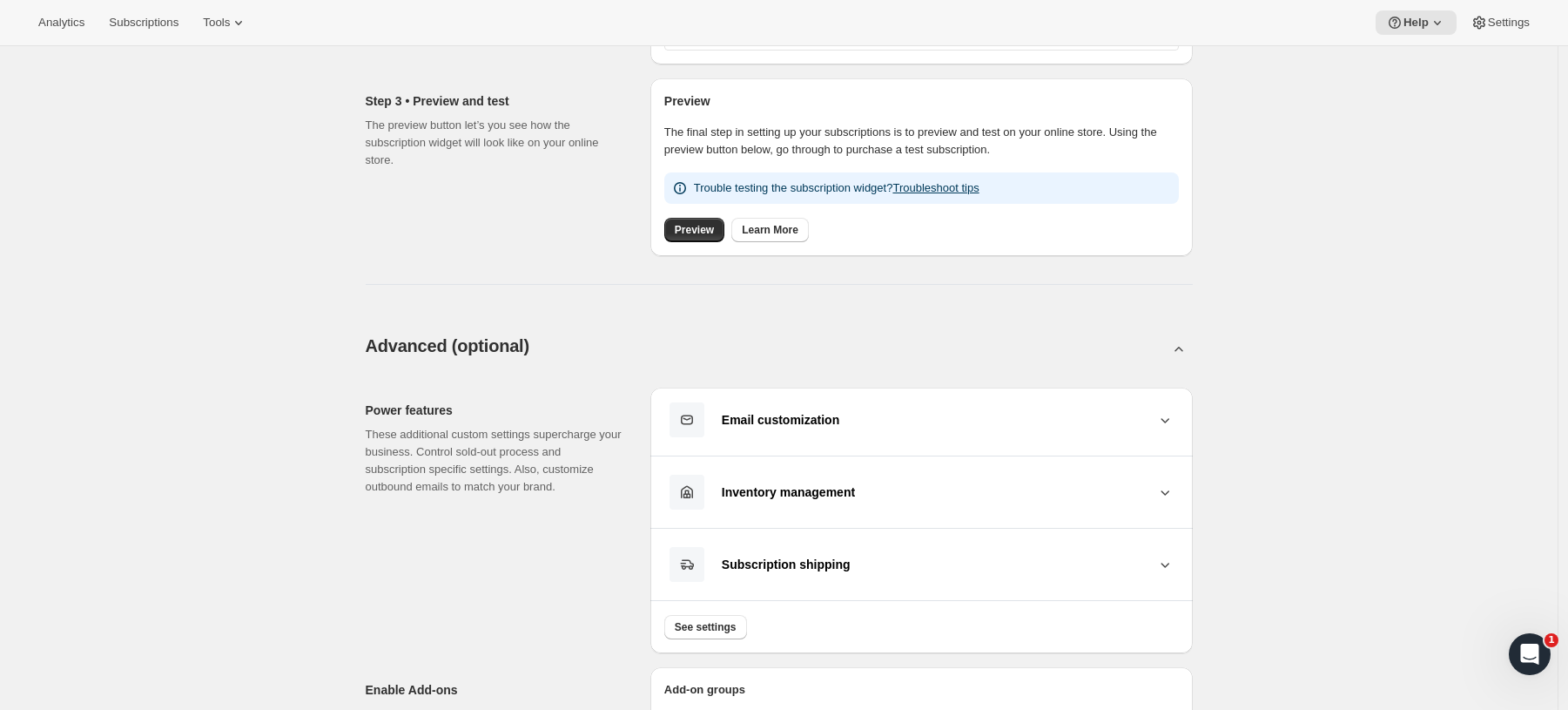
scroll to position [735, 0]
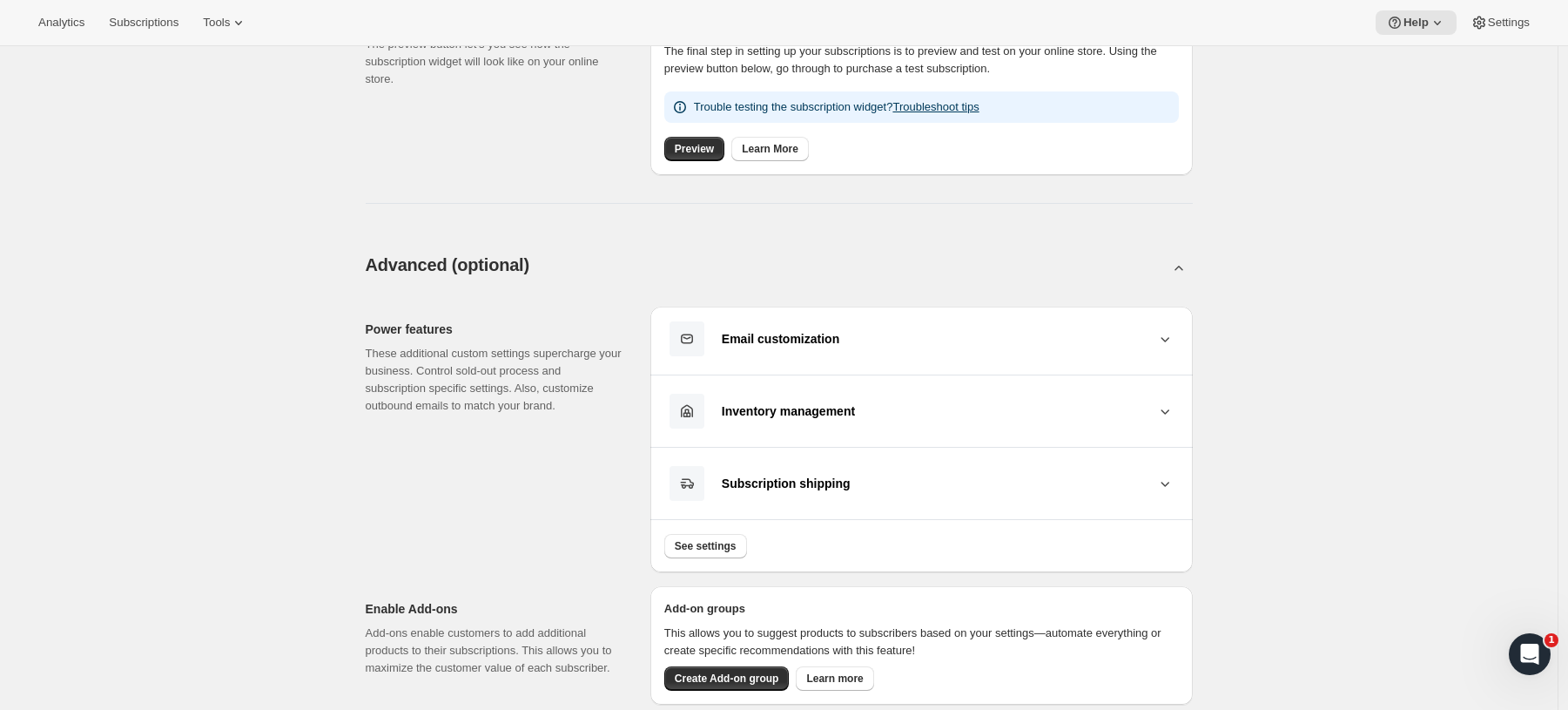
click at [1170, 409] on icon at bounding box center [1165, 411] width 17 height 17
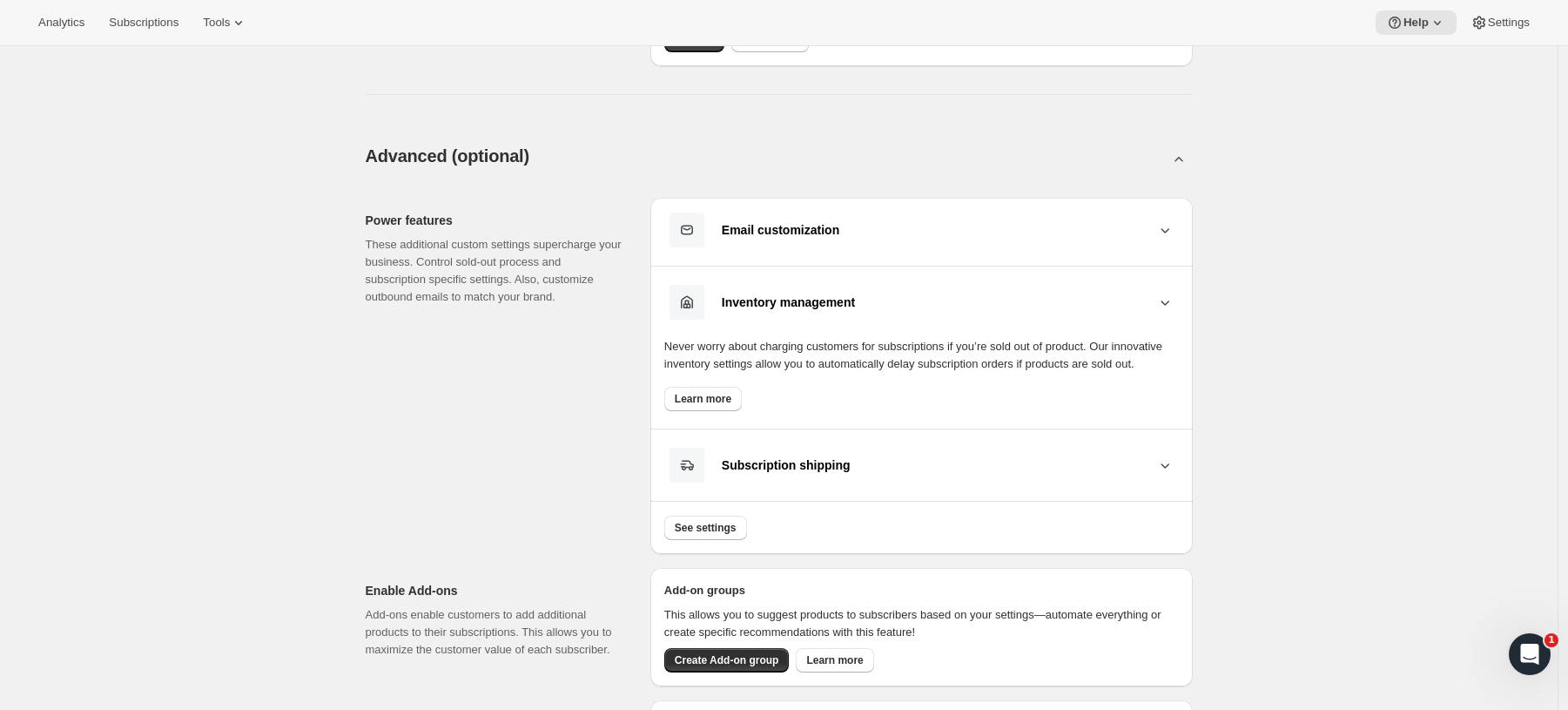
scroll to position [1035, 0]
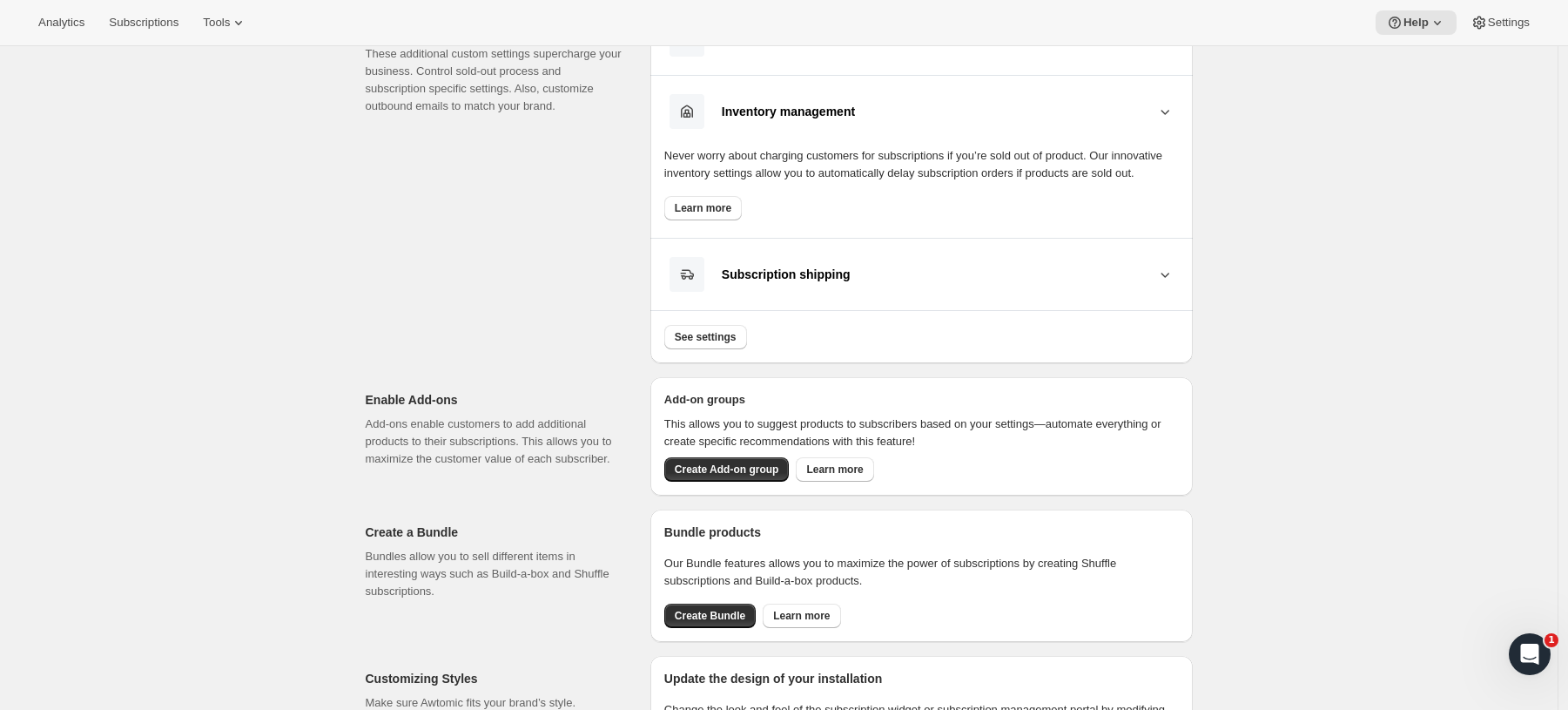
click at [1167, 283] on icon at bounding box center [1165, 274] width 17 height 17
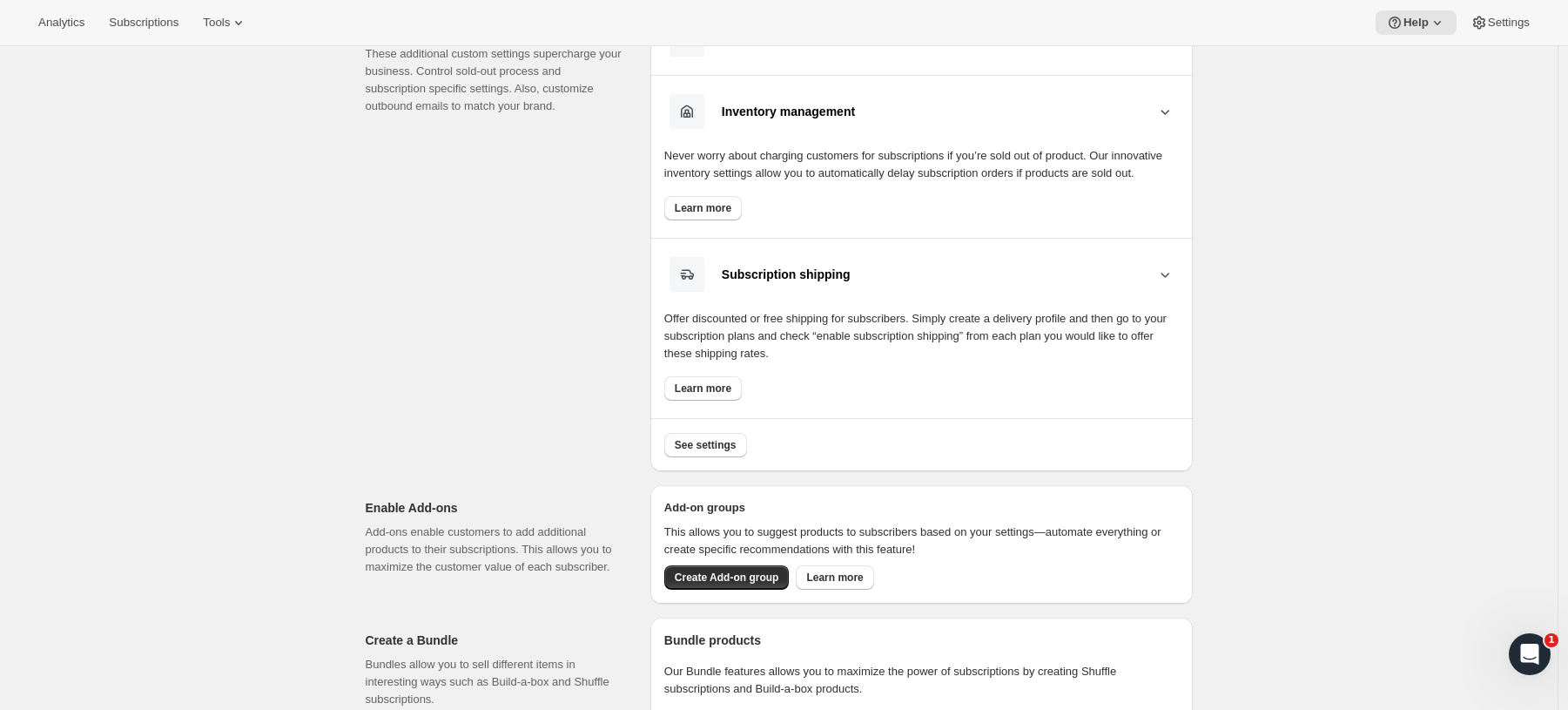
click at [1167, 283] on icon at bounding box center [1165, 274] width 17 height 17
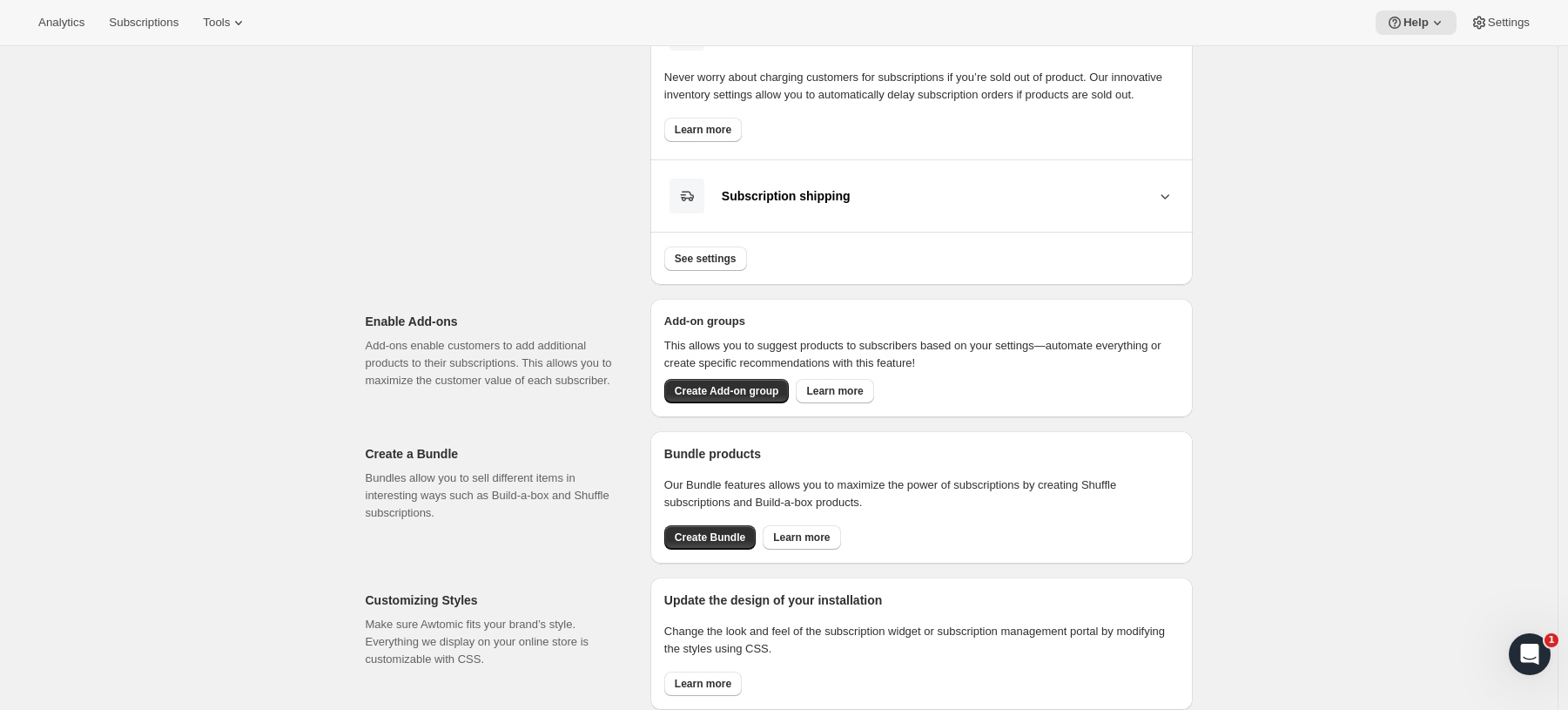
scroll to position [0, 0]
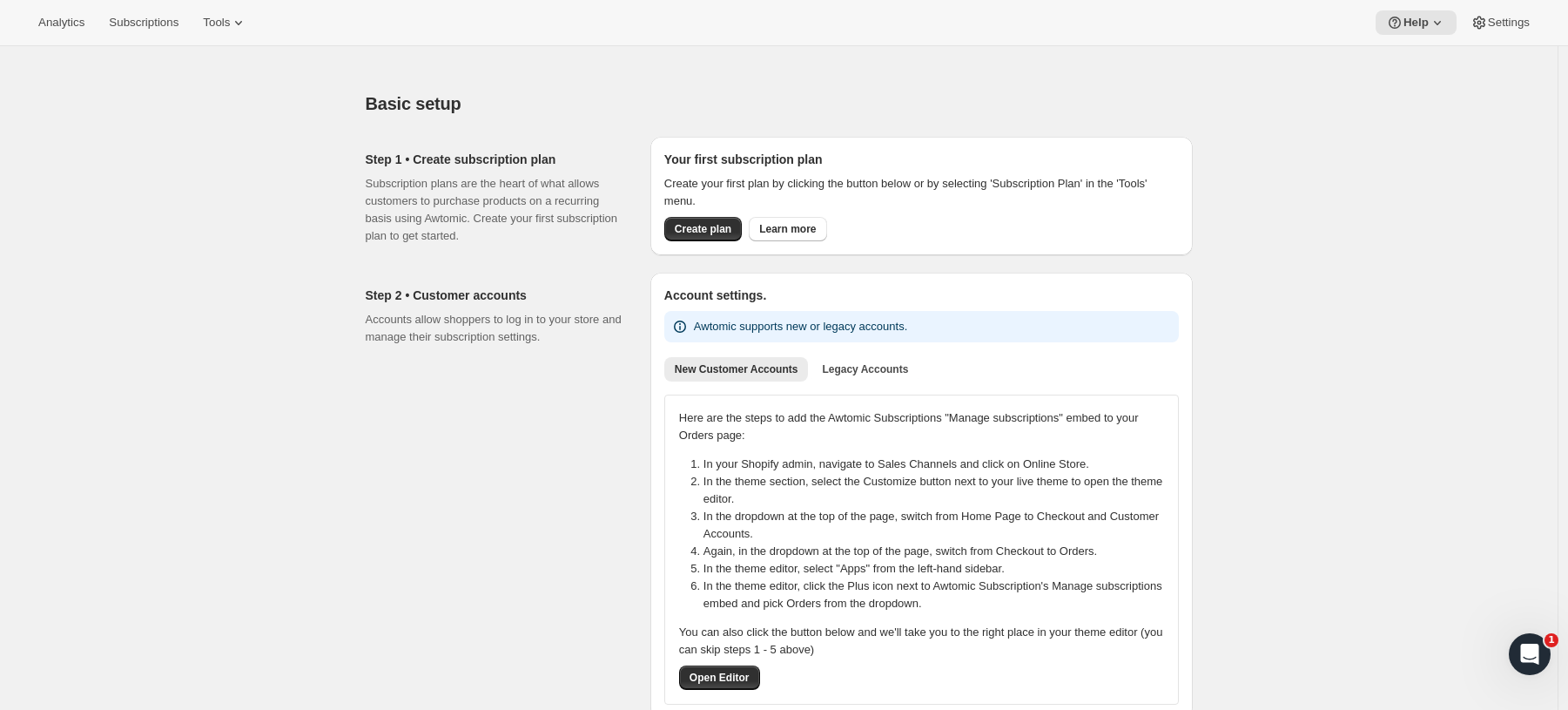
click at [230, 24] on span "Tools" at bounding box center [216, 22] width 27 height 14
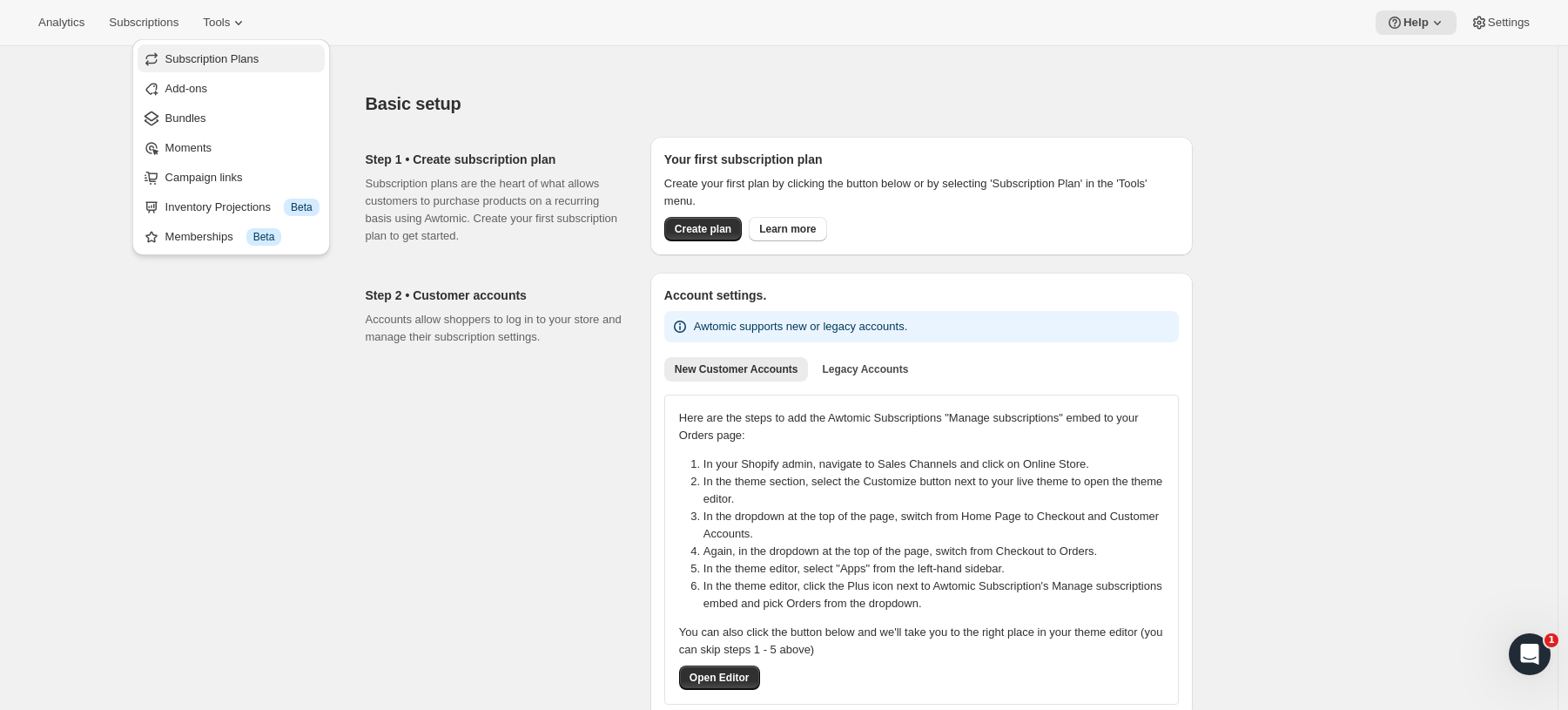
click at [232, 61] on span "Subscription Plans" at bounding box center [213, 59] width 94 height 13
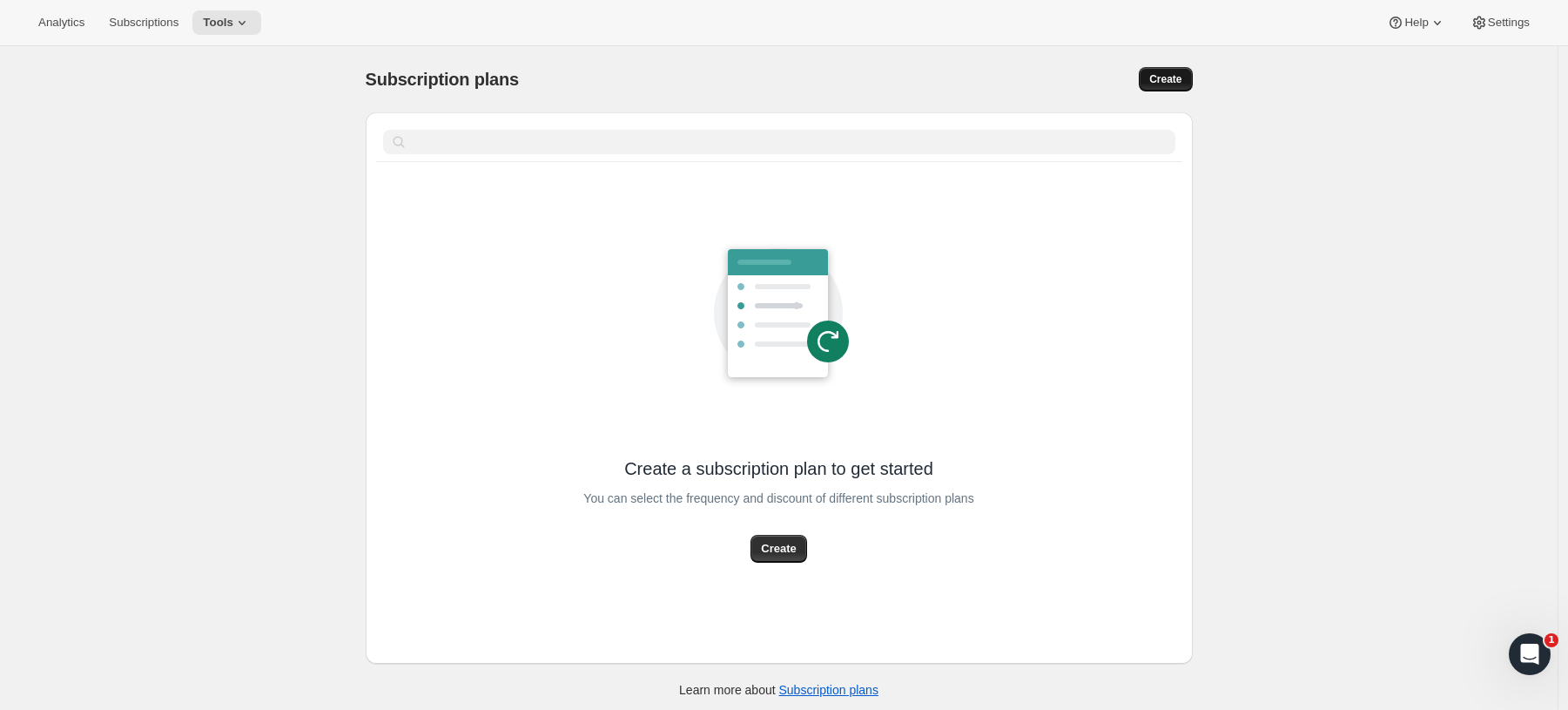
click at [1176, 80] on span "Create" at bounding box center [1166, 79] width 33 height 14
select select "WEEK"
select select "MONTH"
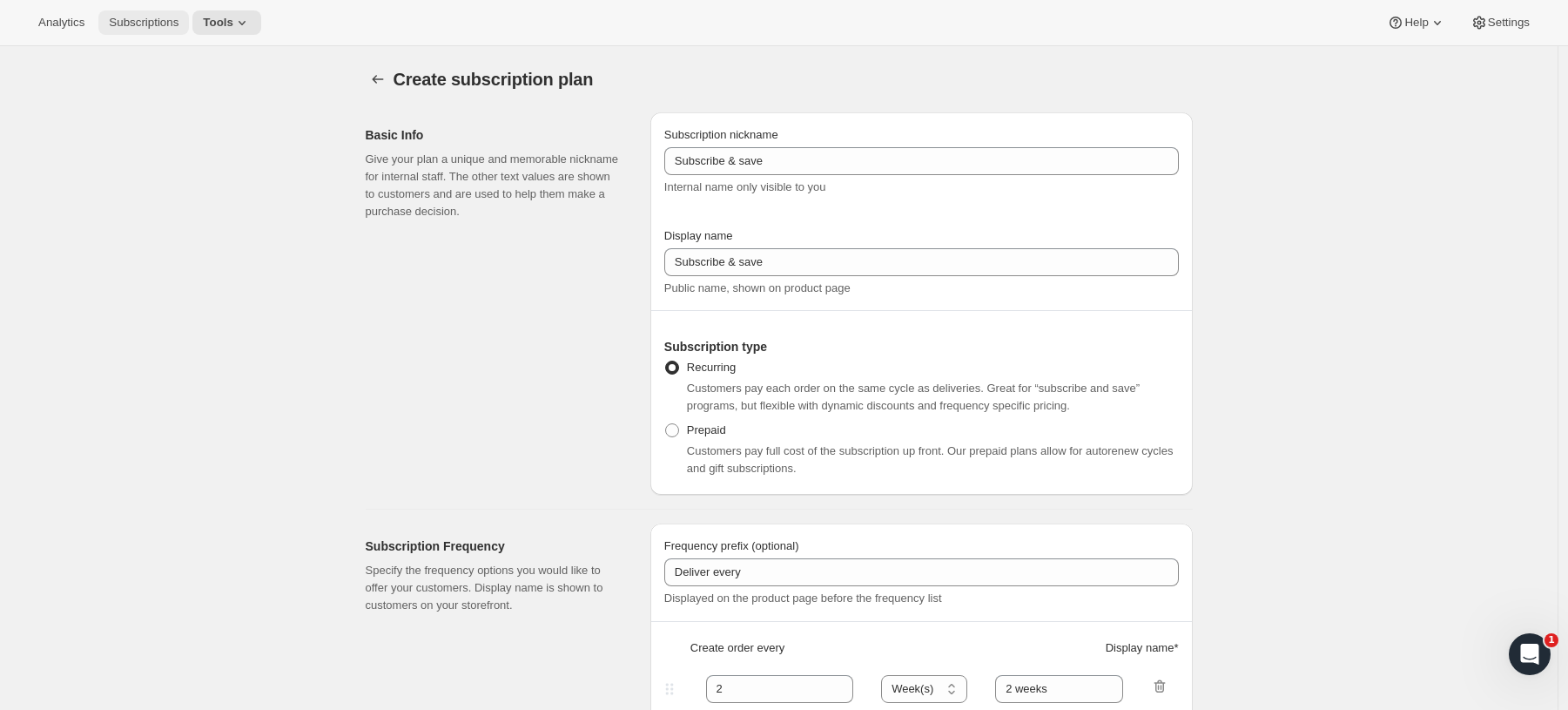
click at [131, 26] on span "Subscriptions" at bounding box center [144, 22] width 70 height 14
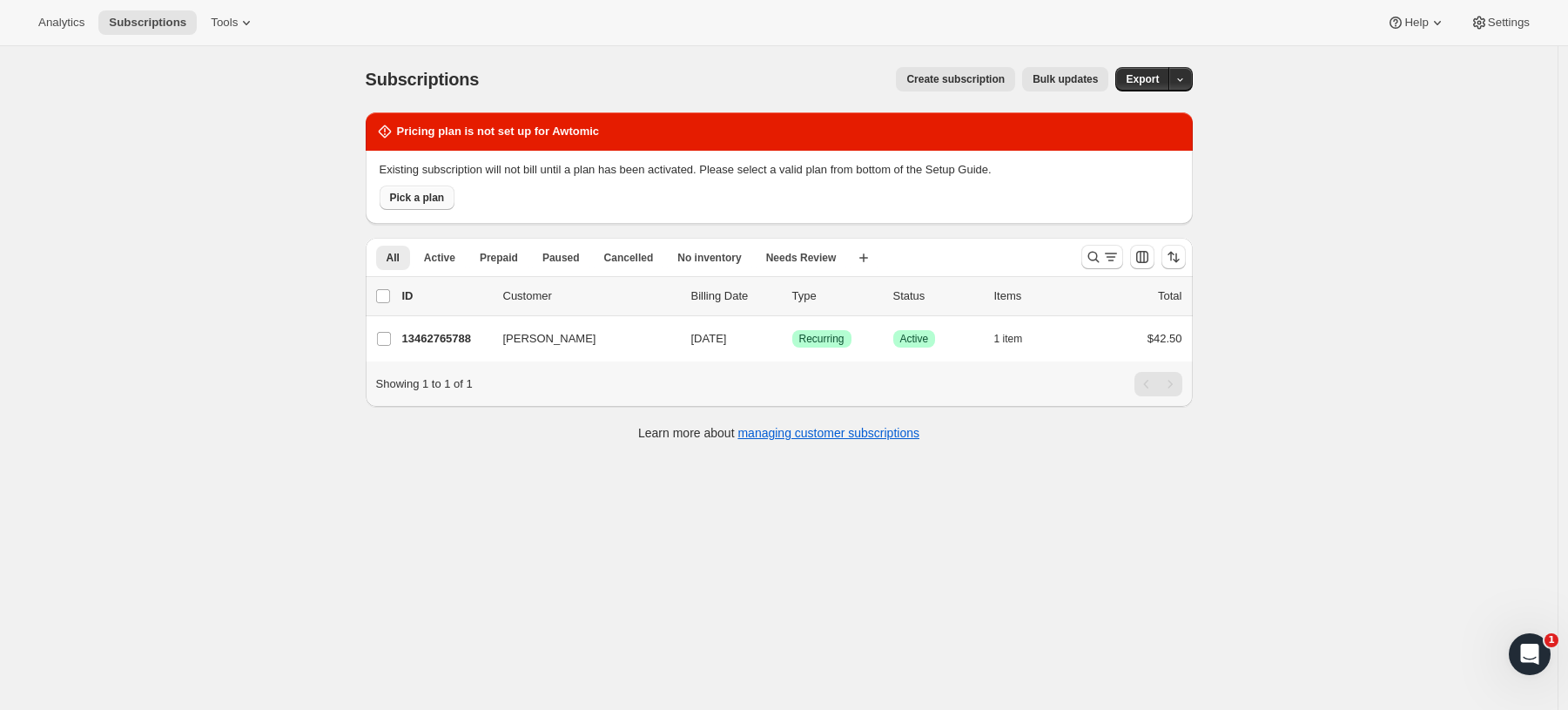
click at [443, 196] on span "Pick a plan" at bounding box center [417, 197] width 55 height 14
